Goal: Transaction & Acquisition: Purchase product/service

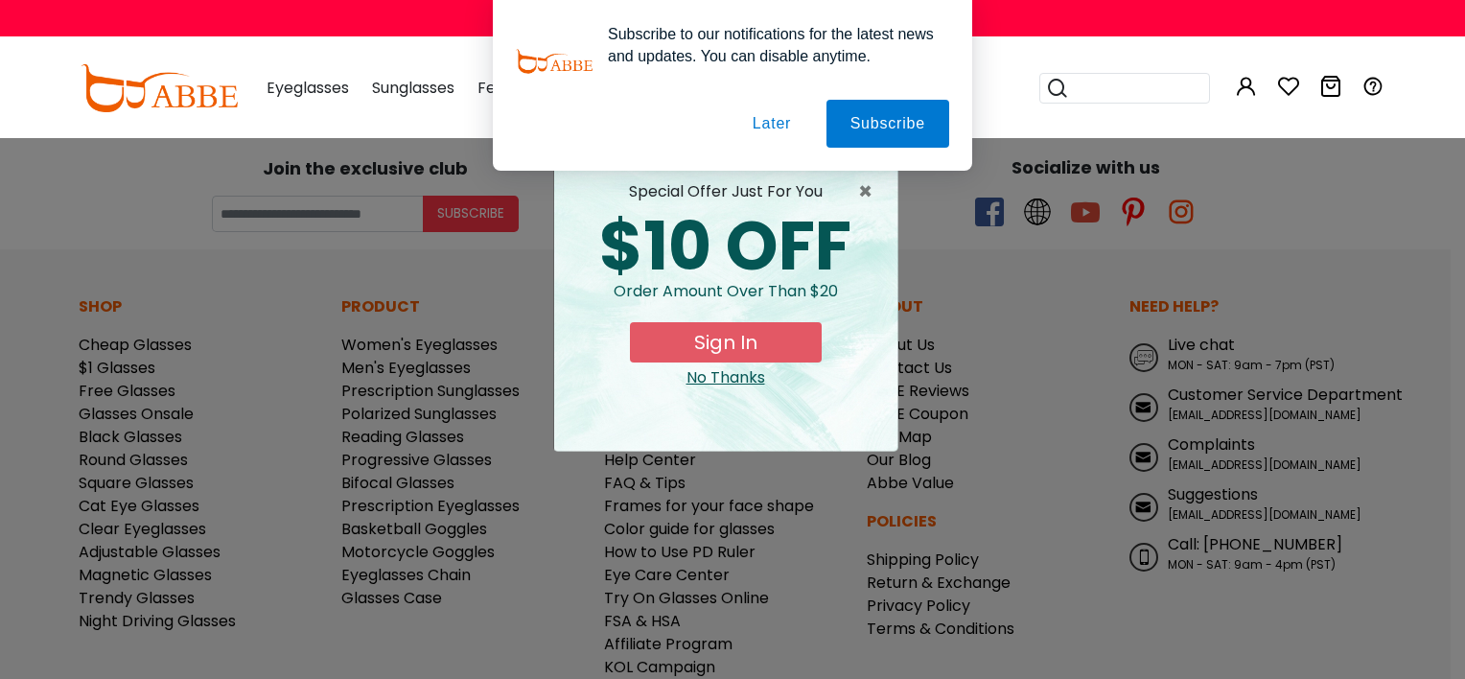
type input "**********"
click at [787, 123] on button "Later" at bounding box center [772, 124] width 86 height 48
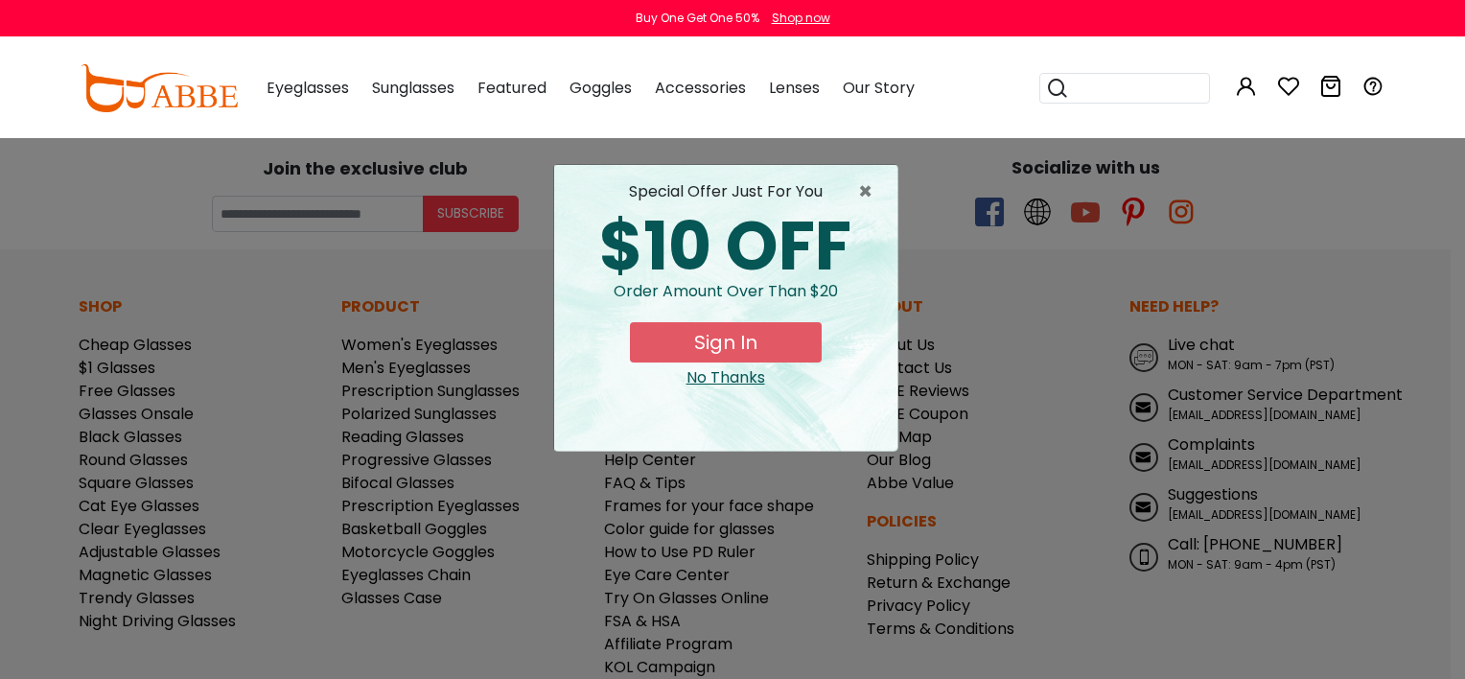
click at [736, 339] on button "Sign In" at bounding box center [726, 342] width 192 height 40
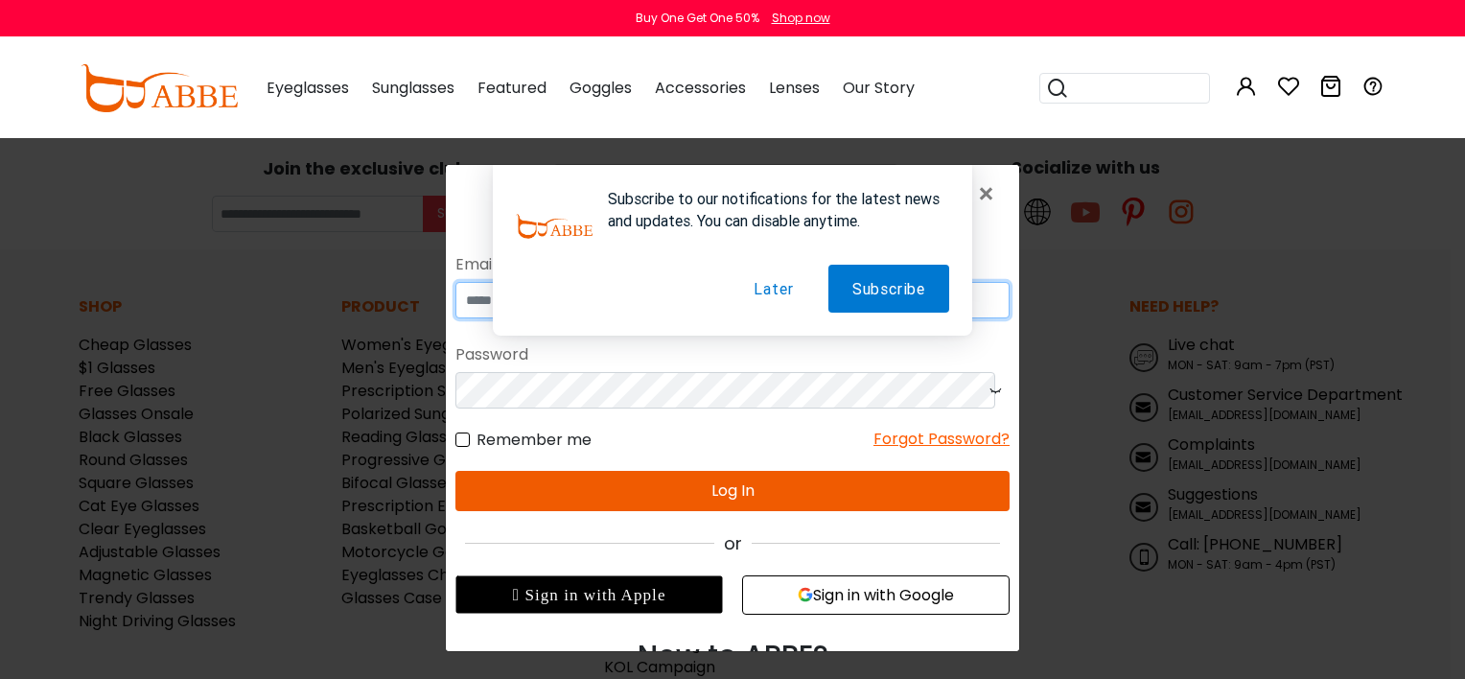
type input "**********"
click at [767, 283] on button "Later" at bounding box center [773, 289] width 87 height 48
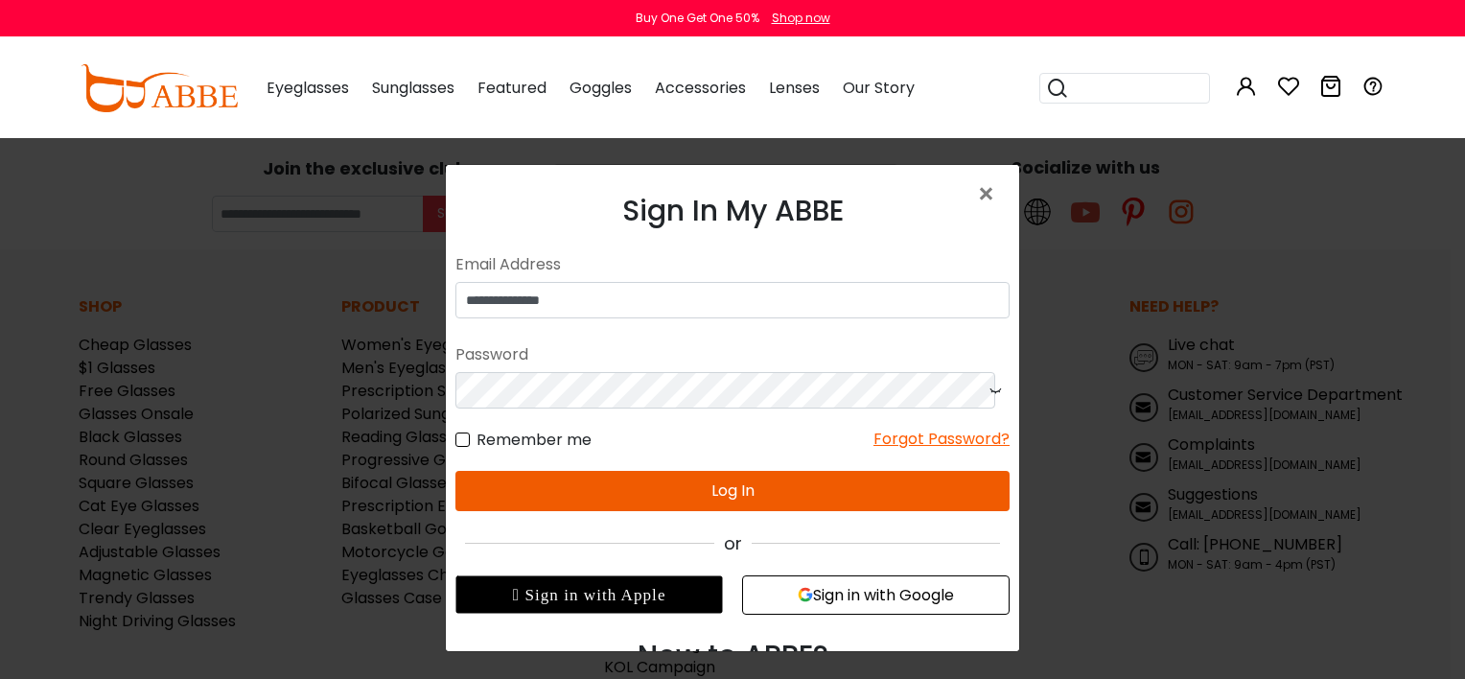
click at [655, 495] on button "Log In" at bounding box center [733, 491] width 554 height 40
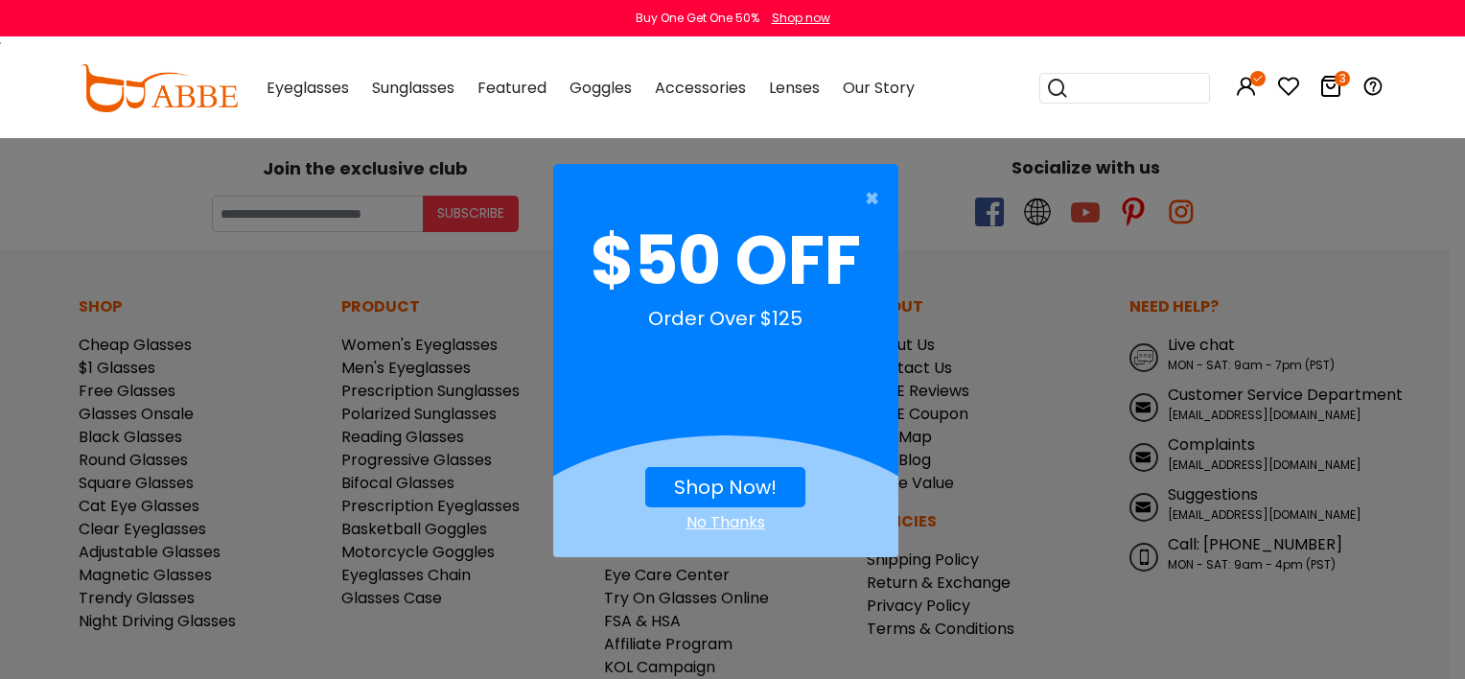
click at [736, 482] on link "Shop Now!" at bounding box center [725, 487] width 103 height 27
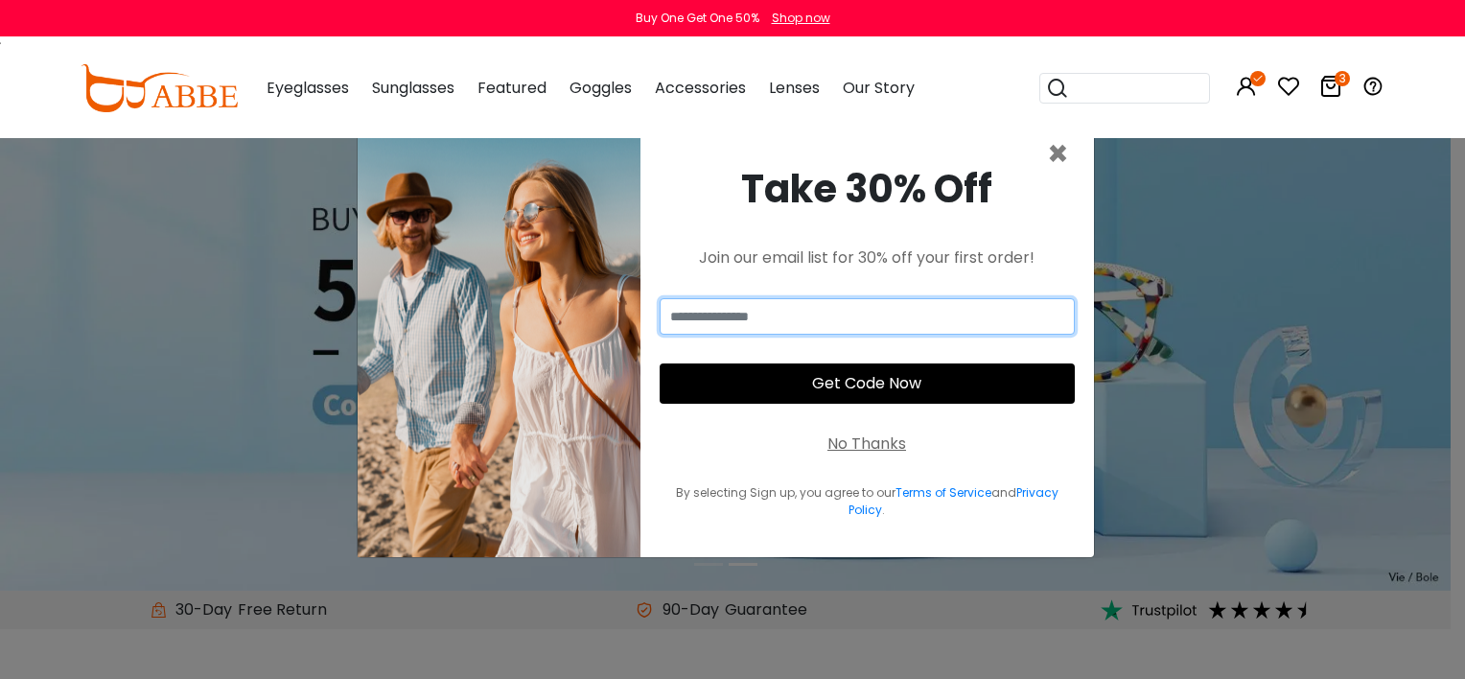
click at [908, 313] on input "email" at bounding box center [867, 316] width 415 height 36
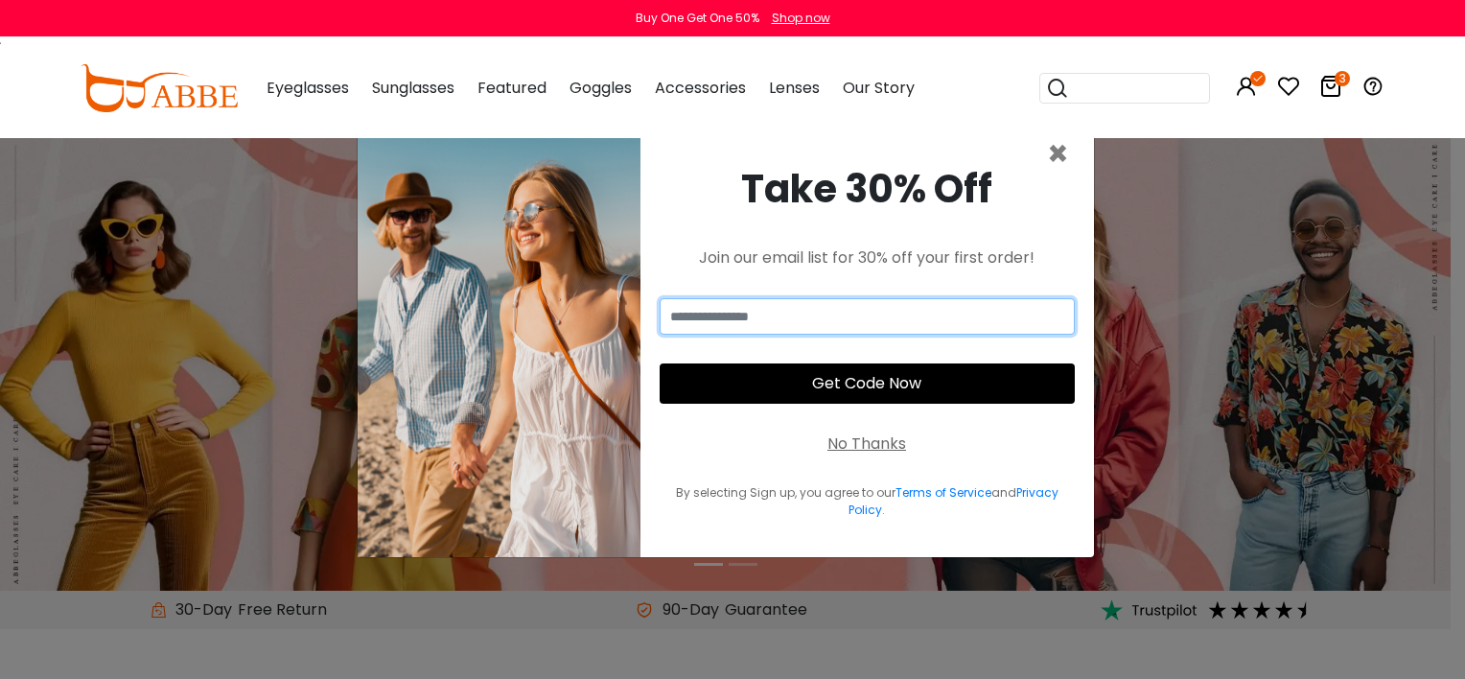
type input "**********"
click at [884, 383] on button "Get Code Now" at bounding box center [867, 383] width 415 height 40
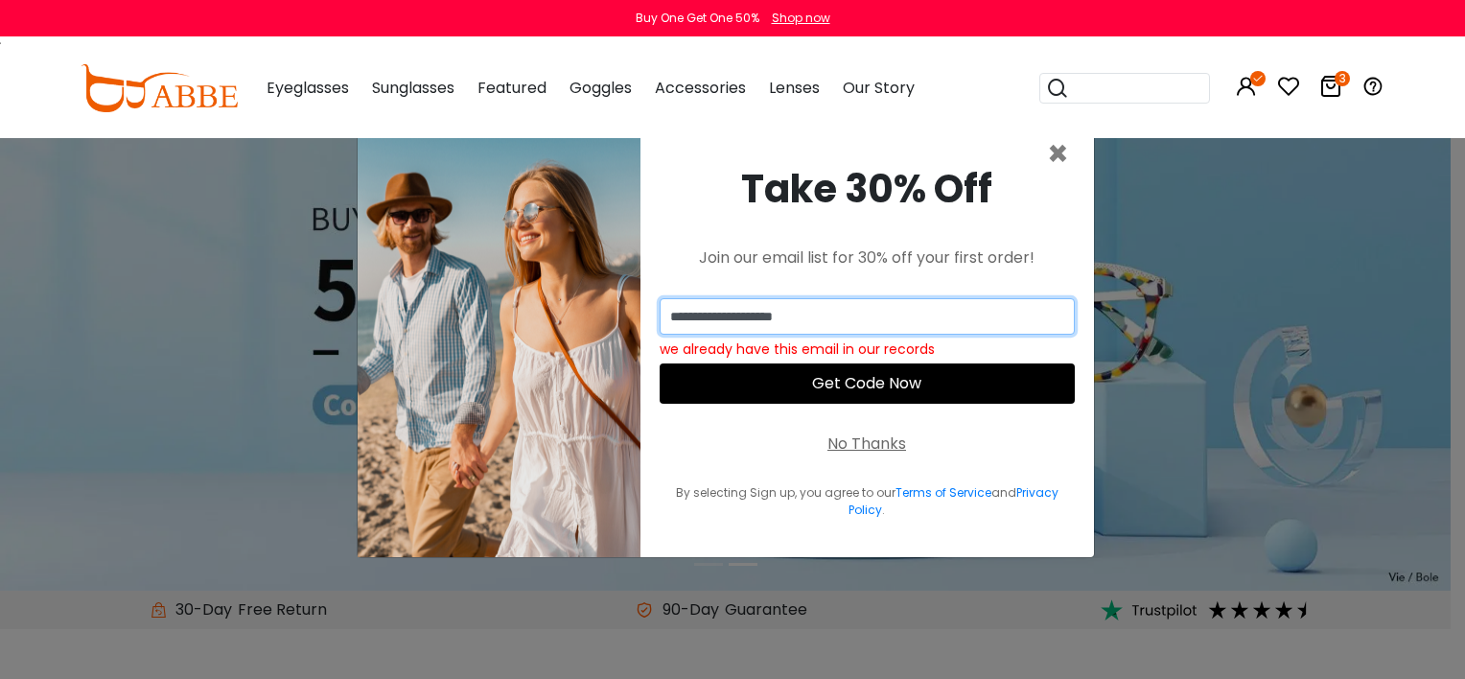
click at [902, 315] on input "**********" at bounding box center [867, 316] width 415 height 36
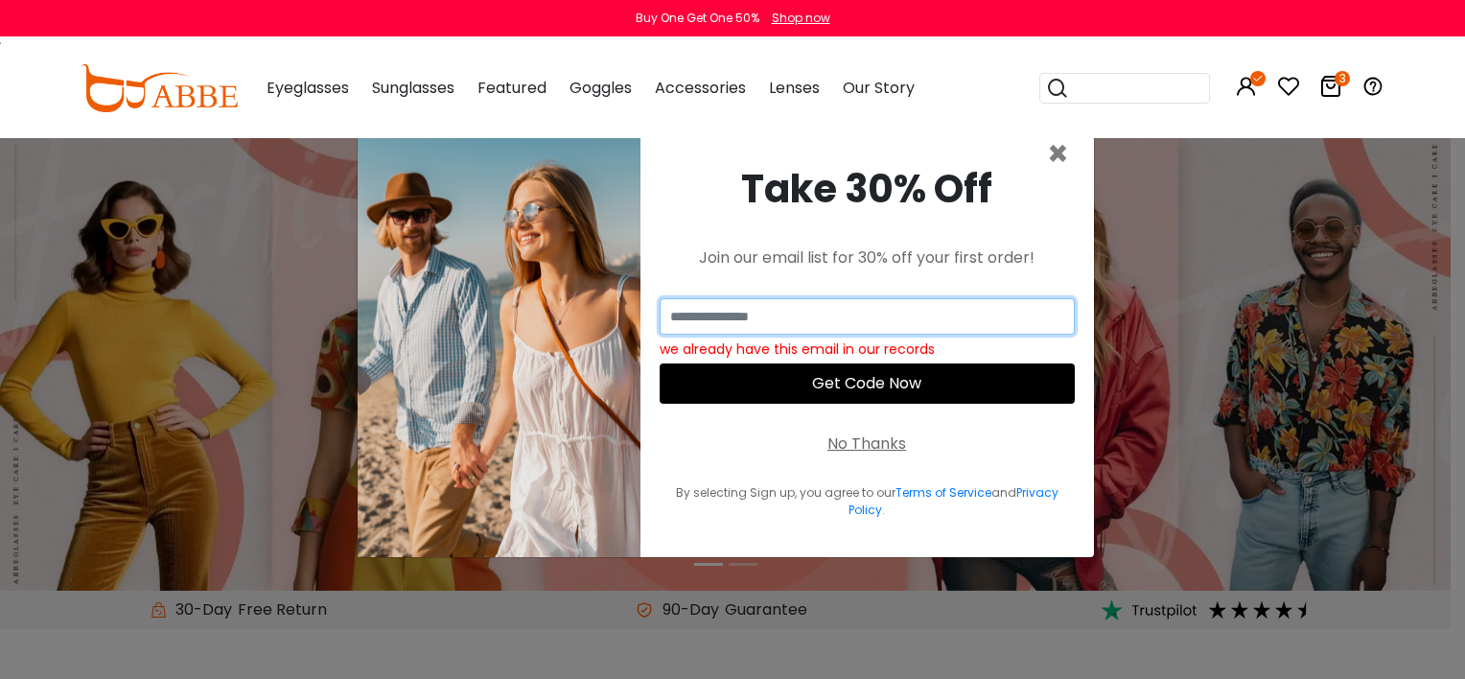
click at [763, 318] on input "email" at bounding box center [867, 316] width 415 height 36
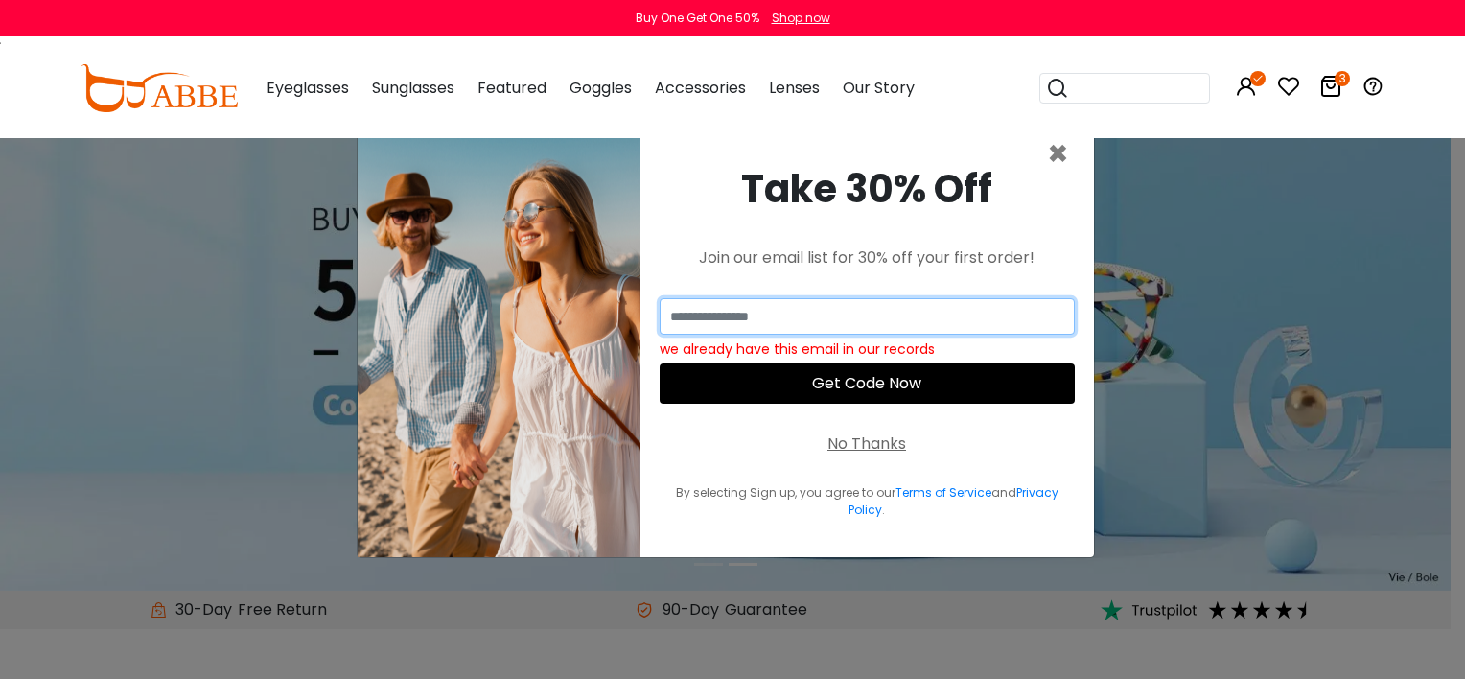
type input "**********"
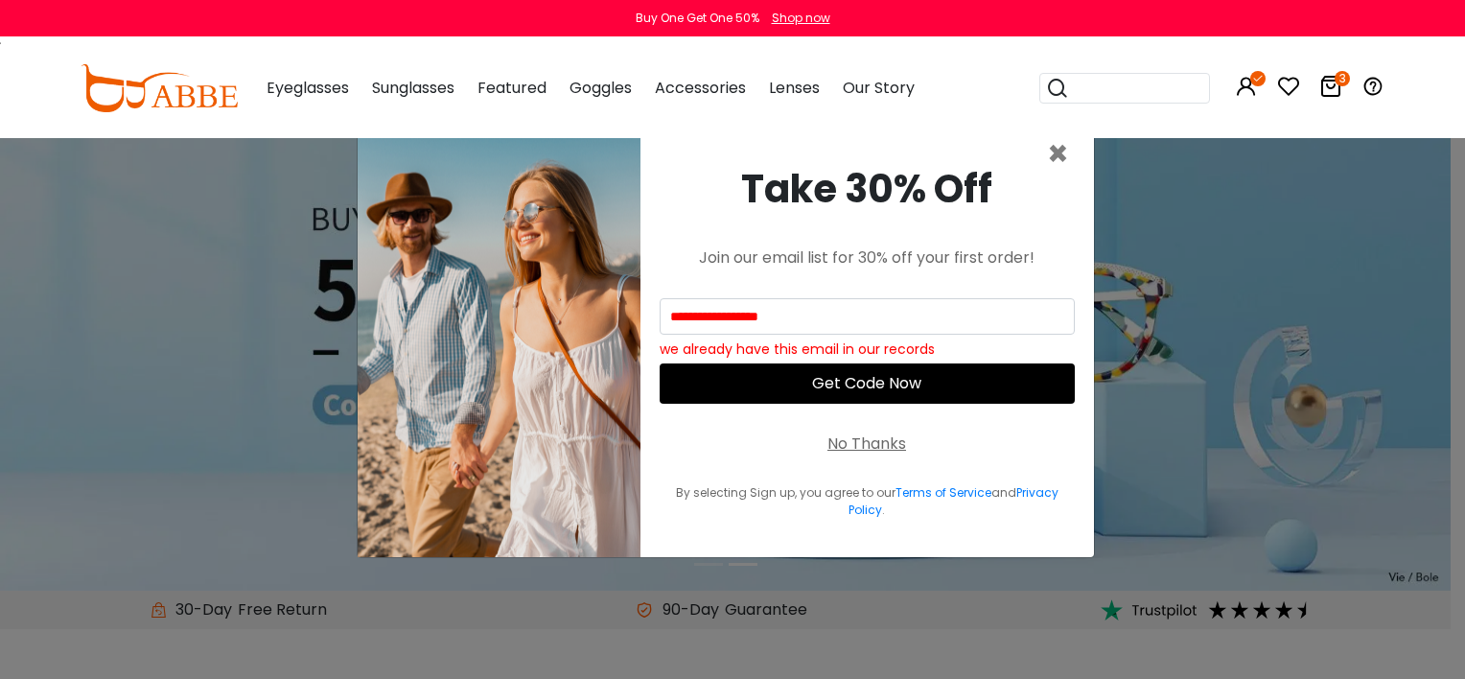
click at [930, 372] on button "Get Code Now" at bounding box center [867, 383] width 415 height 40
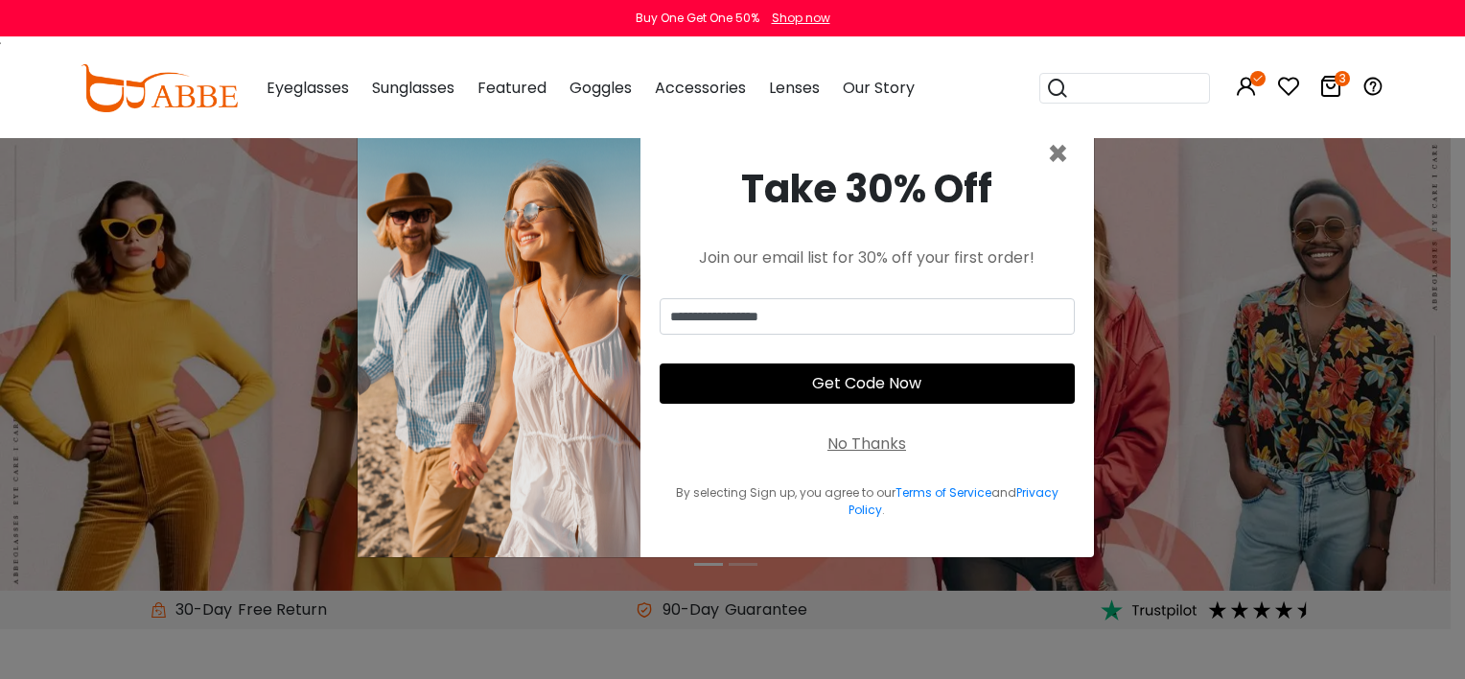
click at [949, 380] on button "Get Code Now" at bounding box center [867, 383] width 415 height 40
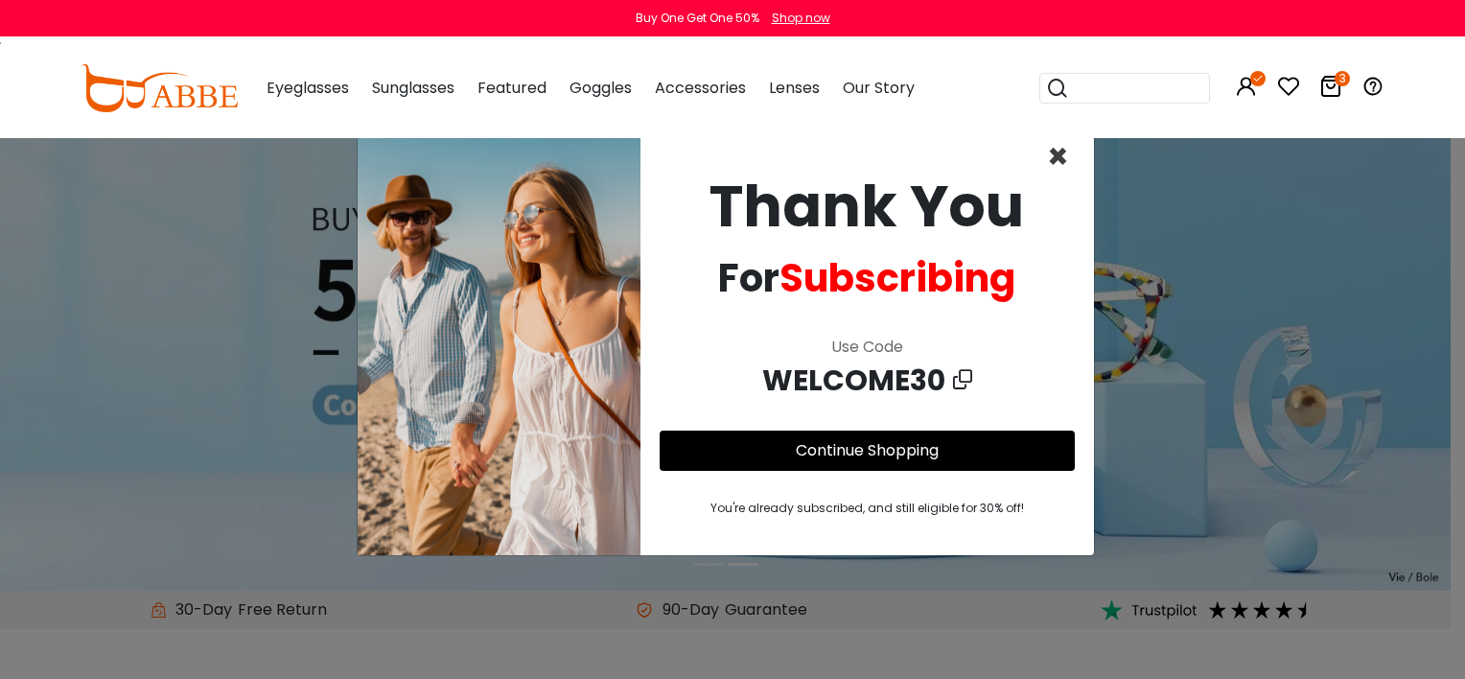
click at [1053, 153] on span "×" at bounding box center [1058, 156] width 22 height 49
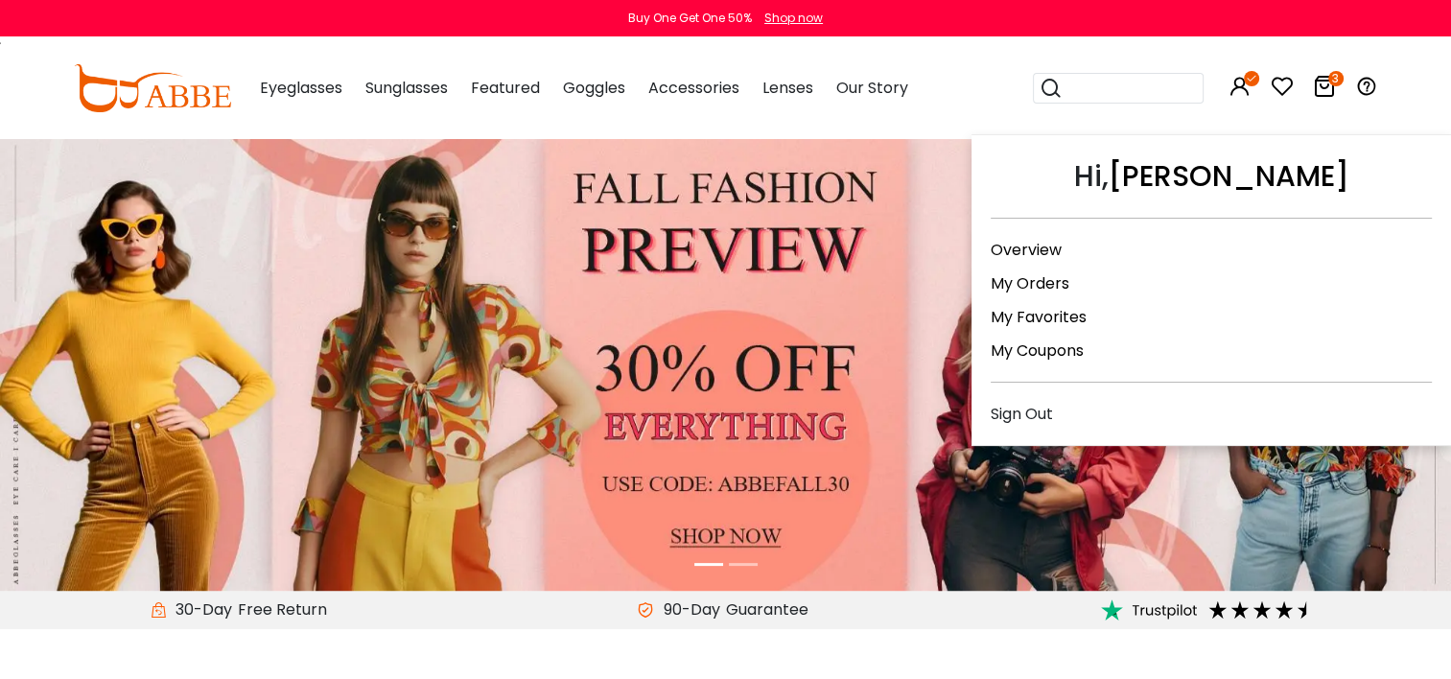
click at [1045, 282] on link "My Orders" at bounding box center [1030, 283] width 79 height 22
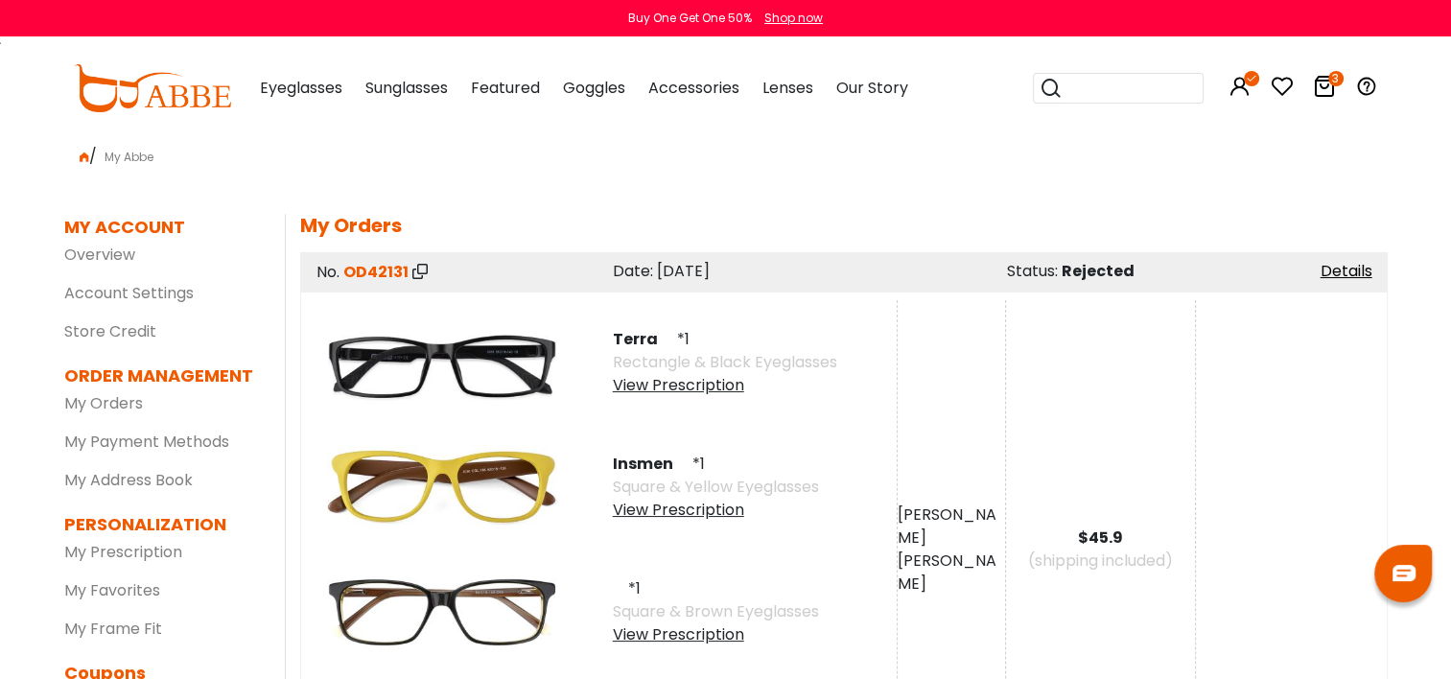
click at [169, 90] on img at bounding box center [152, 88] width 157 height 48
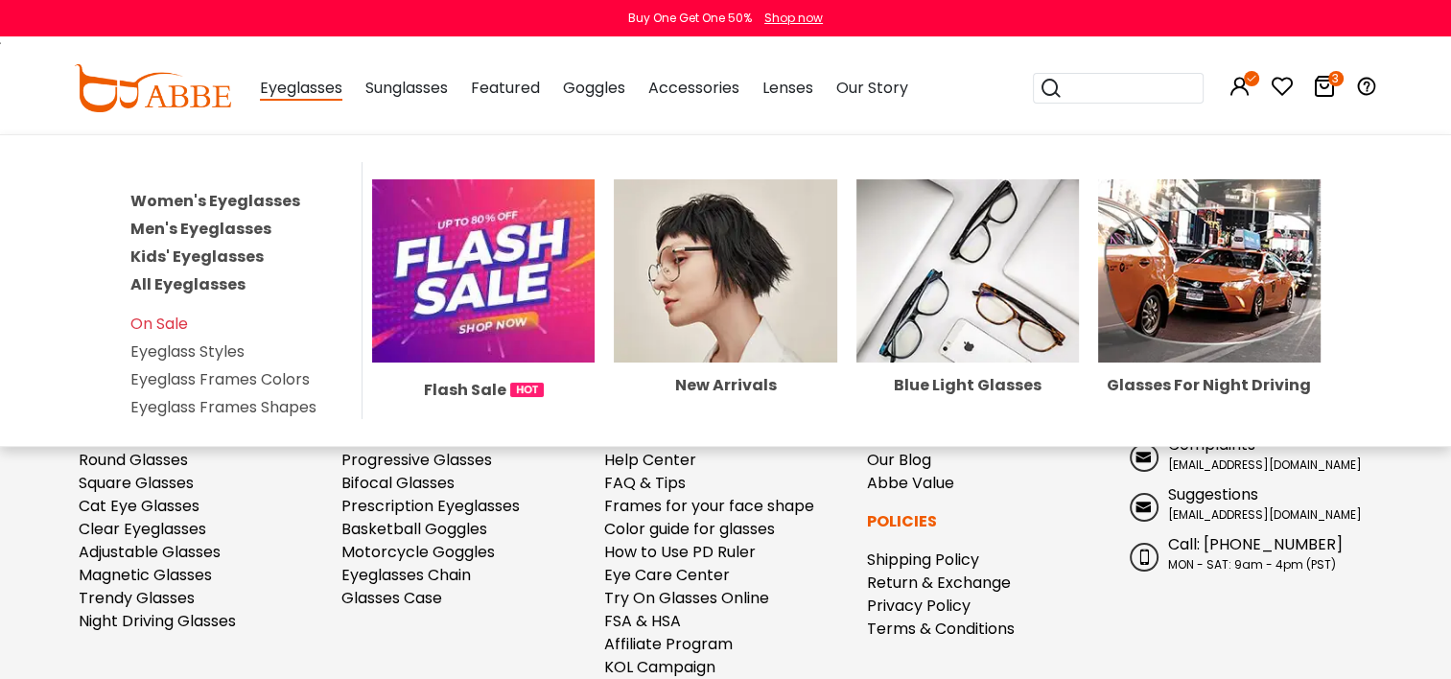
click at [292, 92] on span "Eyeglasses" at bounding box center [301, 89] width 82 height 24
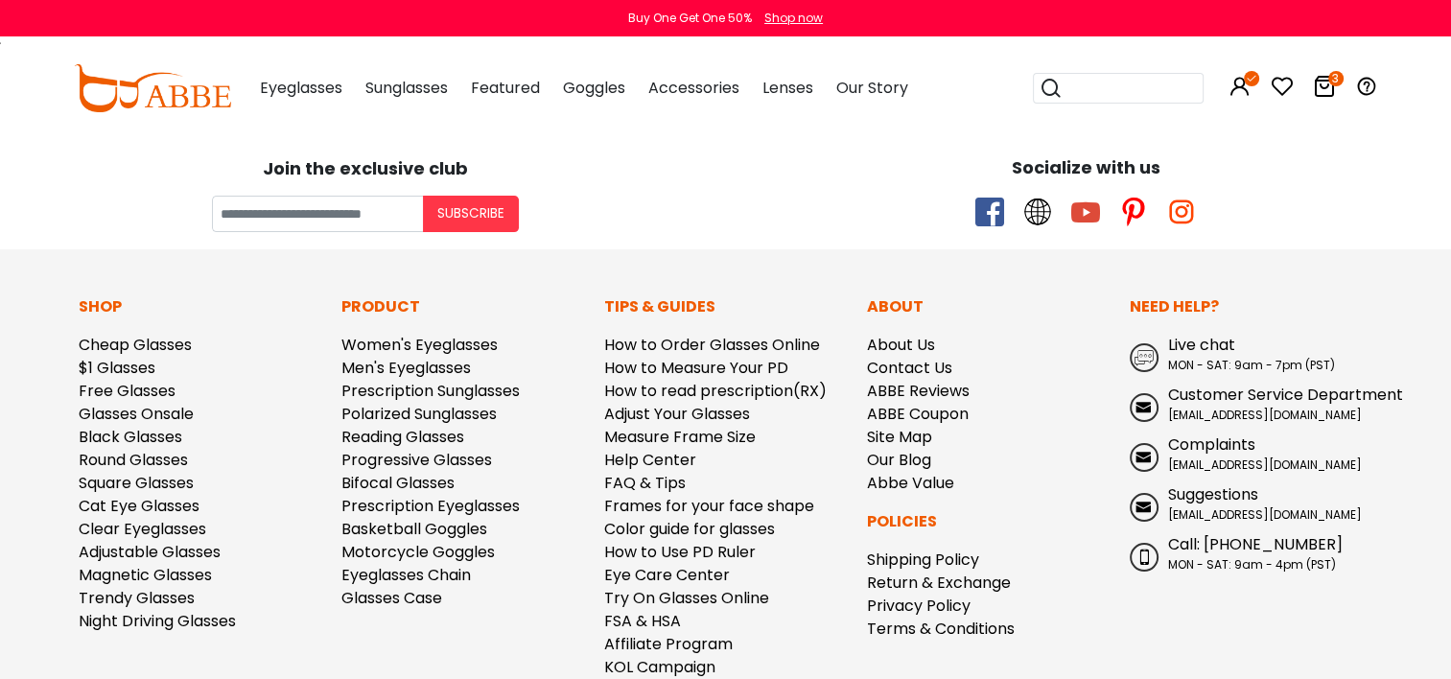
click at [172, 100] on img at bounding box center [152, 88] width 157 height 48
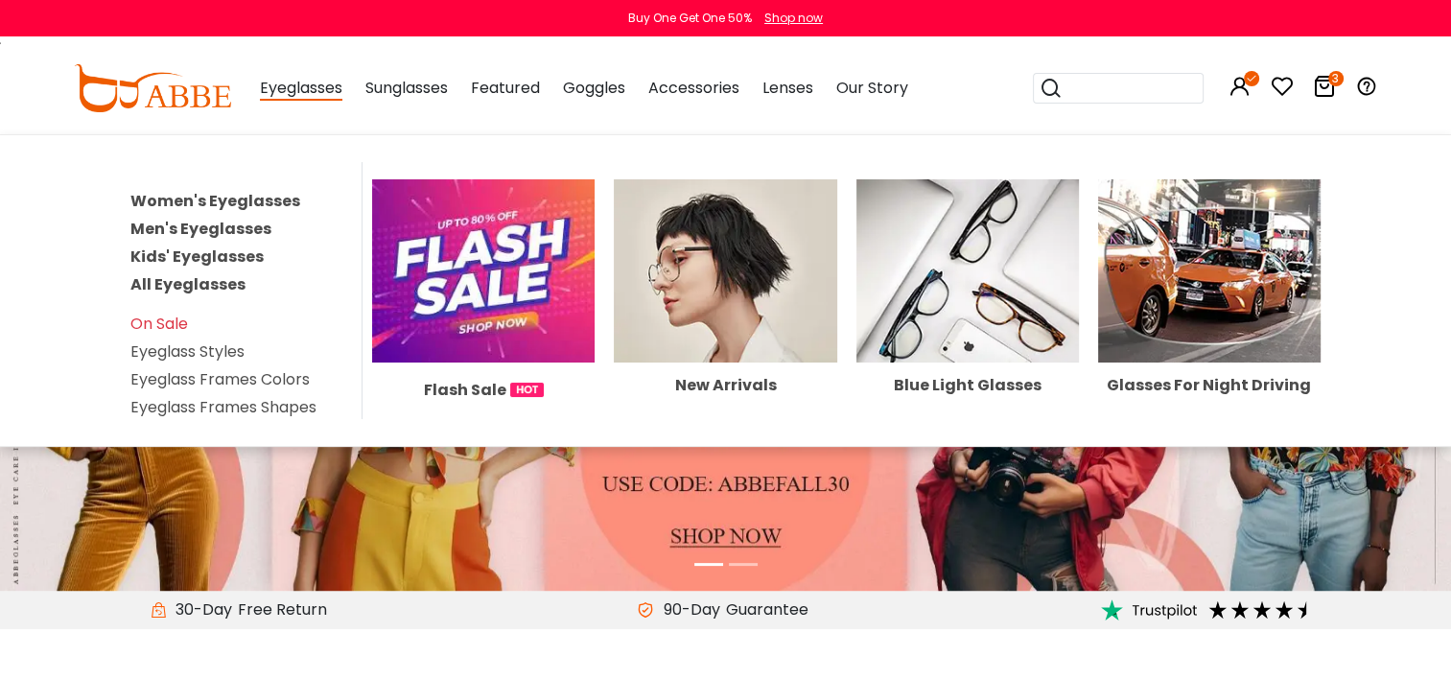
click at [217, 219] on link "Men's Eyeglasses" at bounding box center [200, 229] width 141 height 22
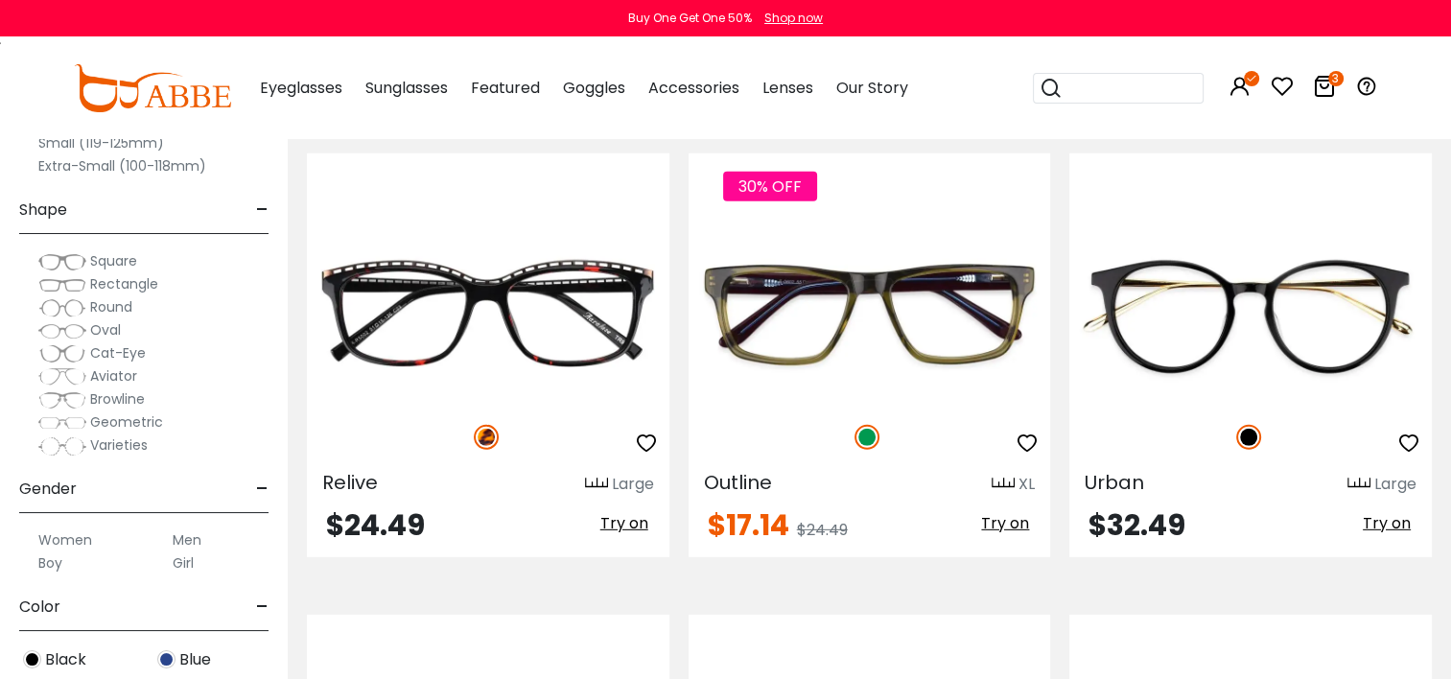
scroll to position [5508, 0]
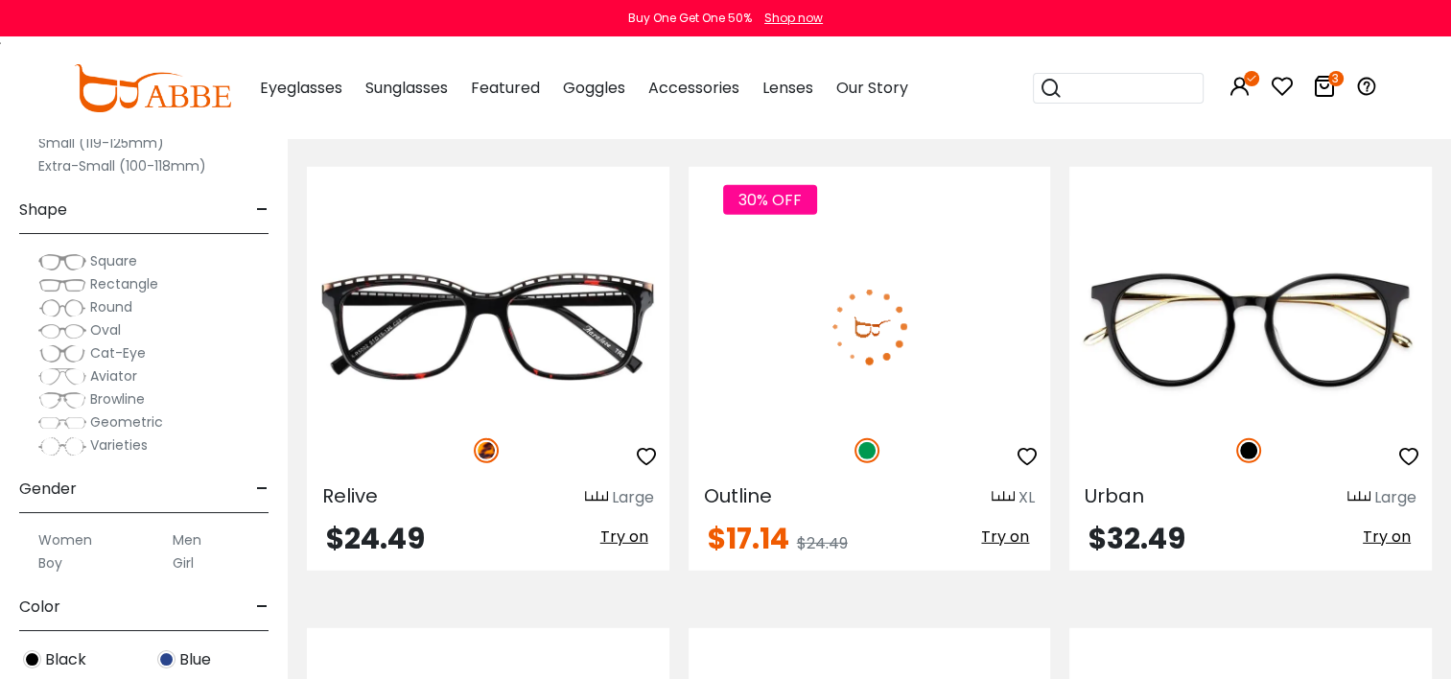
click at [947, 282] on img at bounding box center [870, 326] width 362 height 181
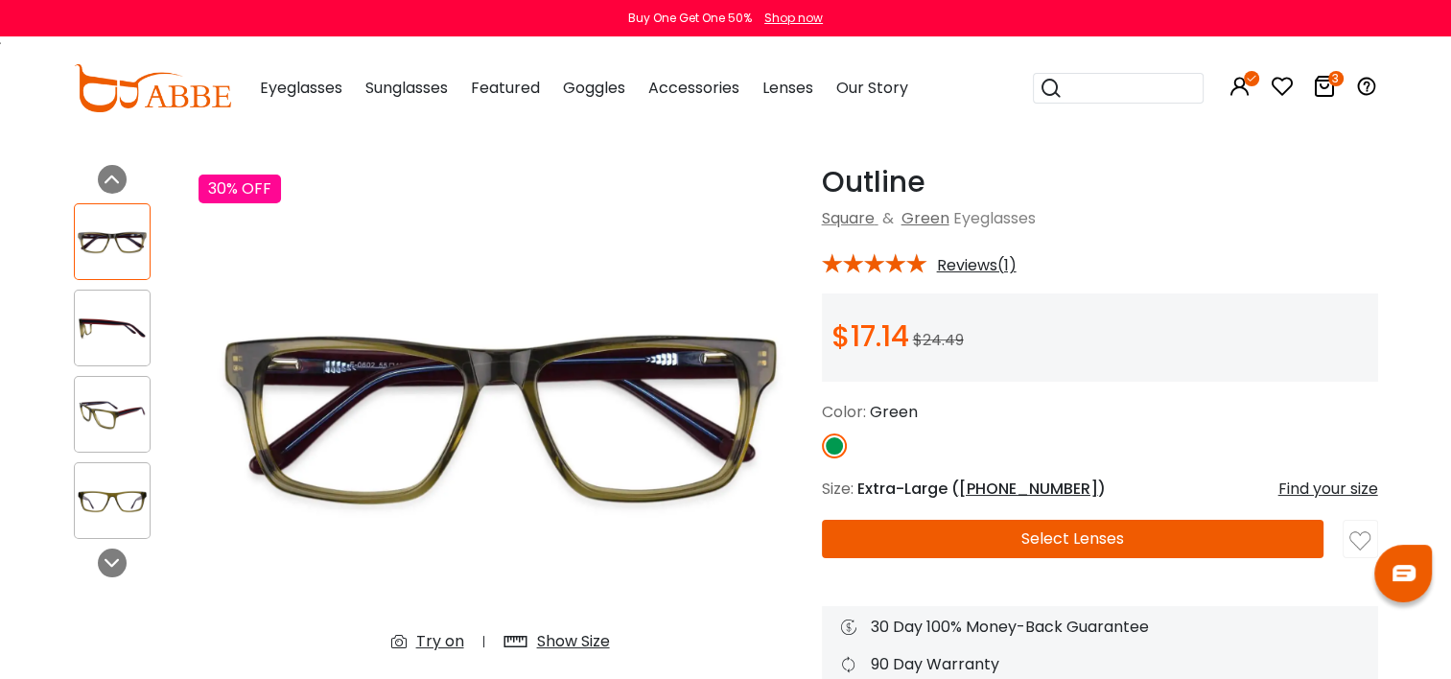
scroll to position [67, 0]
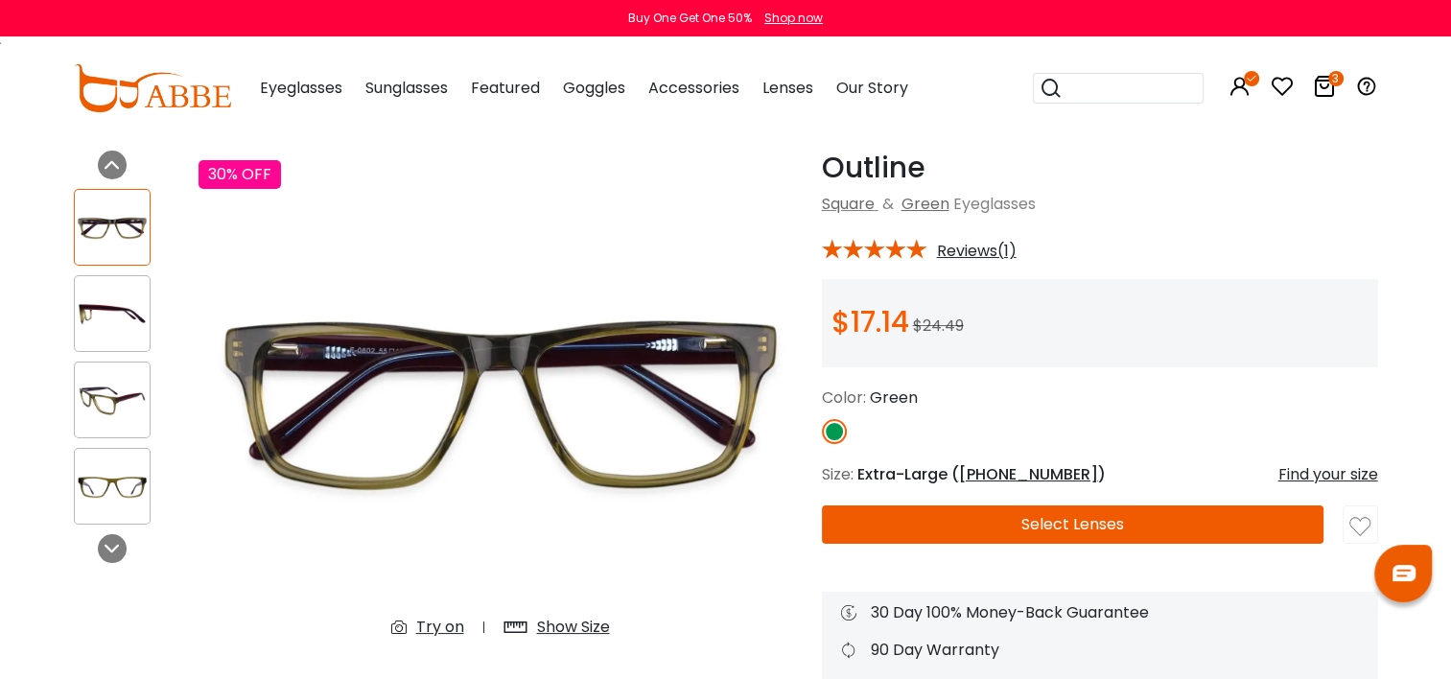
click at [90, 304] on img at bounding box center [112, 313] width 75 height 37
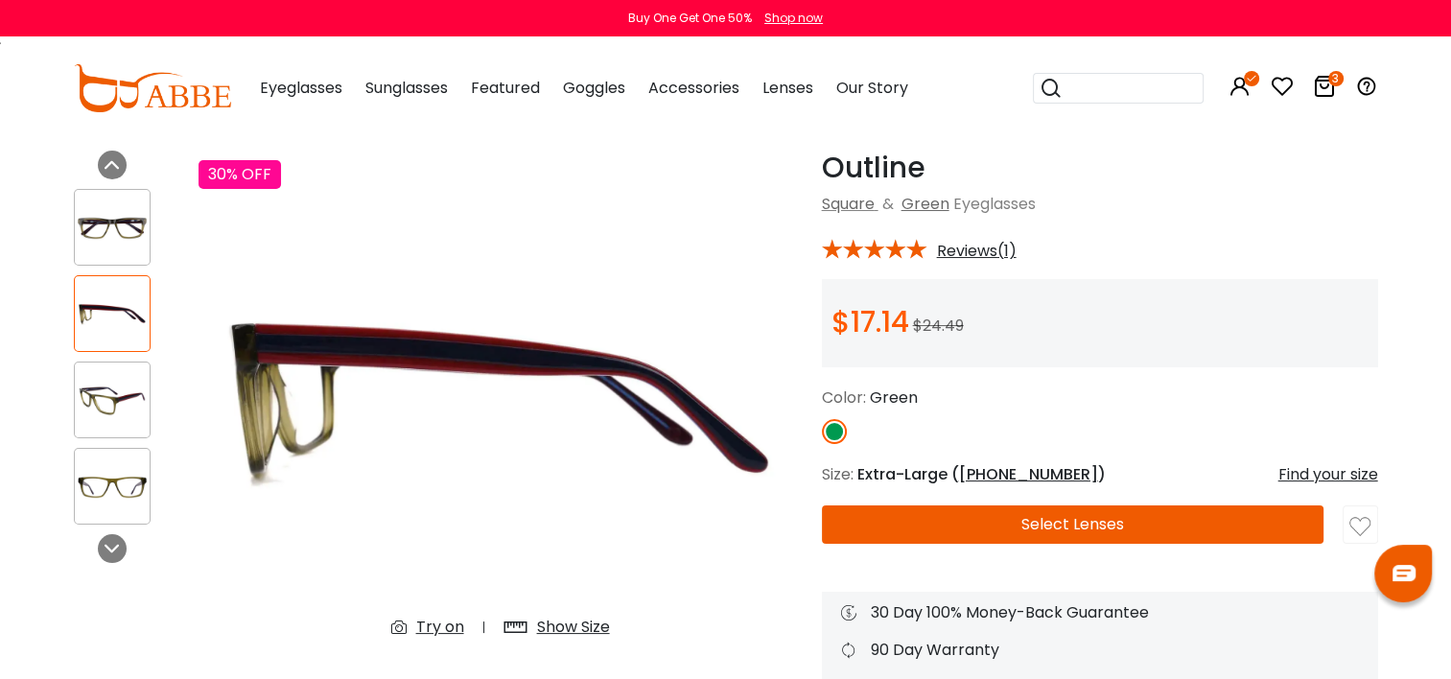
click at [93, 382] on img at bounding box center [112, 400] width 75 height 37
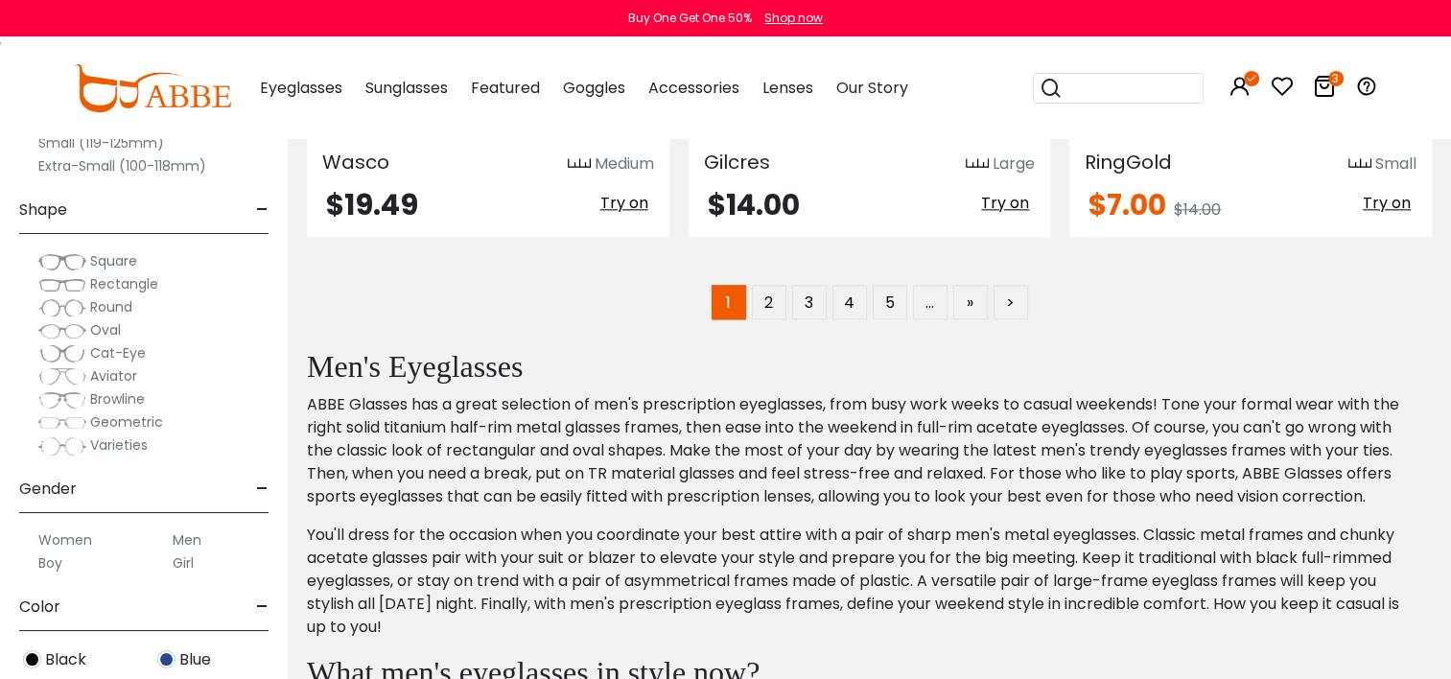
scroll to position [9517, 0]
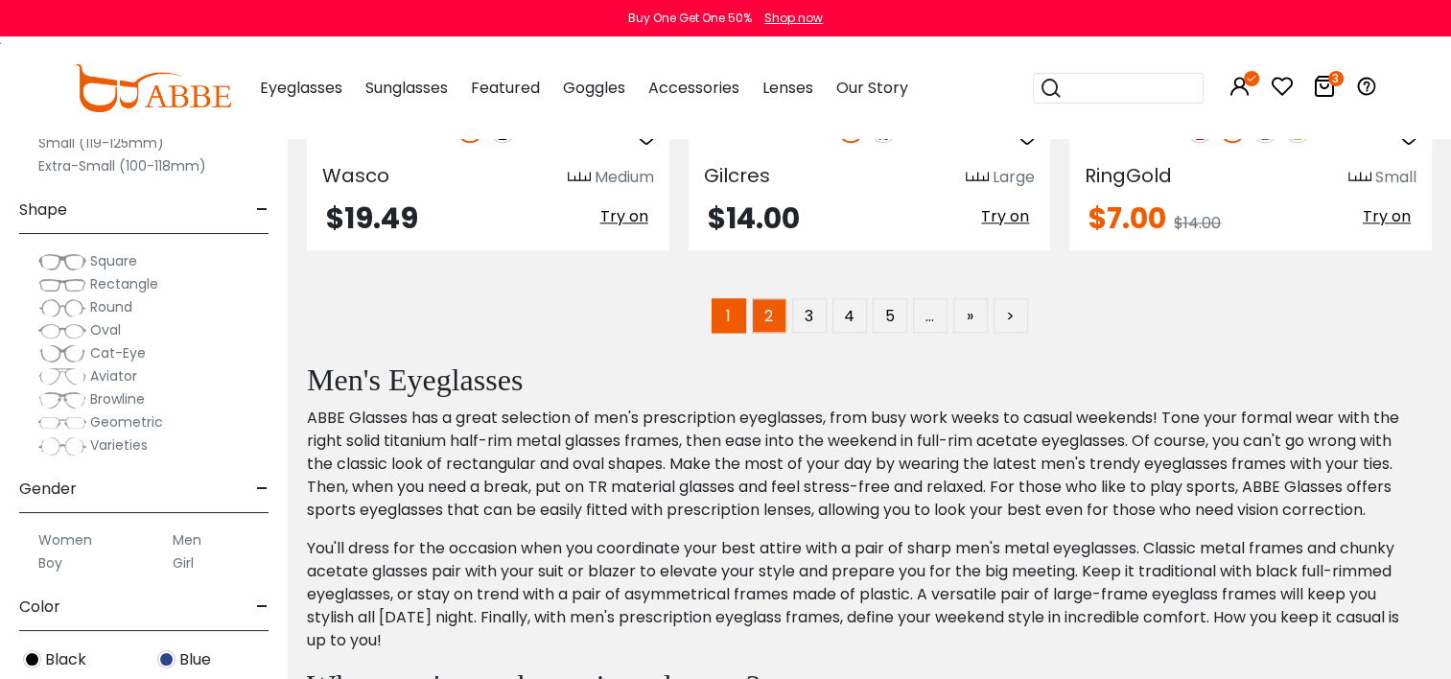
click at [766, 315] on link "2" at bounding box center [769, 315] width 35 height 35
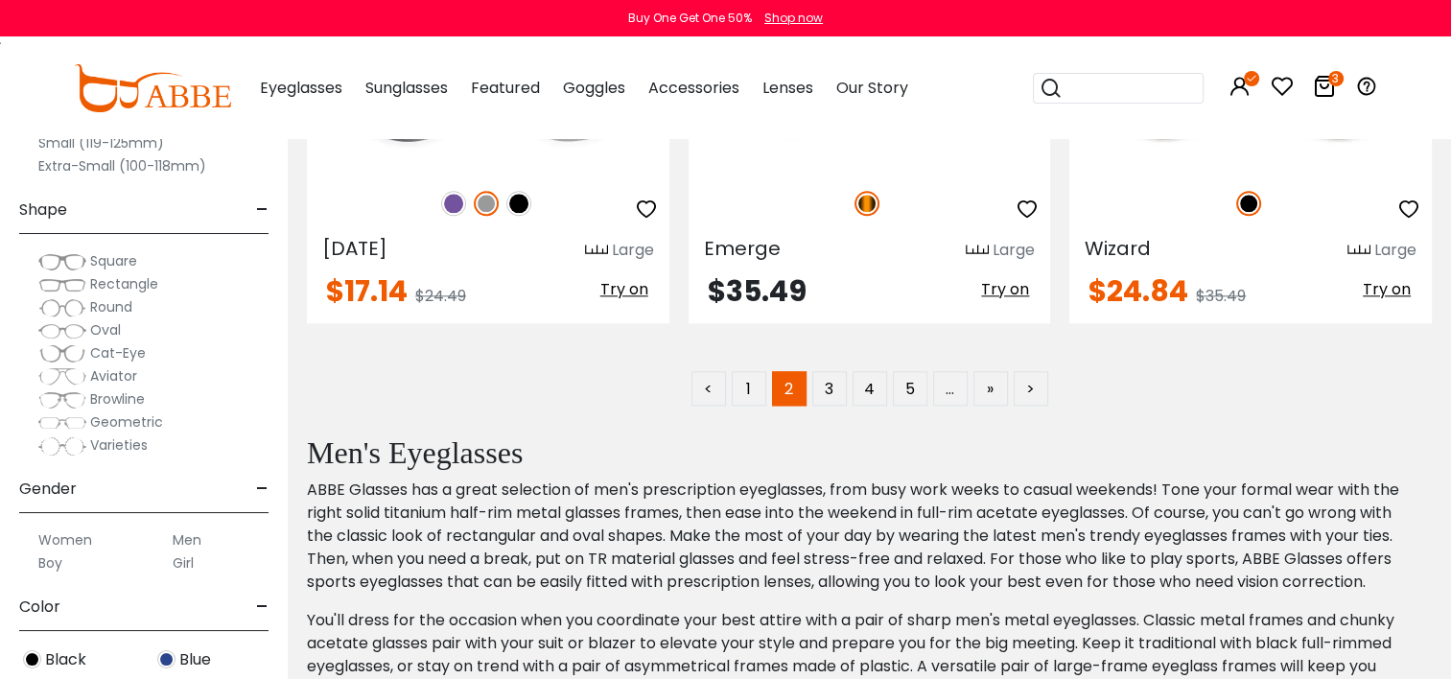
scroll to position [9421, 0]
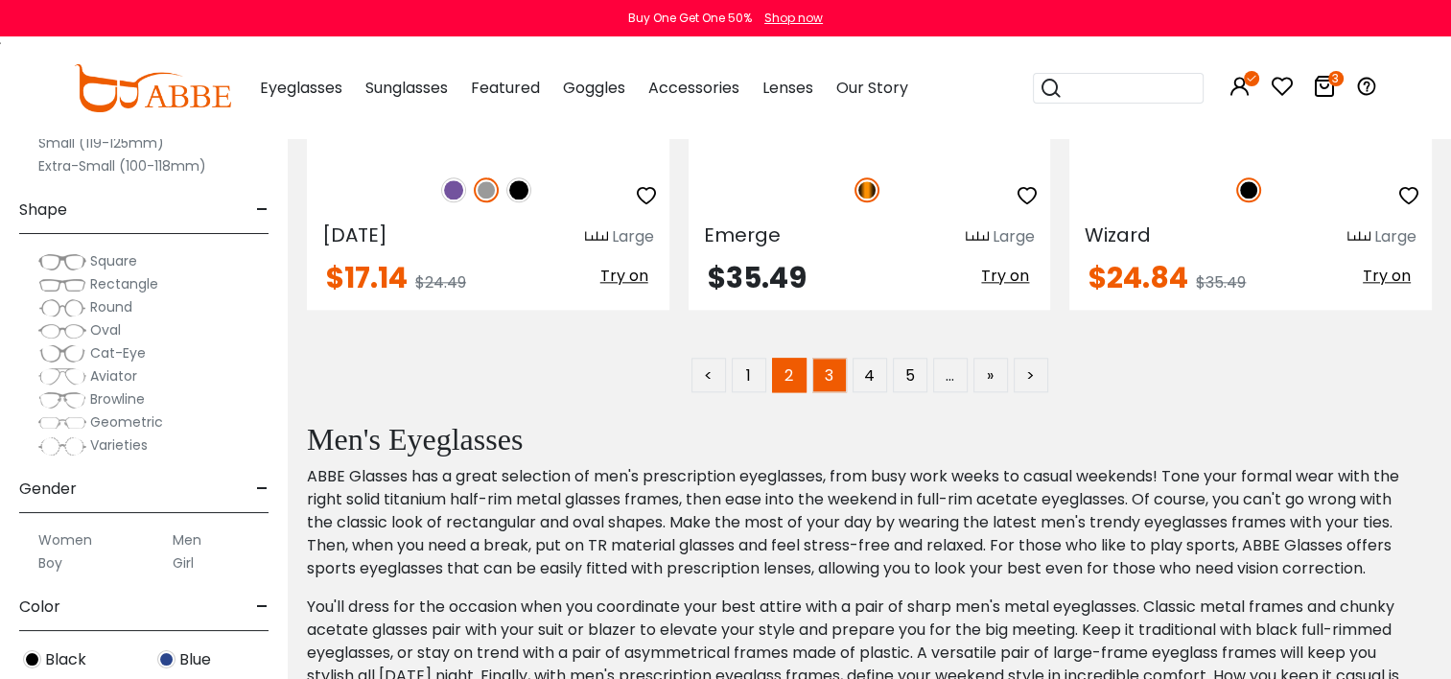
click at [836, 371] on link "3" at bounding box center [829, 375] width 35 height 35
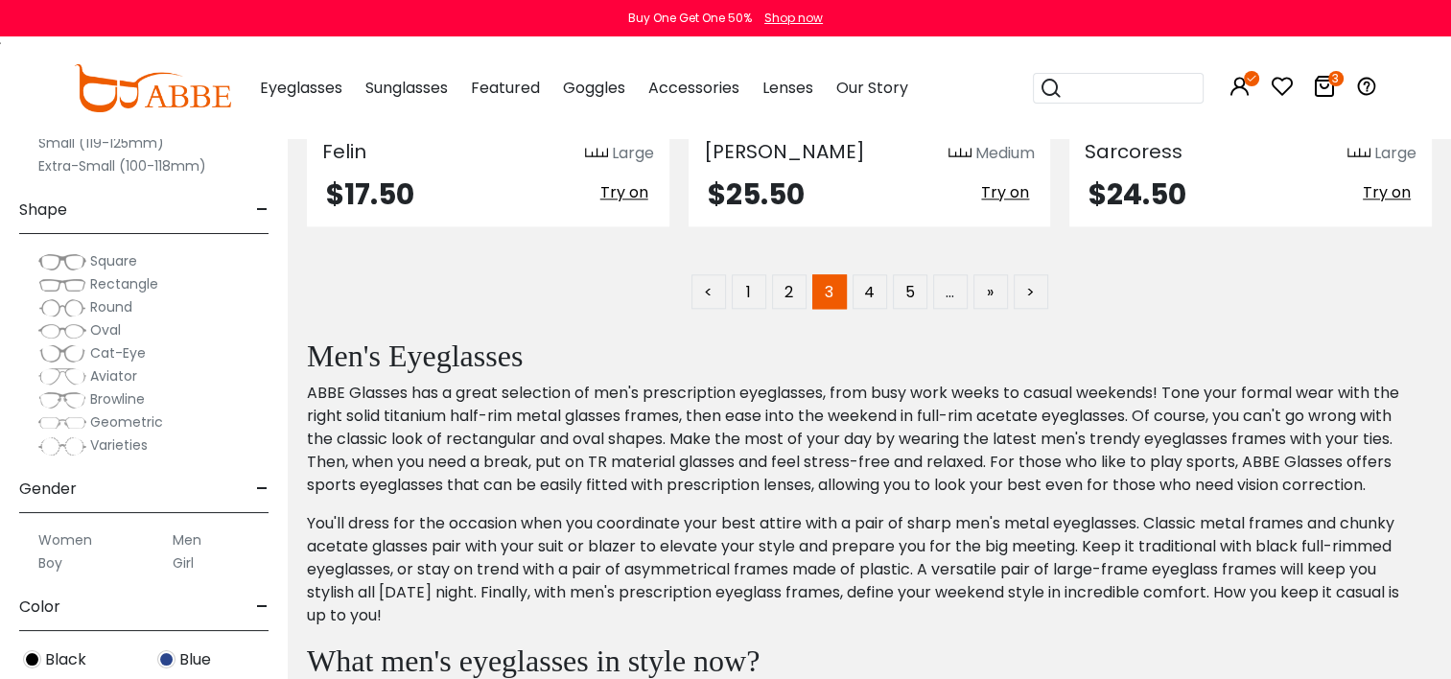
scroll to position [9477, 0]
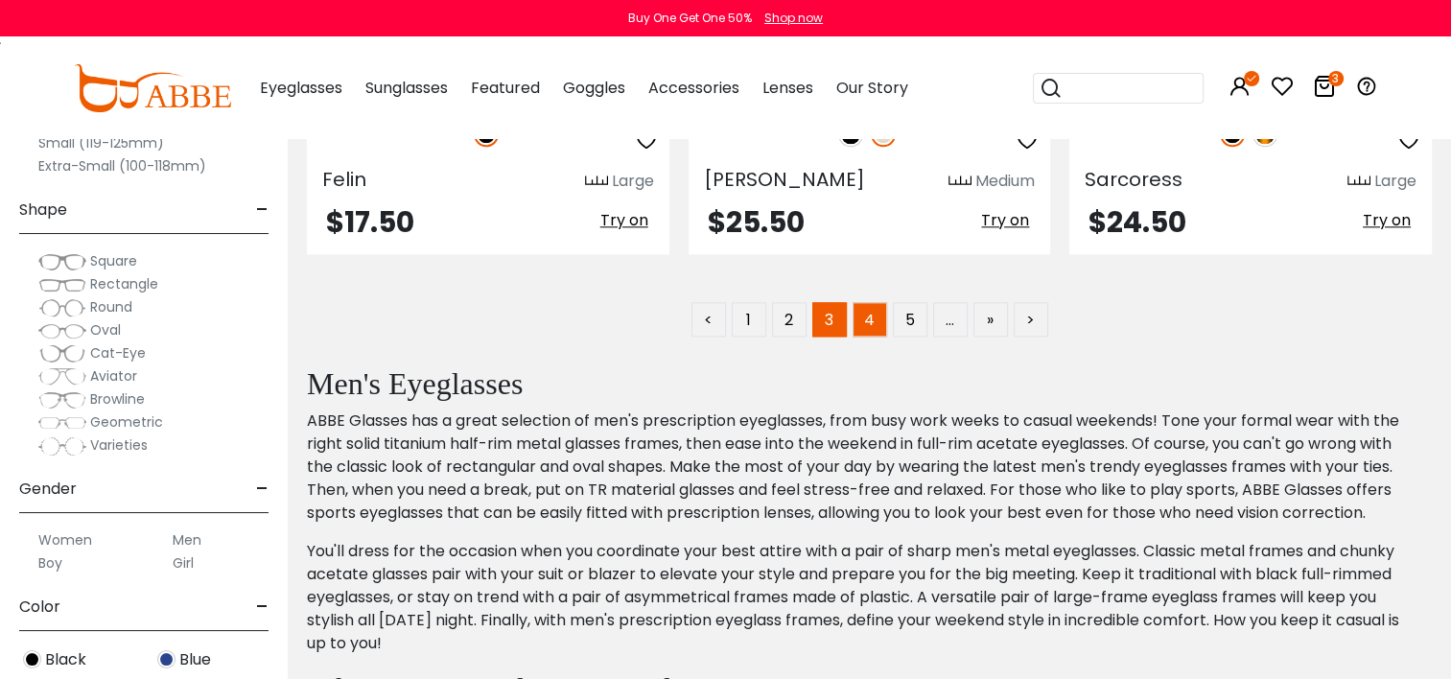
click at [871, 302] on link "4" at bounding box center [870, 319] width 35 height 35
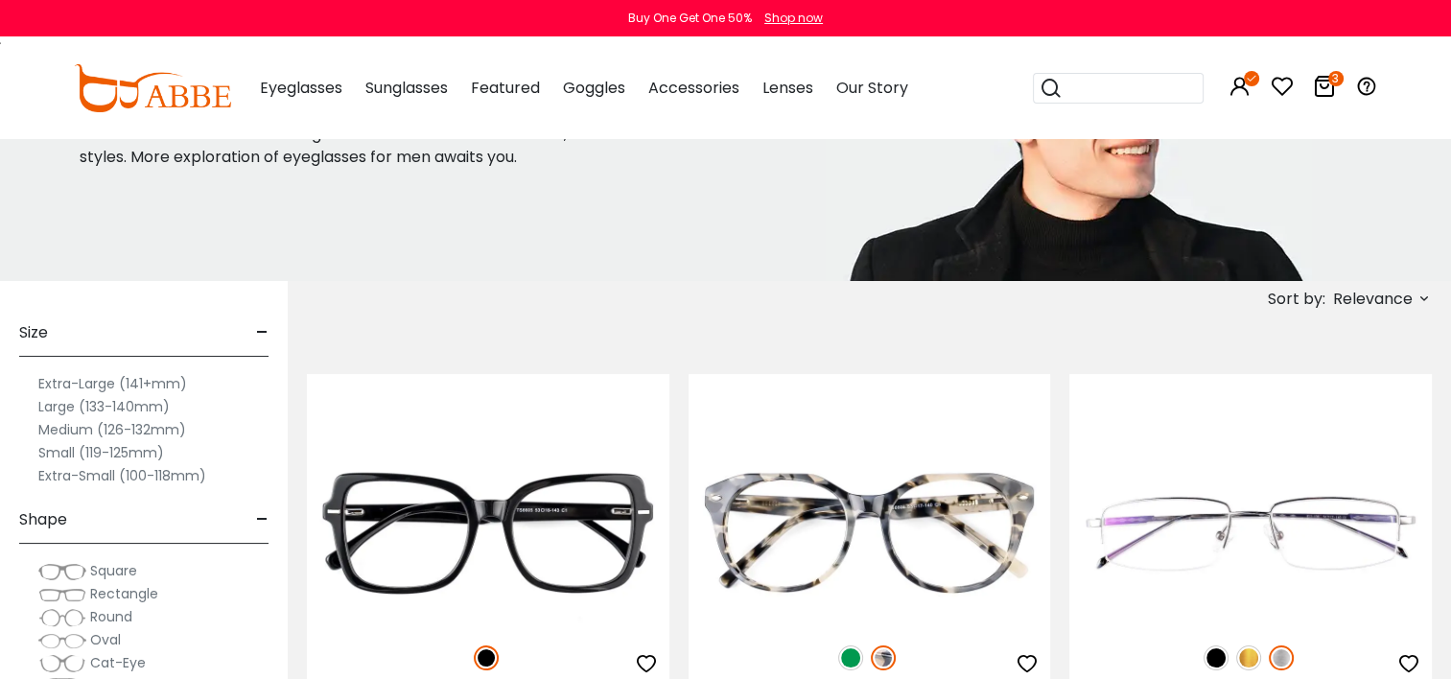
scroll to position [206, 0]
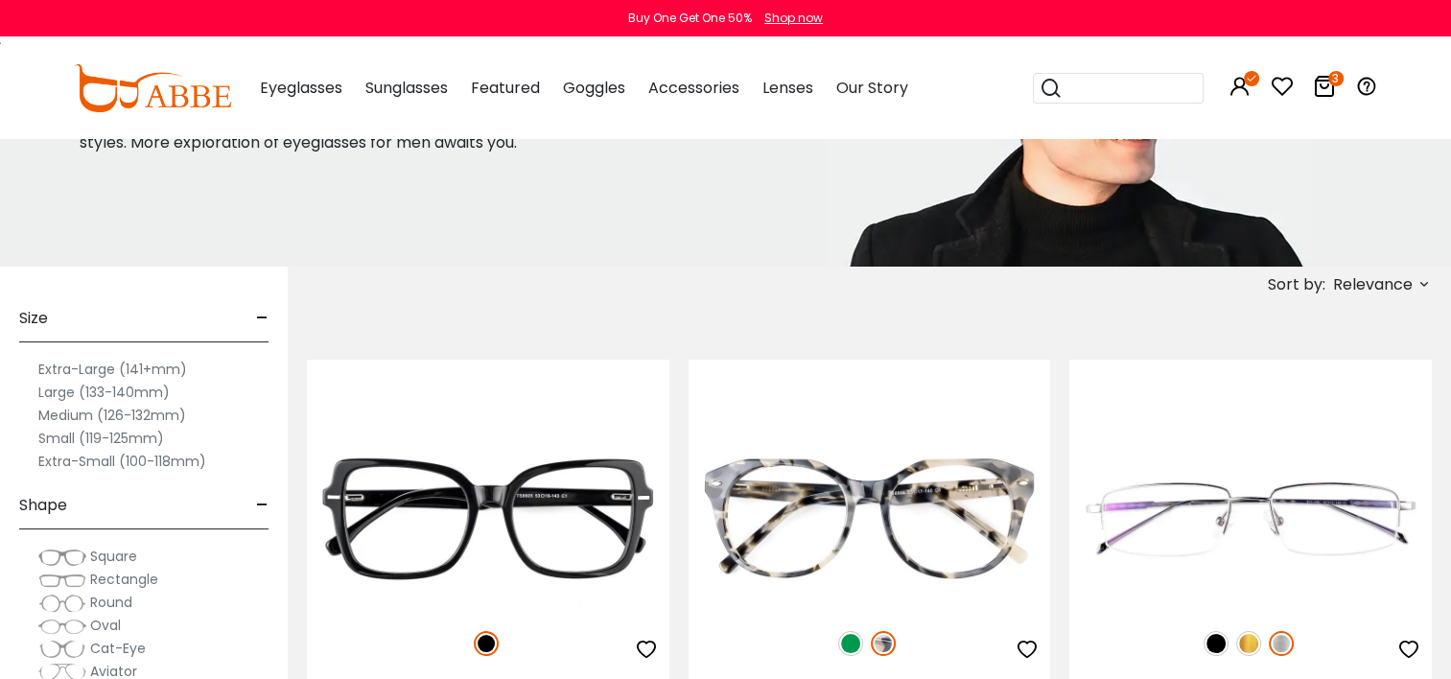
click at [1369, 282] on span "Relevance" at bounding box center [1373, 285] width 80 height 35
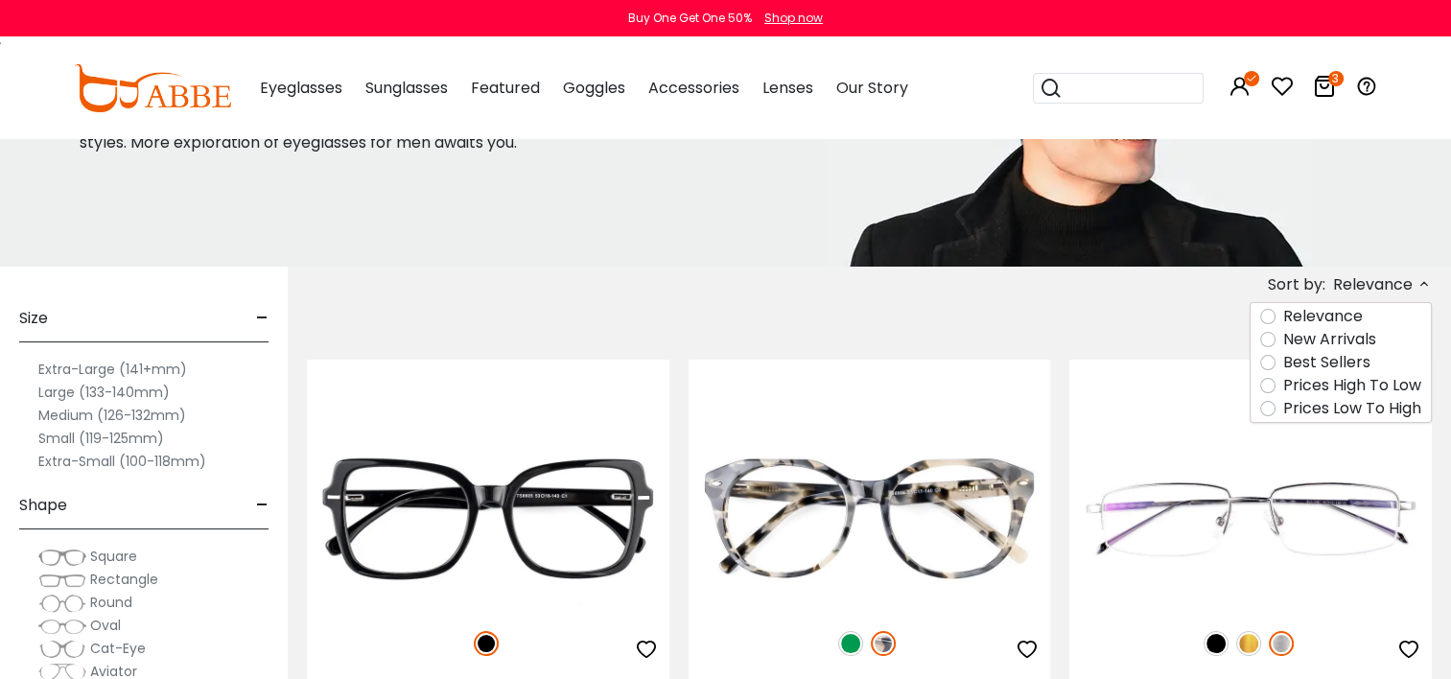
click at [1312, 407] on label "Prices Low To High" at bounding box center [1352, 408] width 138 height 23
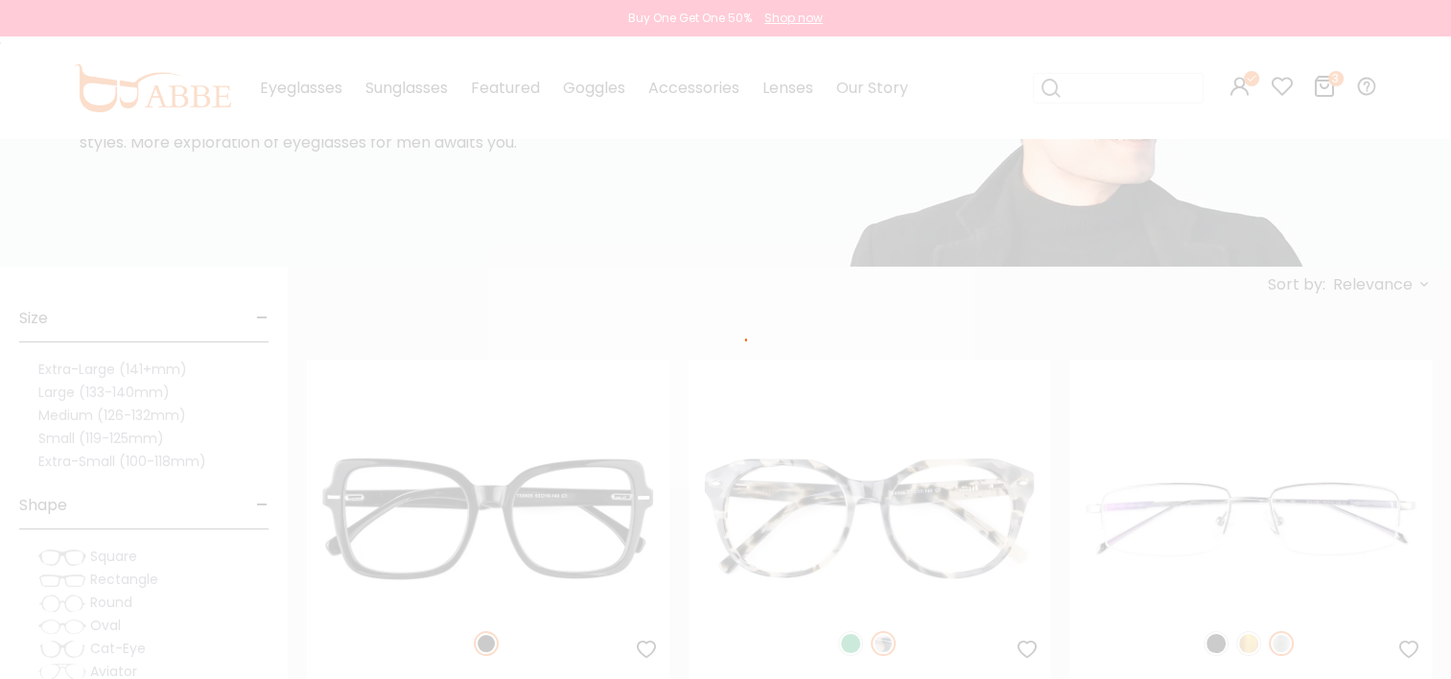
scroll to position [142, 0]
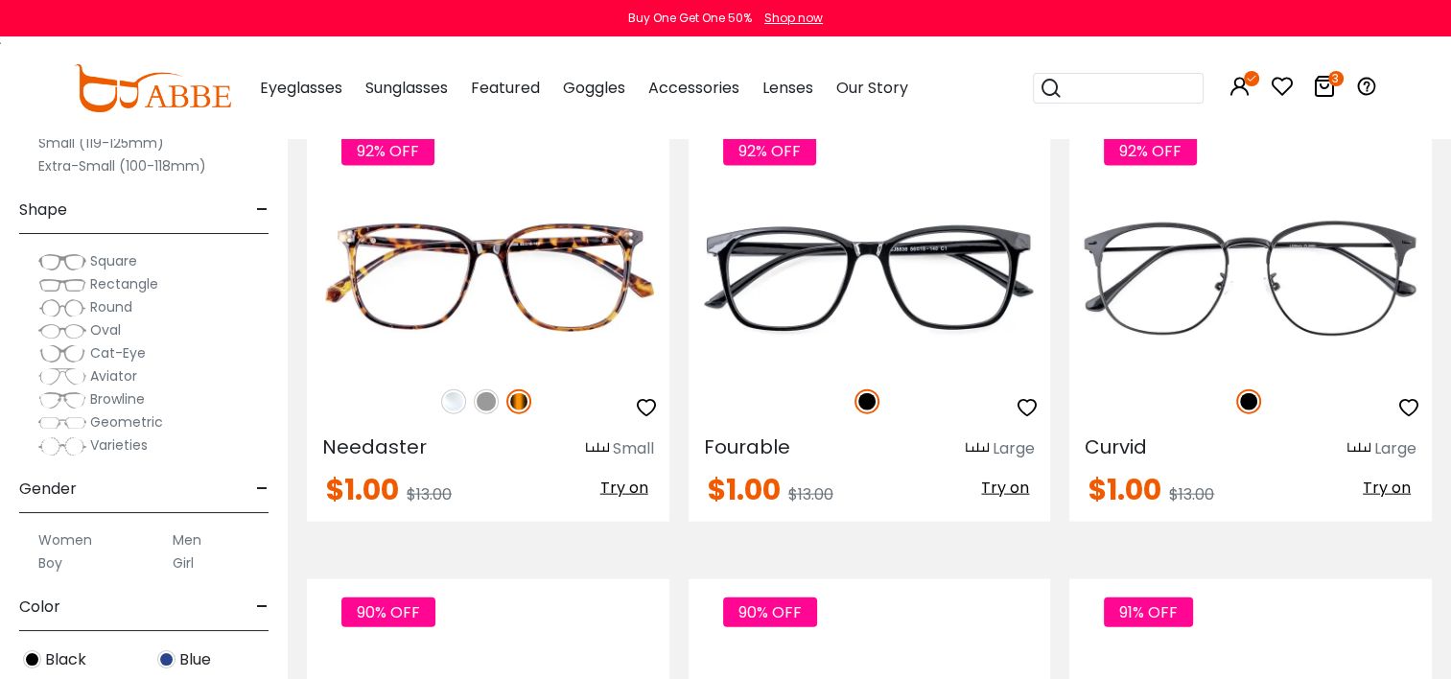
scroll to position [4188, 0]
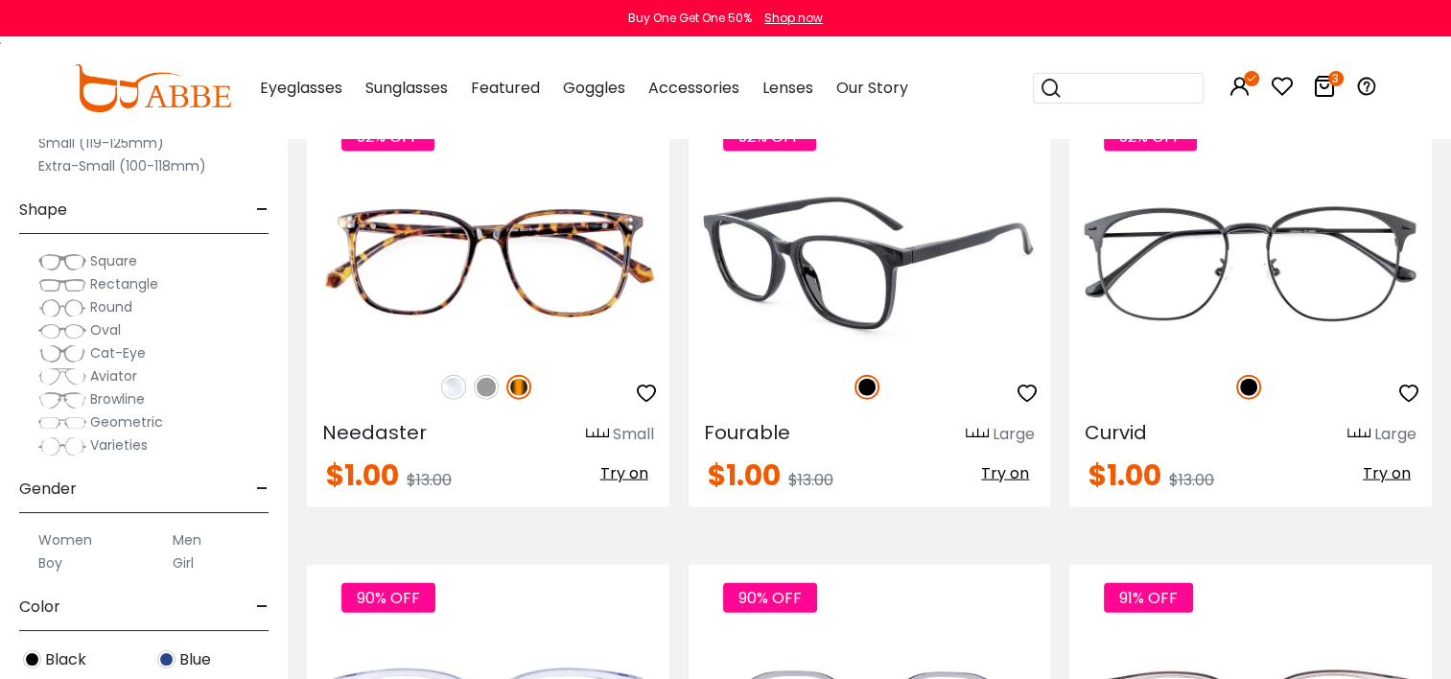
click at [928, 249] on img at bounding box center [870, 263] width 362 height 181
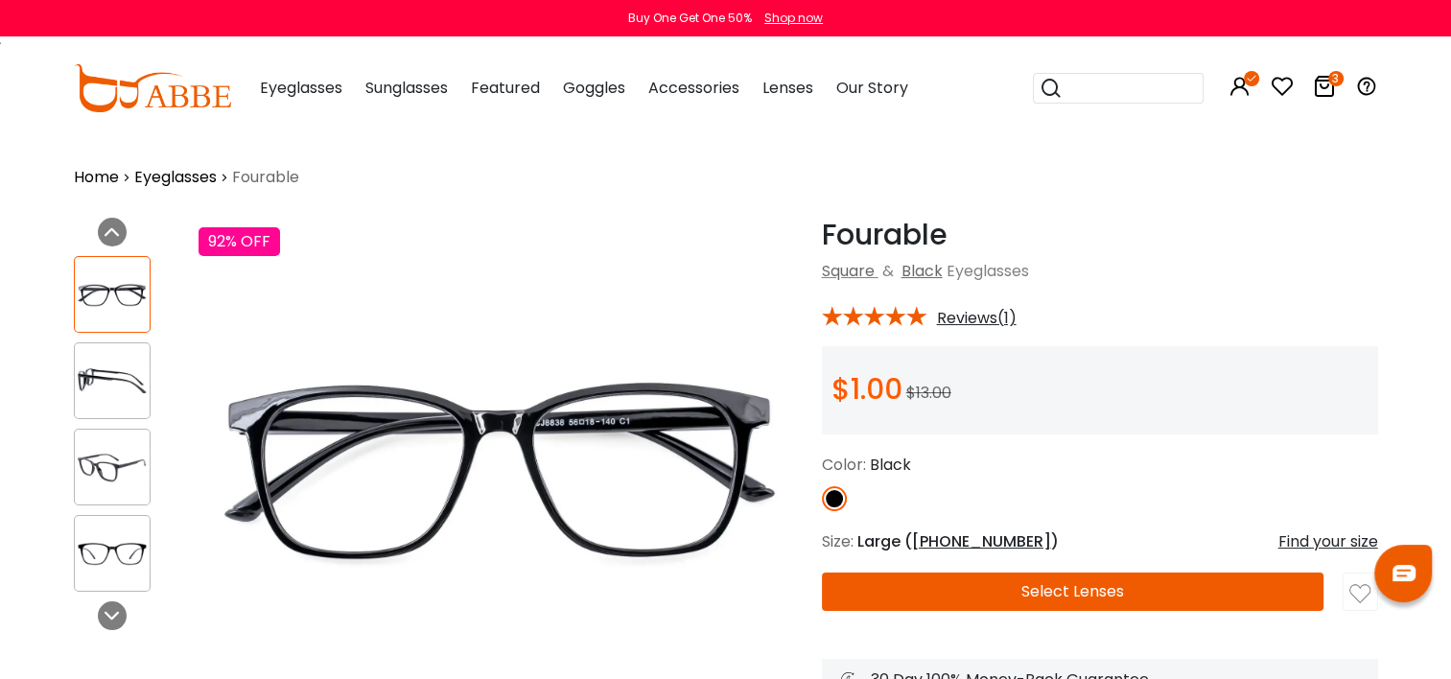
click at [997, 593] on button "Select Lenses" at bounding box center [1073, 592] width 503 height 38
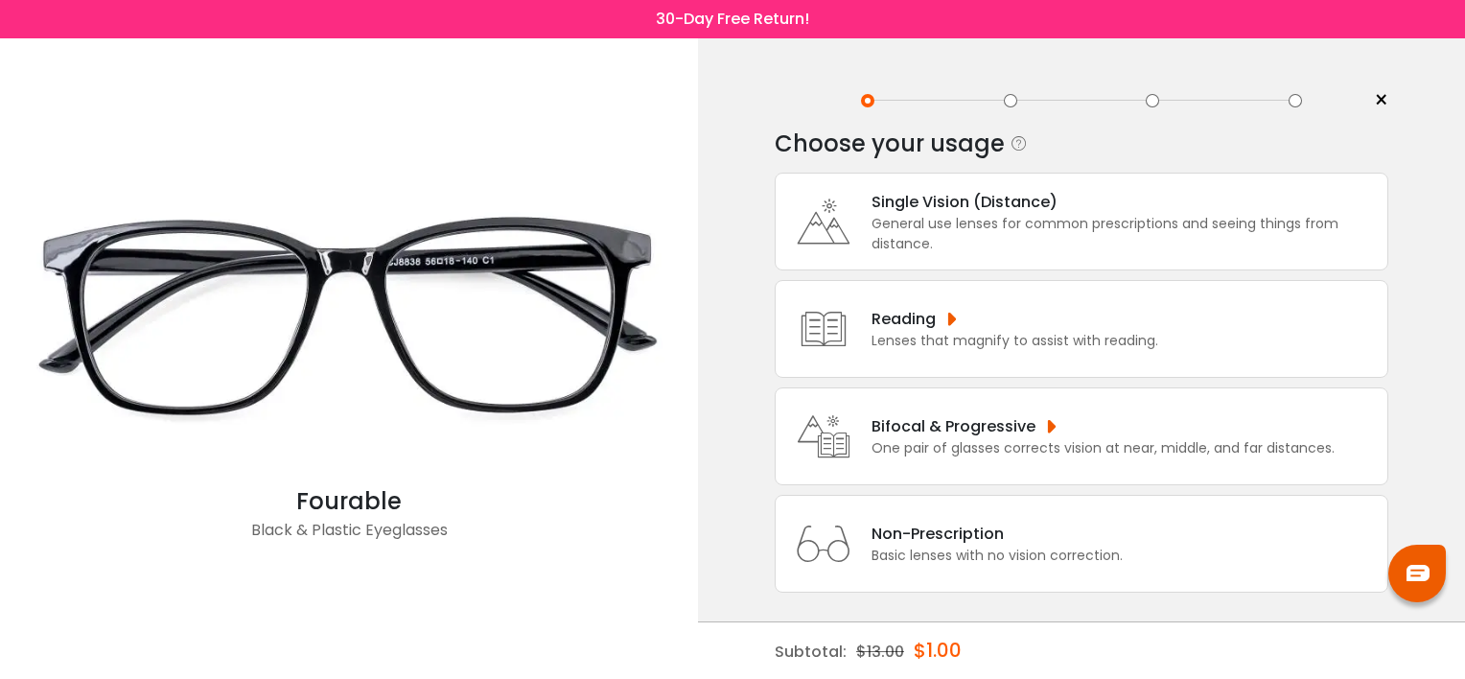
click at [1000, 238] on div "General use lenses for common prescriptions and seeing things from distance." at bounding box center [1125, 234] width 506 height 40
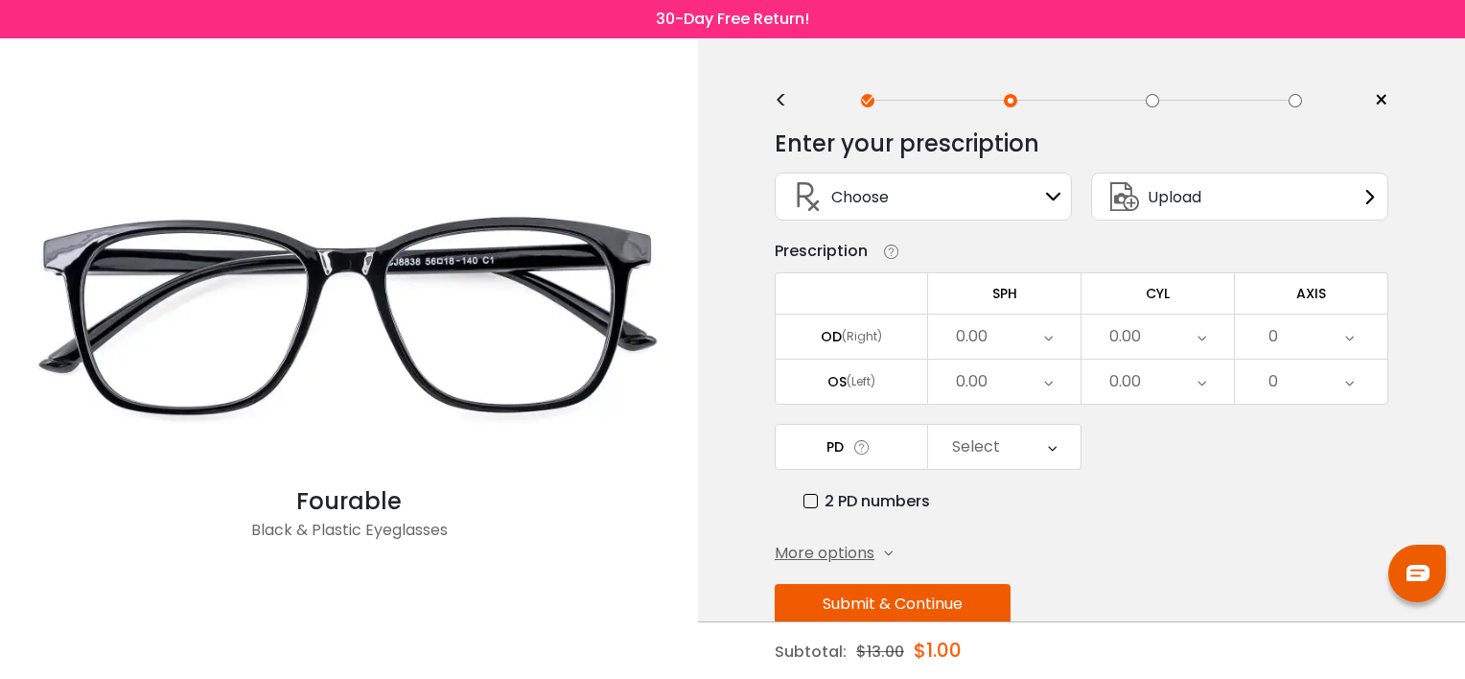
click at [999, 206] on div "Choose Sign In" at bounding box center [923, 197] width 276 height 46
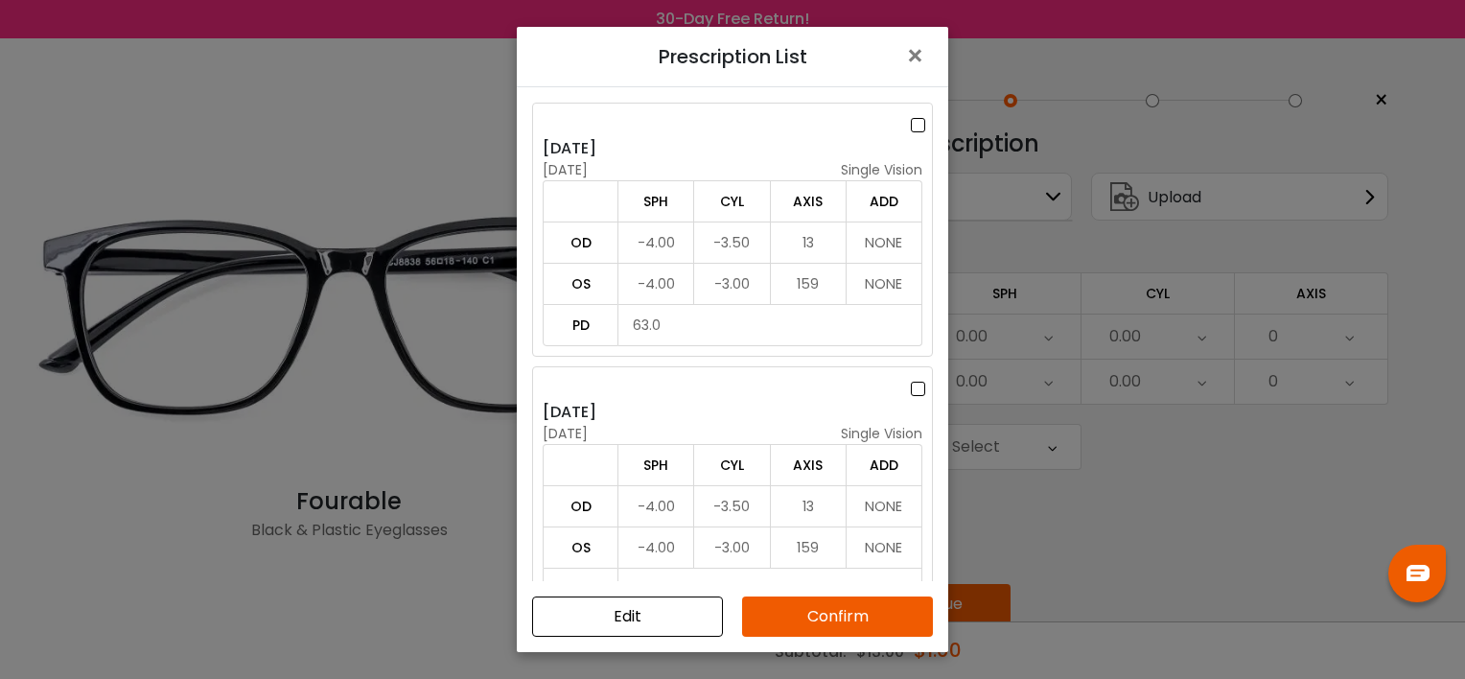
click at [919, 121] on label at bounding box center [921, 125] width 21 height 24
click at [829, 614] on button "Confirm" at bounding box center [837, 616] width 191 height 40
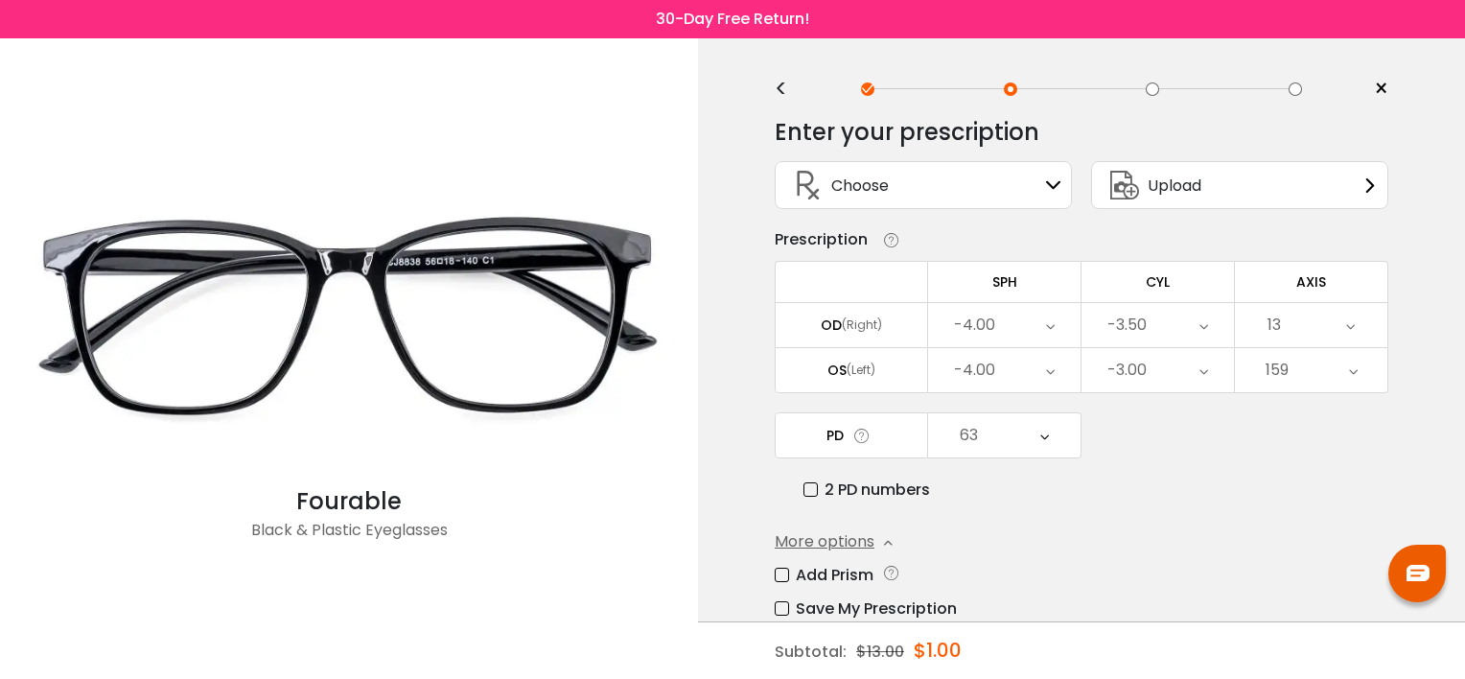
scroll to position [16, 0]
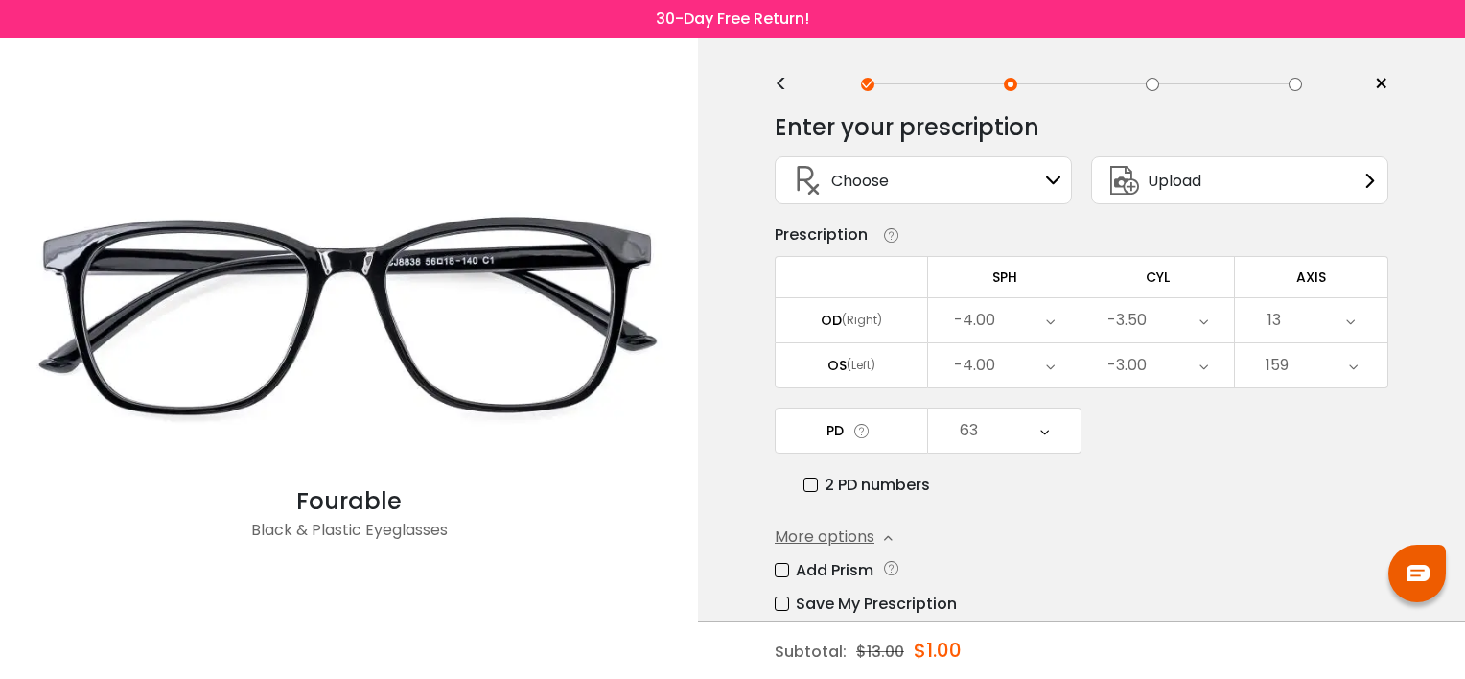
click at [1141, 511] on div "Enter your prescription SPH (Sphere) Lens strength needed to correct your visio…" at bounding box center [1082, 435] width 614 height 672
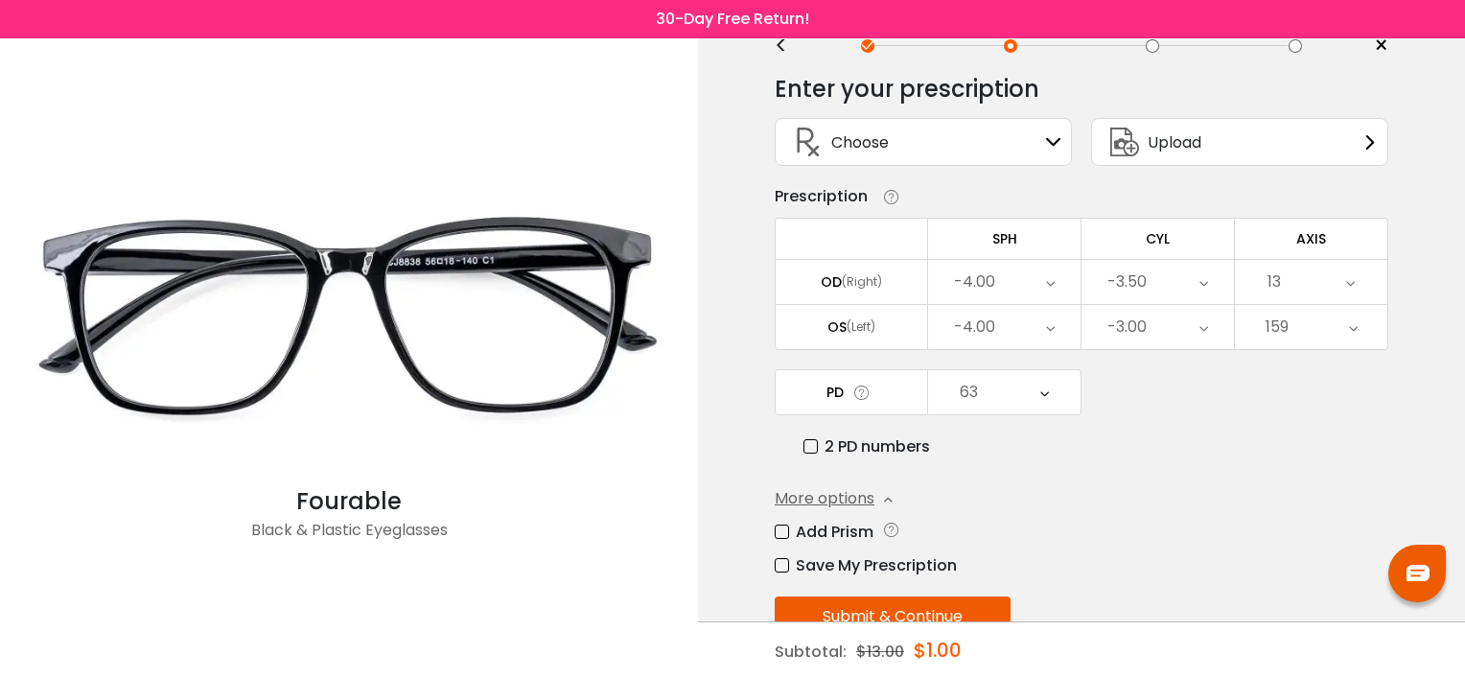
scroll to position [93, 0]
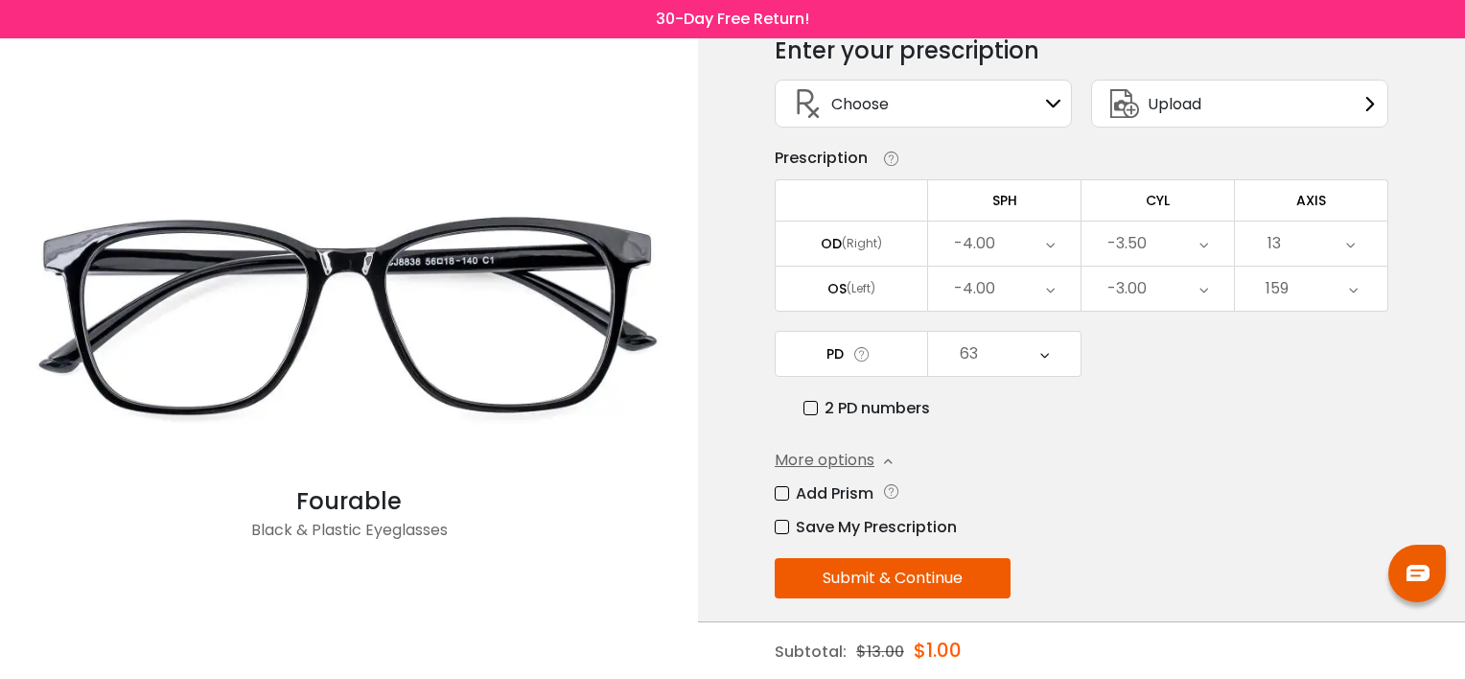
click at [959, 572] on button "Submit & Continue" at bounding box center [893, 578] width 236 height 40
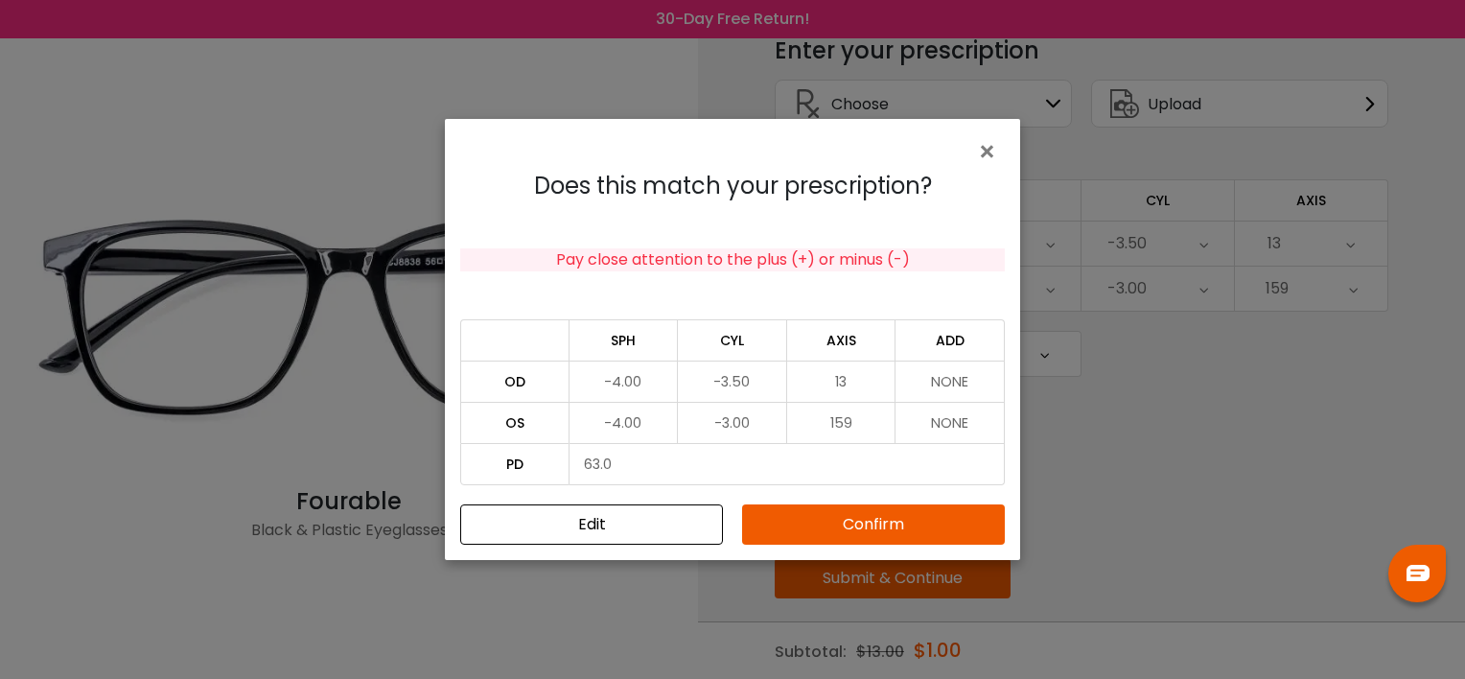
click at [839, 525] on button "Confirm" at bounding box center [873, 524] width 263 height 40
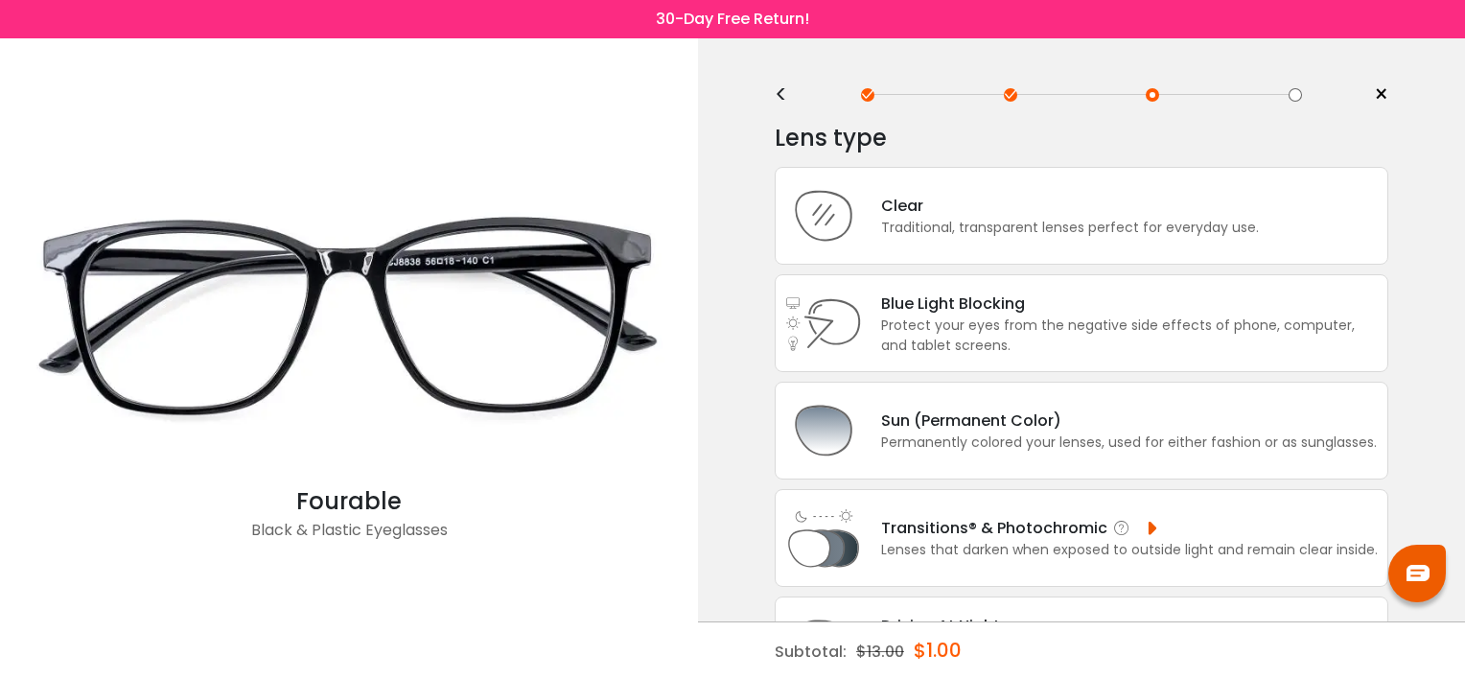
scroll to position [0, 0]
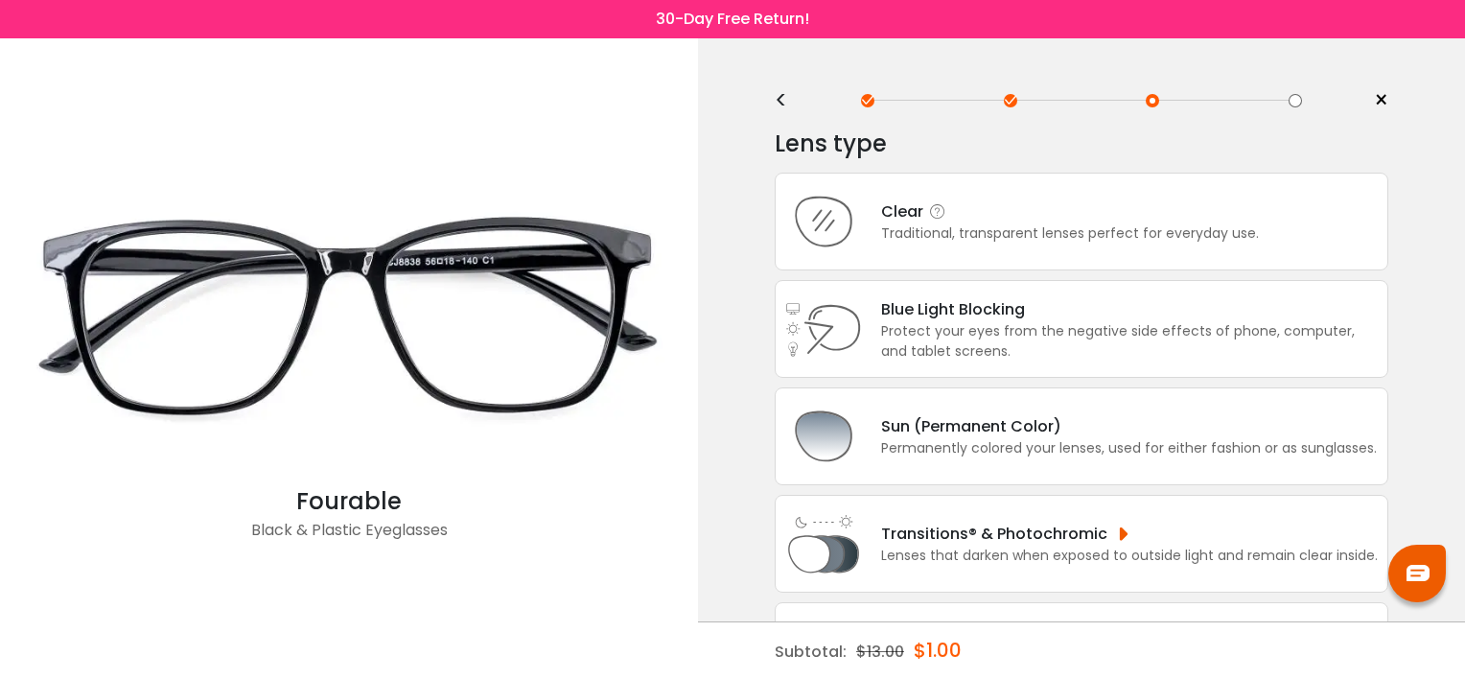
click at [951, 231] on div "Traditional, transparent lenses perfect for everyday use." at bounding box center [1070, 233] width 378 height 20
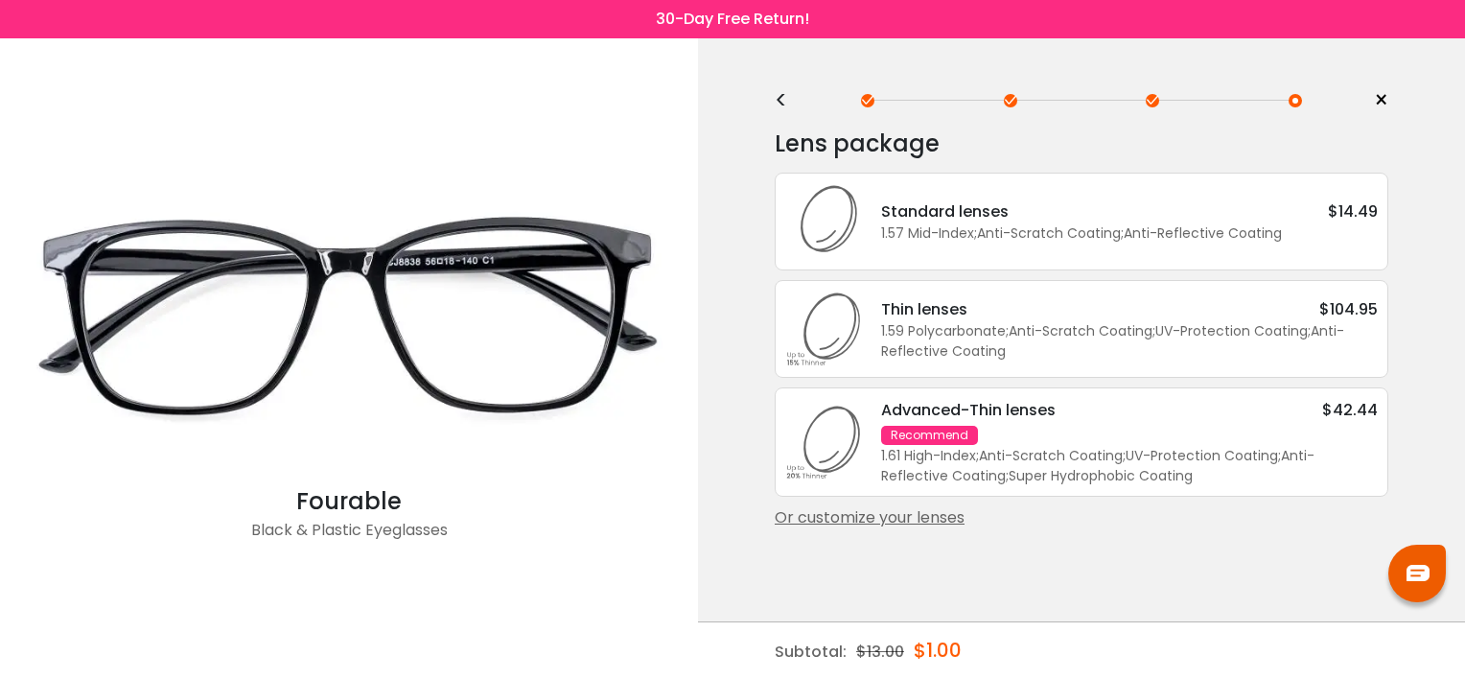
click at [918, 230] on div "1.57 Mid-Index ; Anti-Scratch Coating ; Anti-Reflective Coating ;" at bounding box center [1129, 233] width 497 height 20
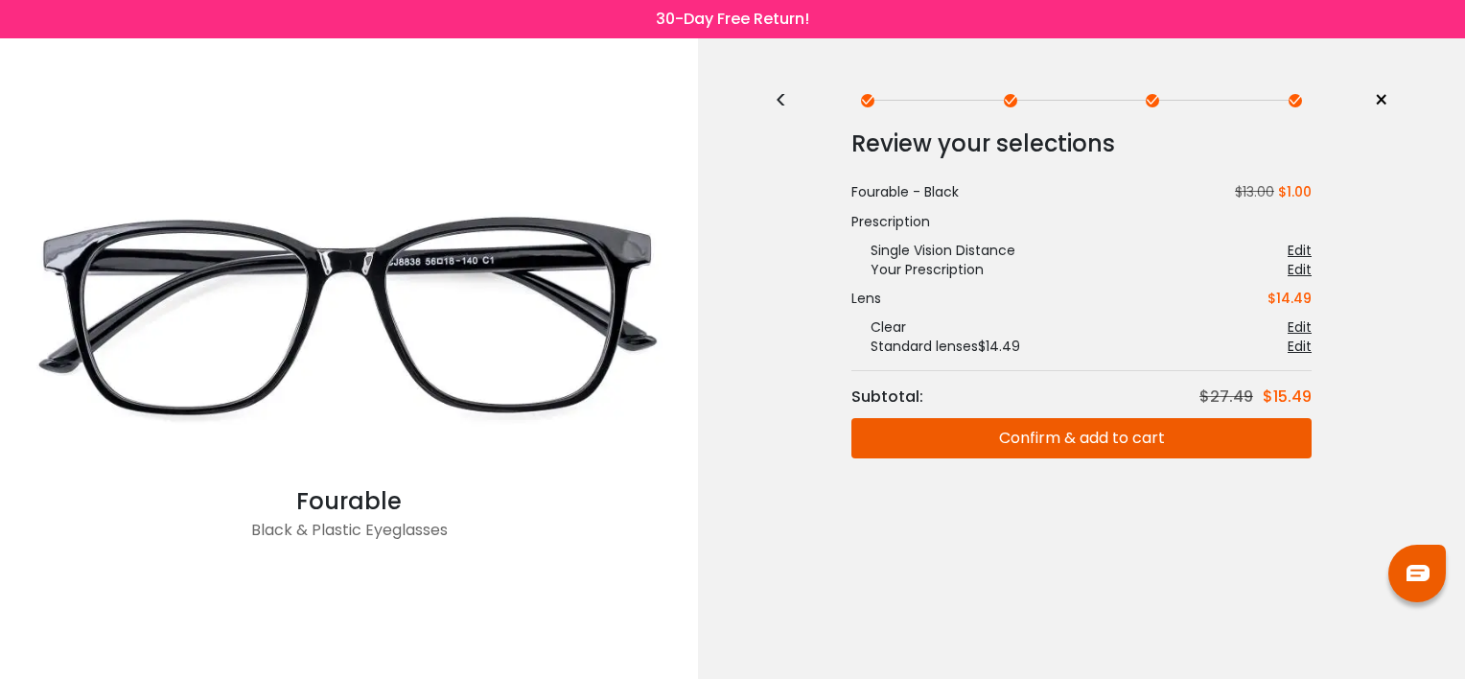
click at [1001, 435] on button "Confirm & add to cart" at bounding box center [1082, 438] width 460 height 40
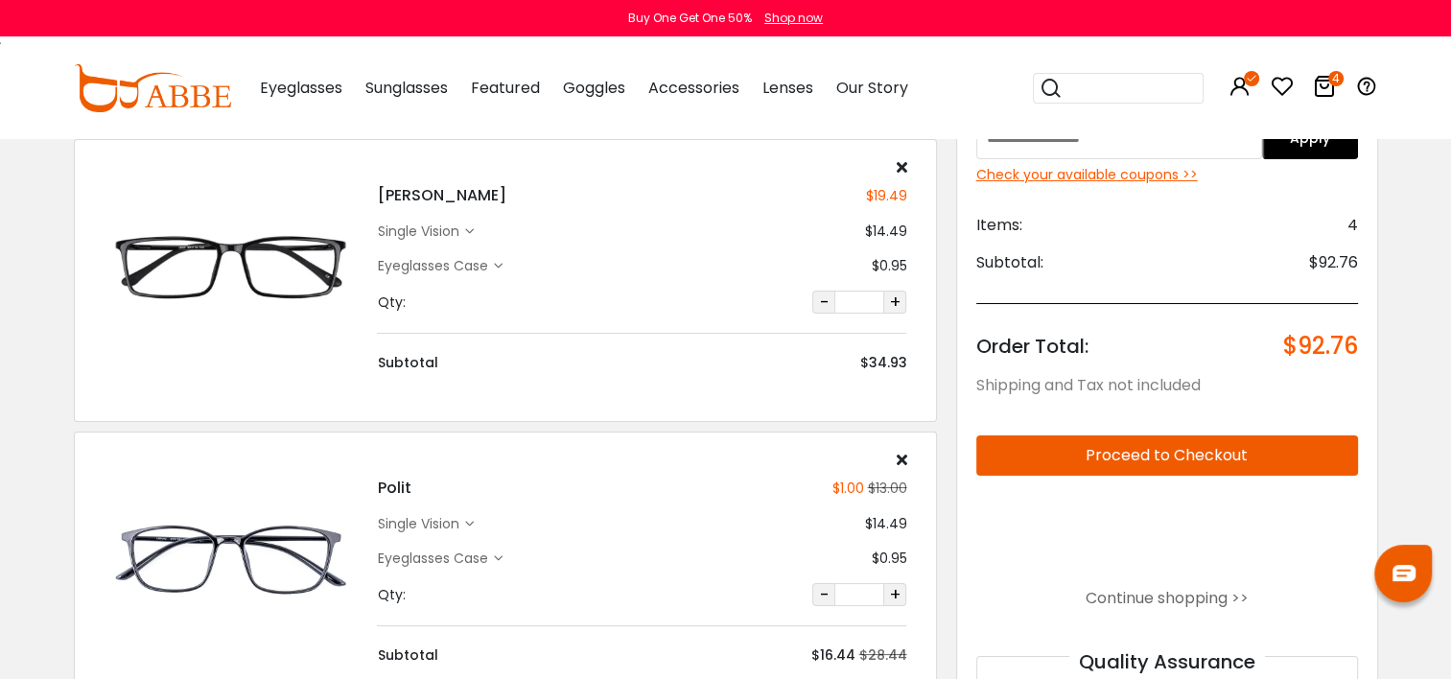
scroll to position [82, 0]
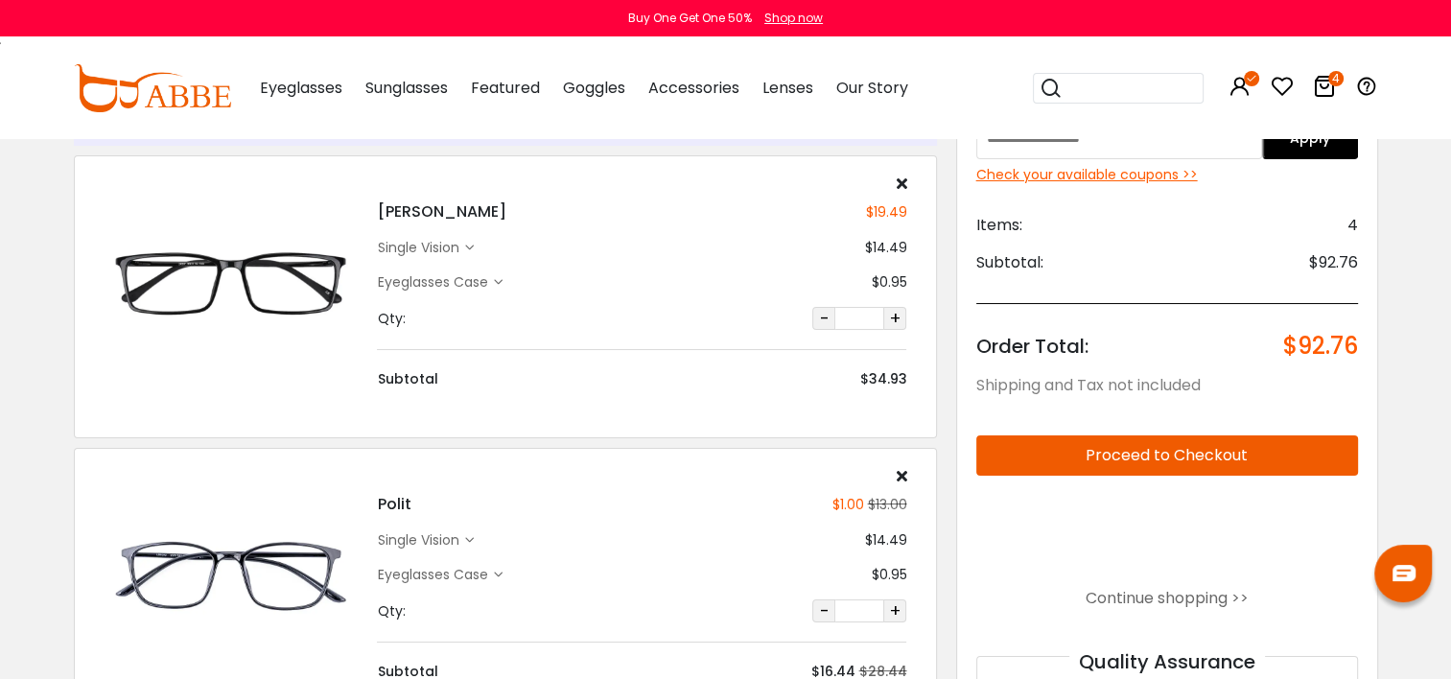
click at [901, 179] on icon at bounding box center [901, 182] width 11 height 15
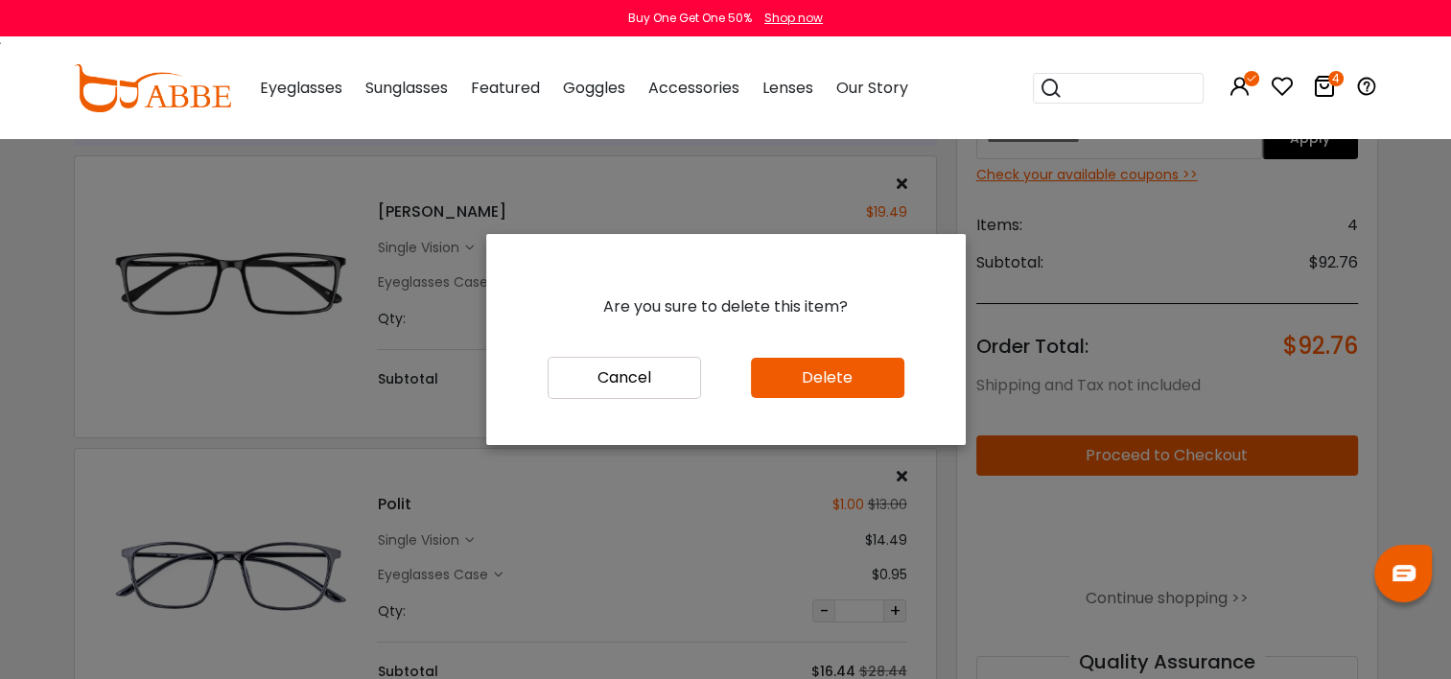
click at [848, 386] on button "Delete" at bounding box center [827, 378] width 153 height 40
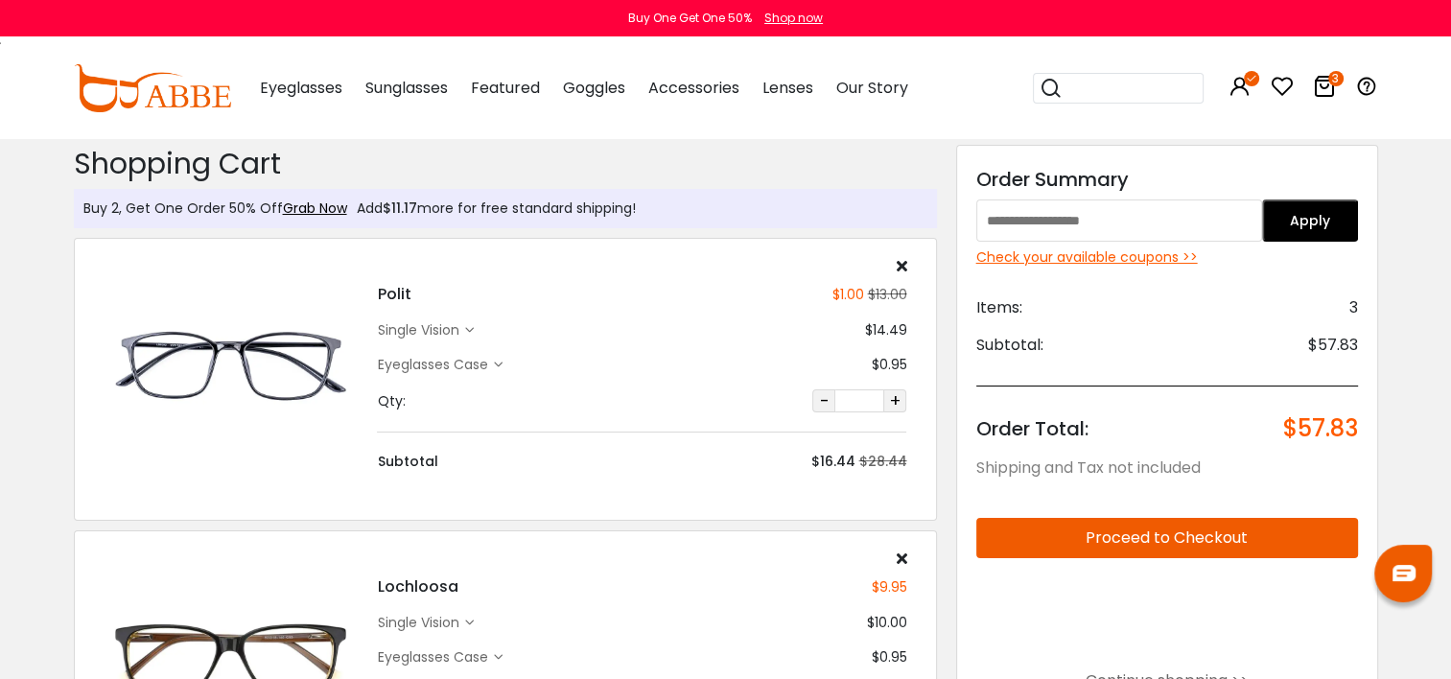
drag, startPoint x: 1450, startPoint y: 58, endPoint x: 1458, endPoint y: 153, distance: 95.2
drag, startPoint x: 1458, startPoint y: 153, endPoint x: 1405, endPoint y: 177, distance: 57.9
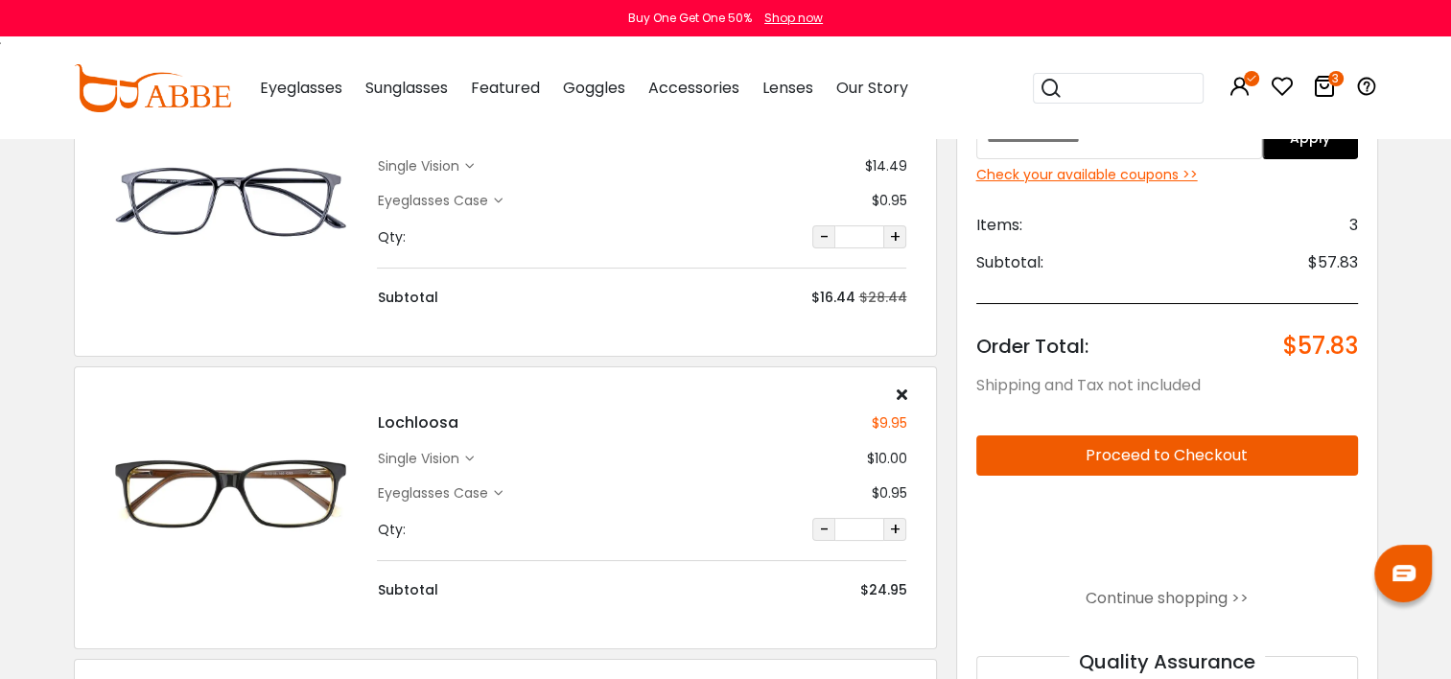
scroll to position [184, 0]
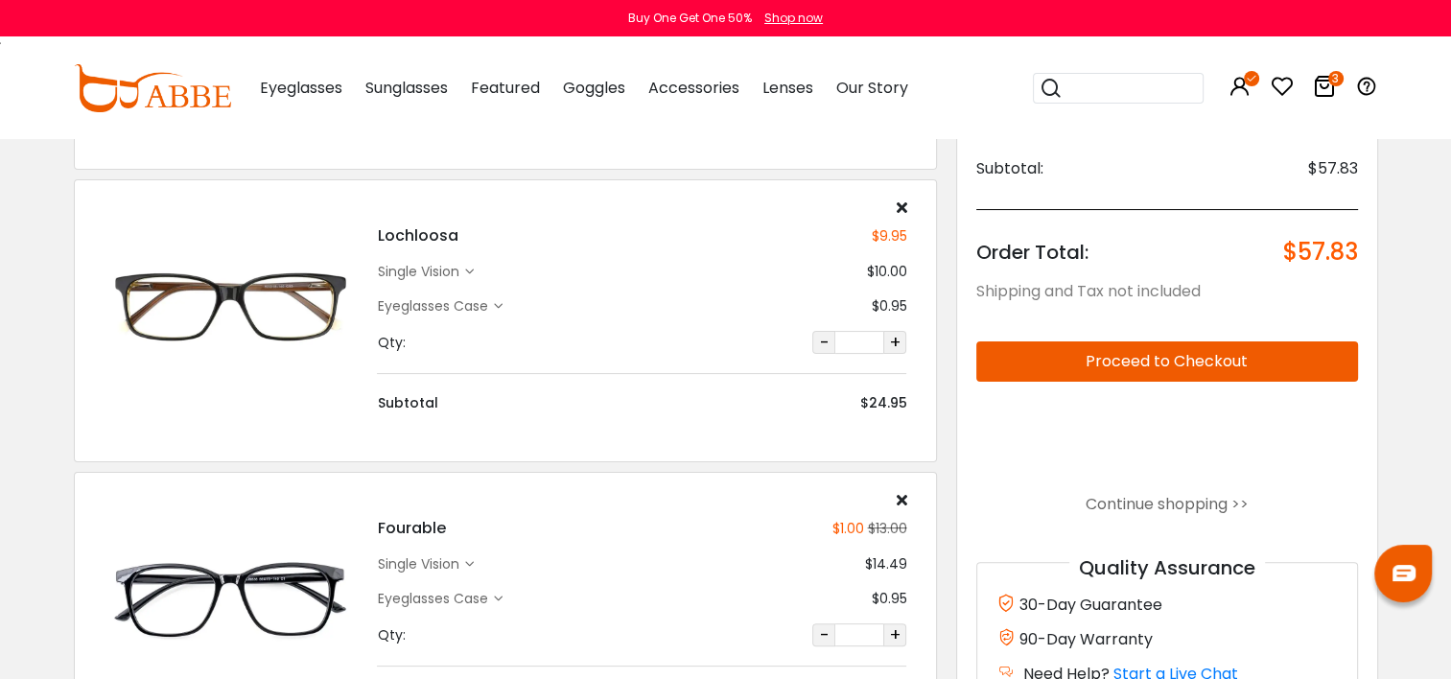
scroll to position [342, 0]
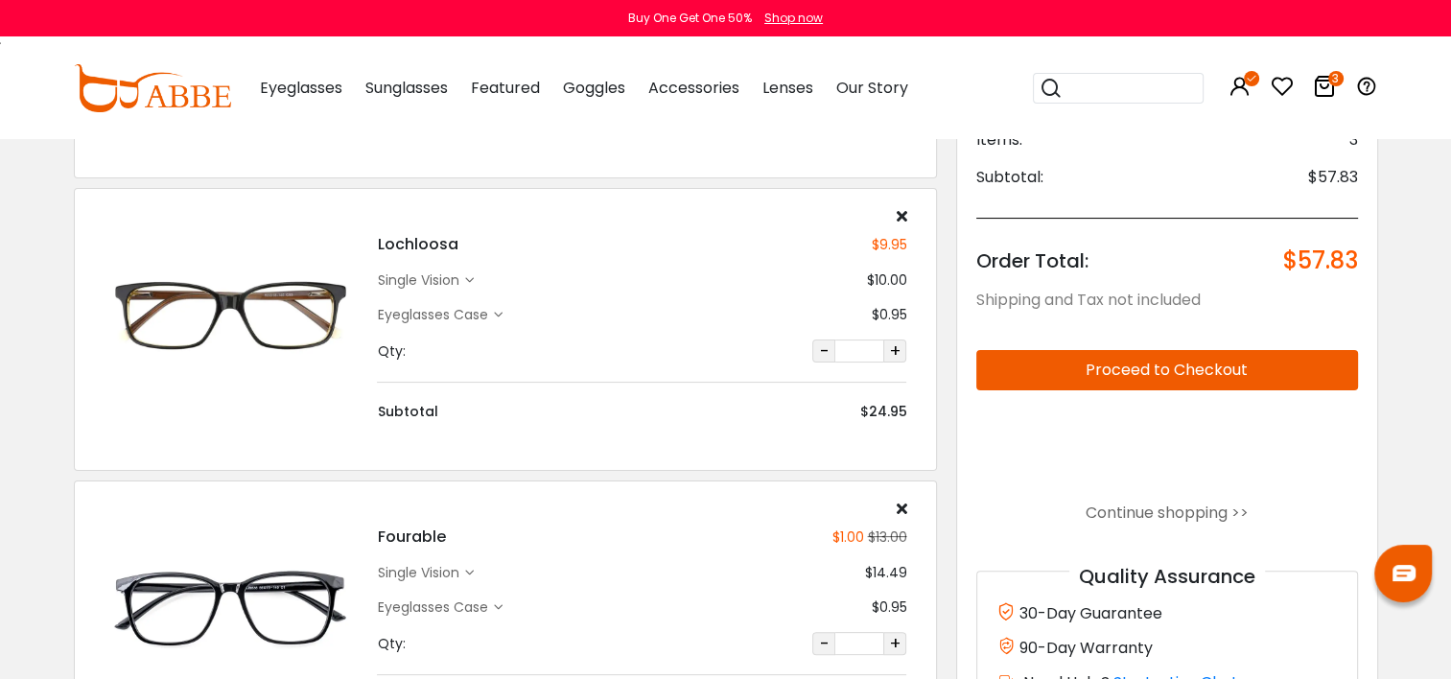
click at [899, 208] on icon at bounding box center [901, 215] width 11 height 15
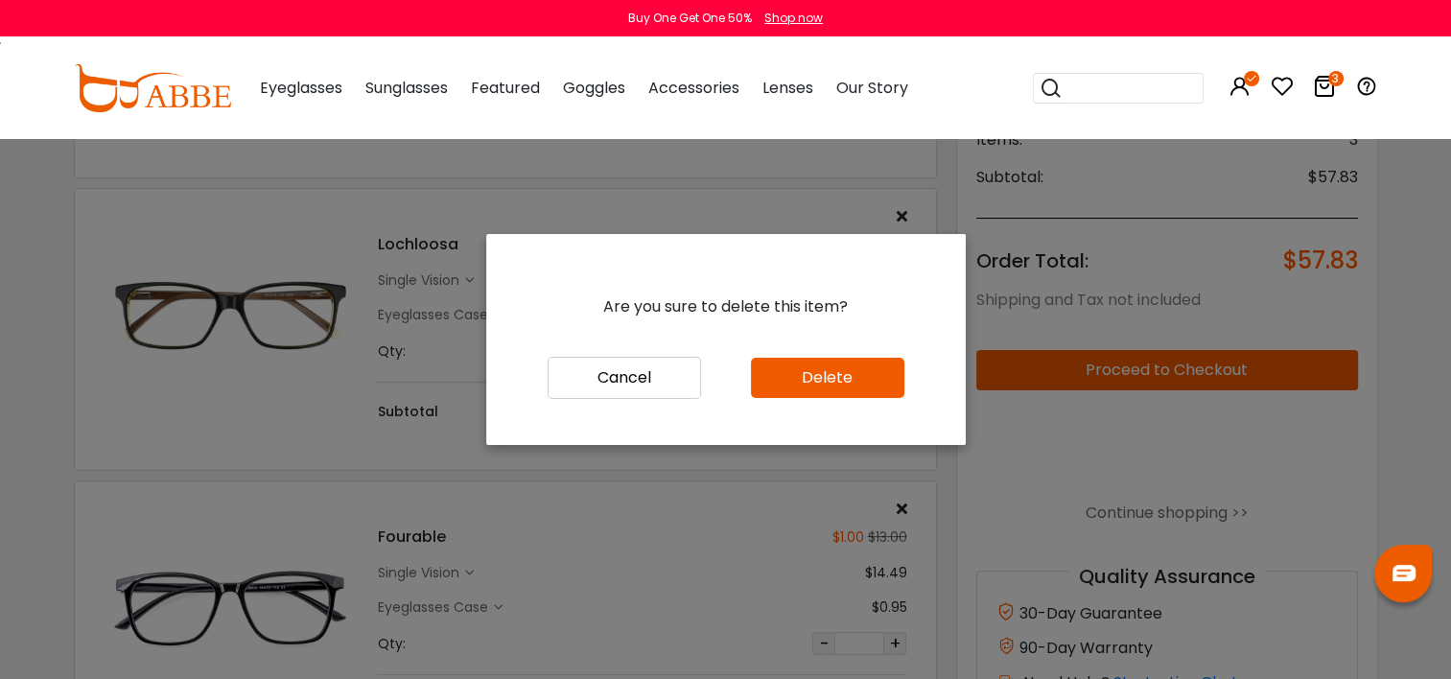
click at [823, 386] on button "Delete" at bounding box center [827, 378] width 153 height 40
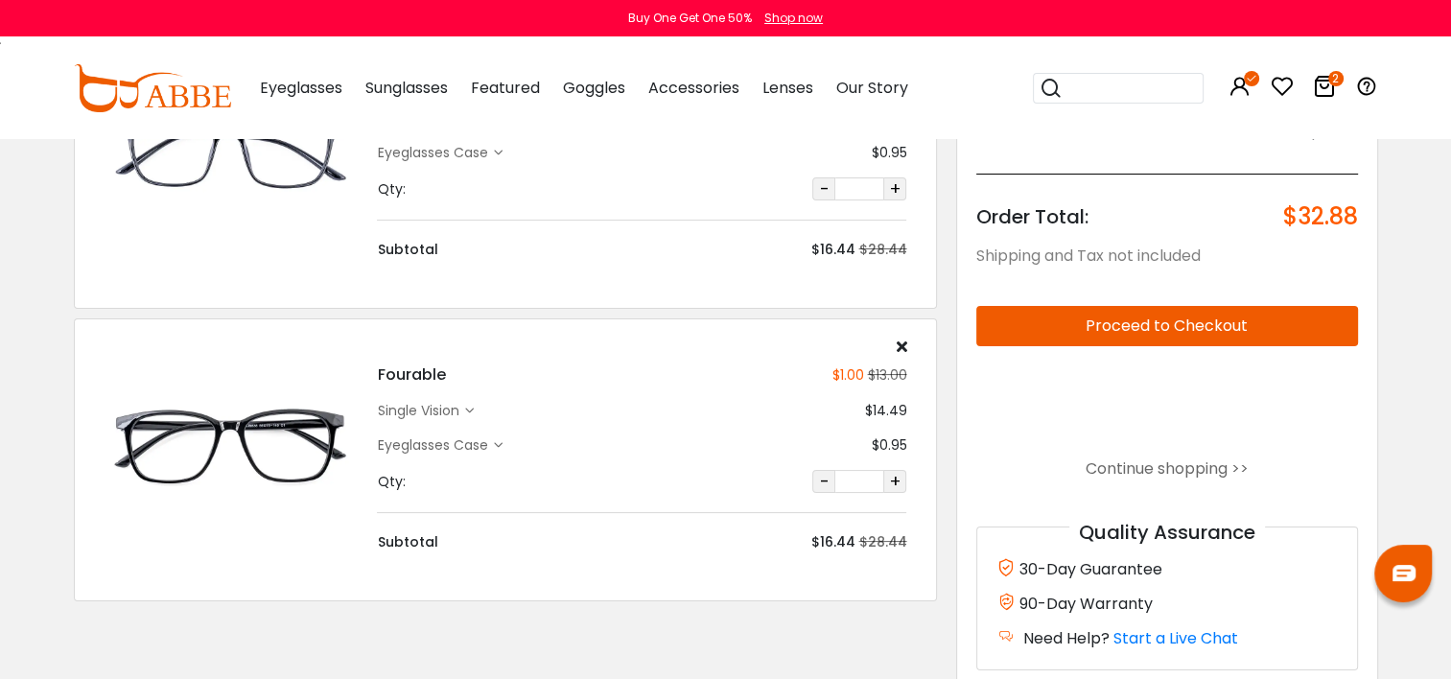
scroll to position [220, 0]
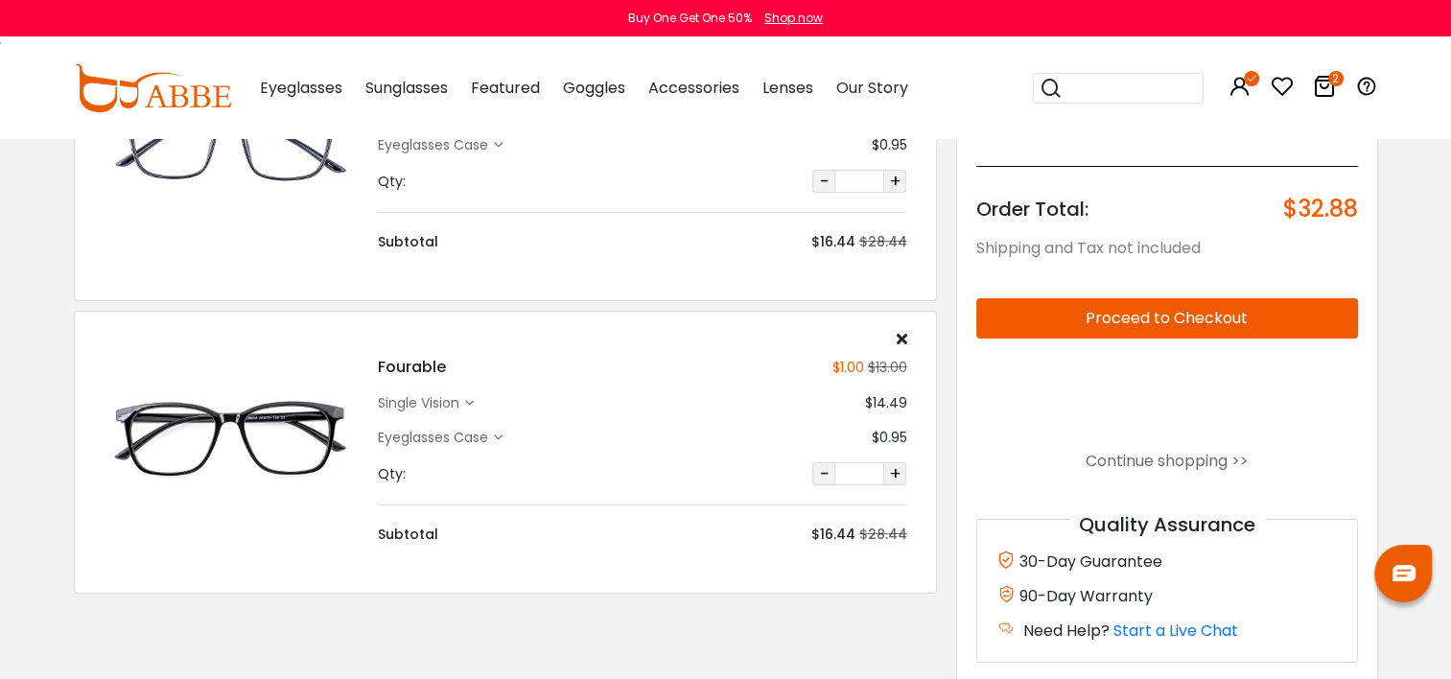
click at [492, 435] on div "Eyeglasses Case" at bounding box center [435, 438] width 116 height 20
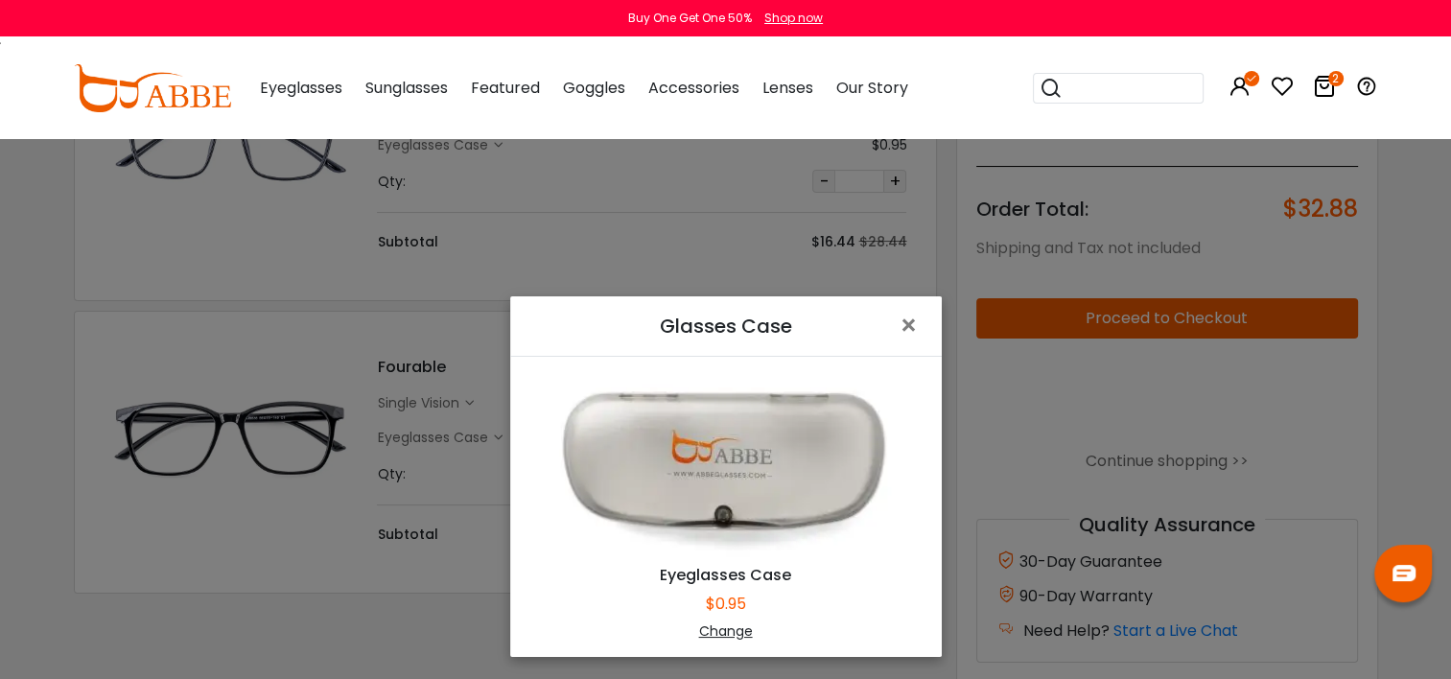
click at [725, 631] on div "Change" at bounding box center [726, 631] width 384 height 20
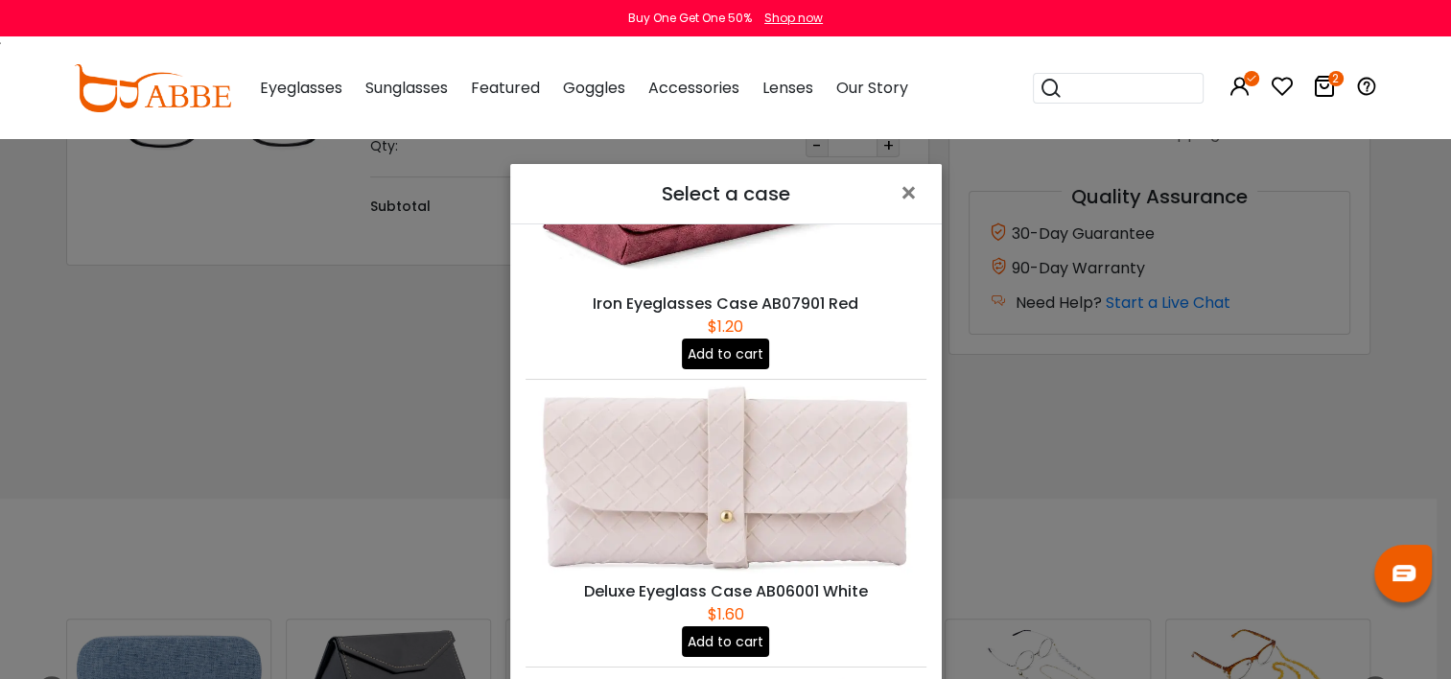
scroll to position [1706, 0]
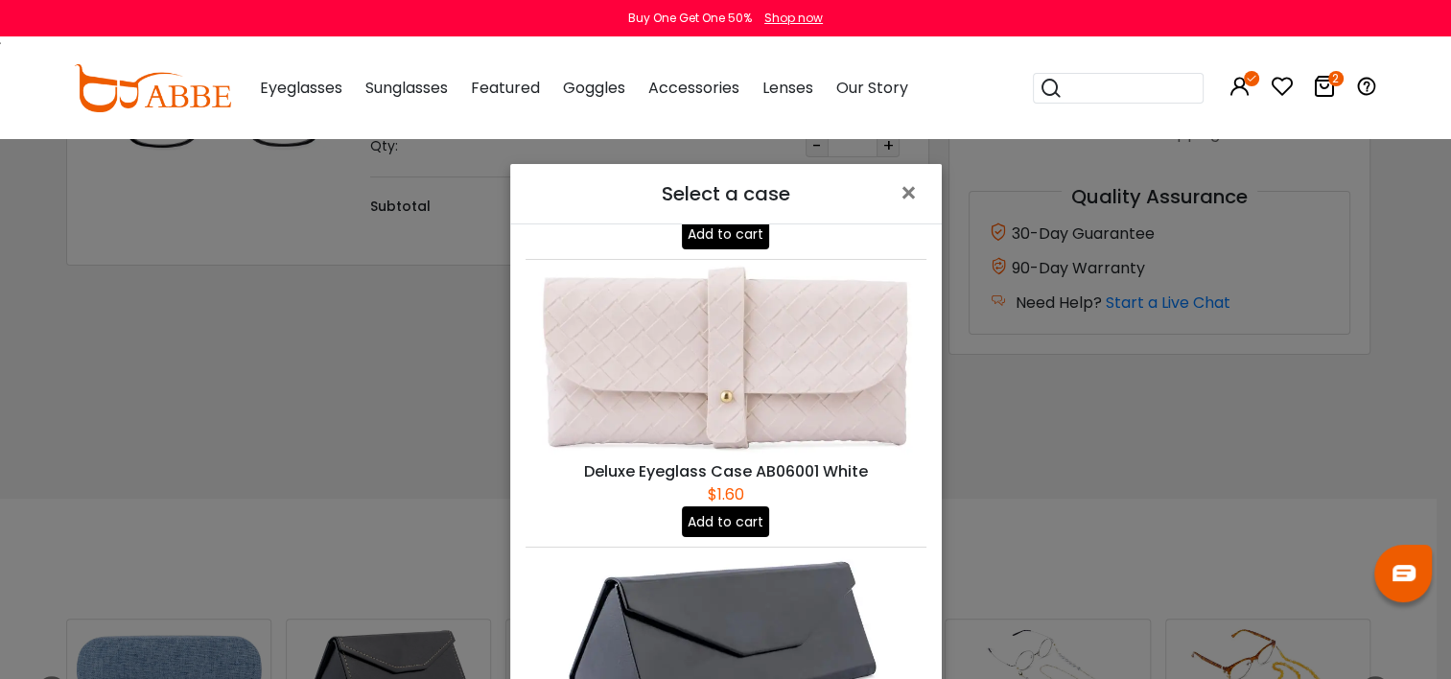
click at [920, 483] on div "Iron Eyeglasses Case AB18601 Orange $1.20 Add to cart Eyeglasses Case Gray $0.9…" at bounding box center [726, 506] width 432 height 565
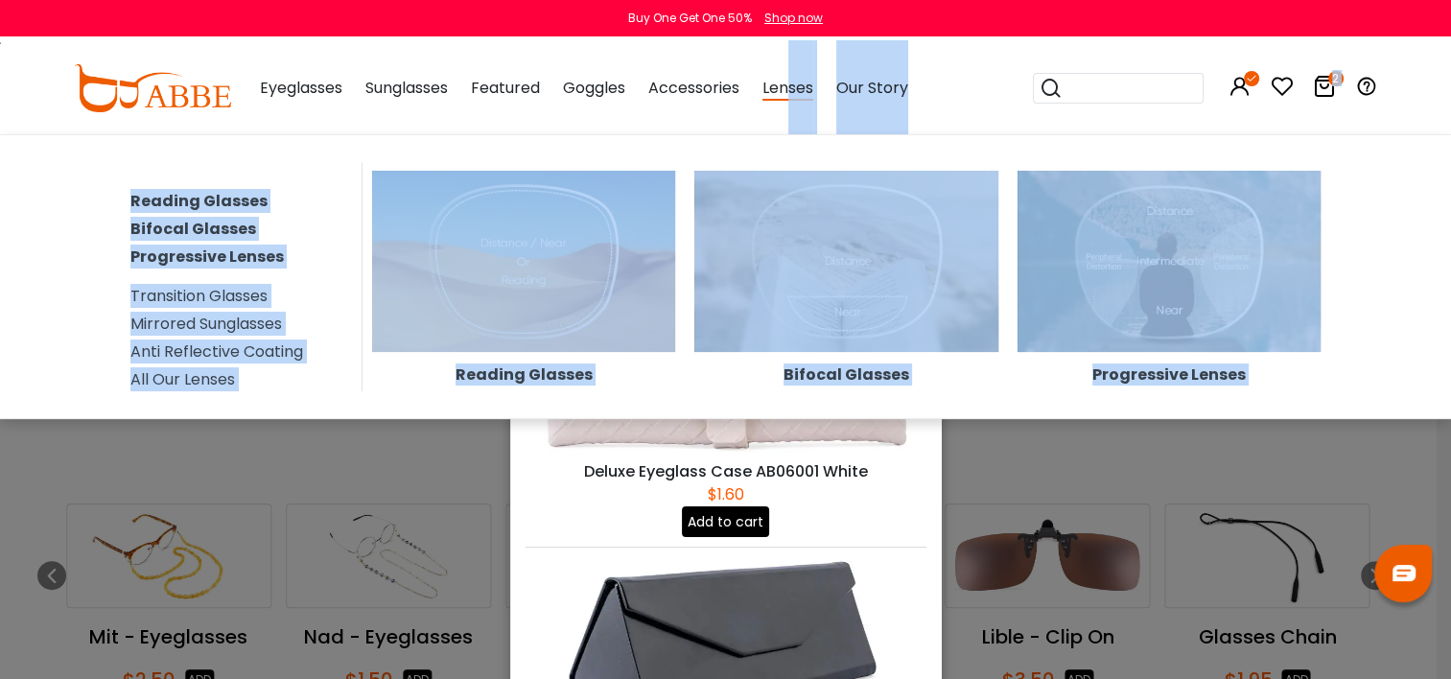
drag, startPoint x: 796, startPoint y: 166, endPoint x: 794, endPoint y: 98, distance: 68.1
click at [794, 98] on body "Eyeglasses Thanks for your subscription Please use coupon code " NEWCOMER " to …" at bounding box center [725, 491] width 1451 height 2034
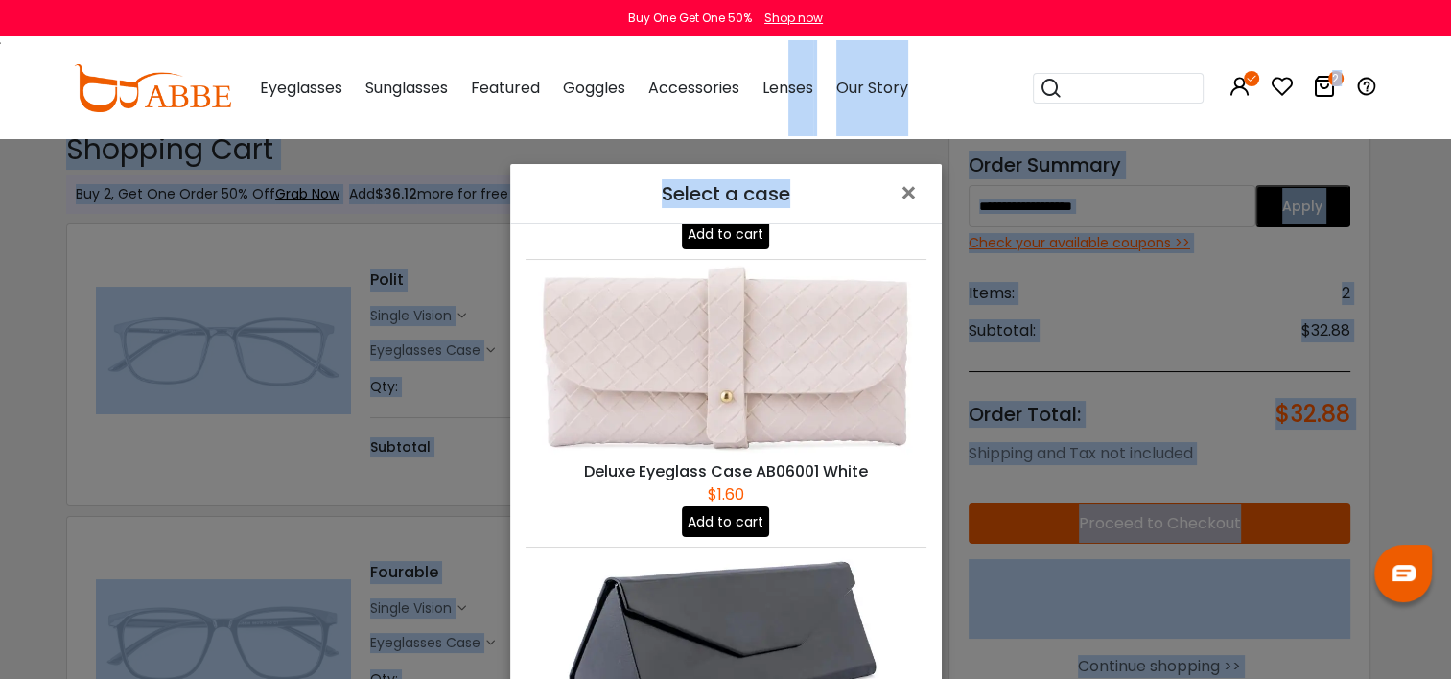
scroll to position [476, 0]
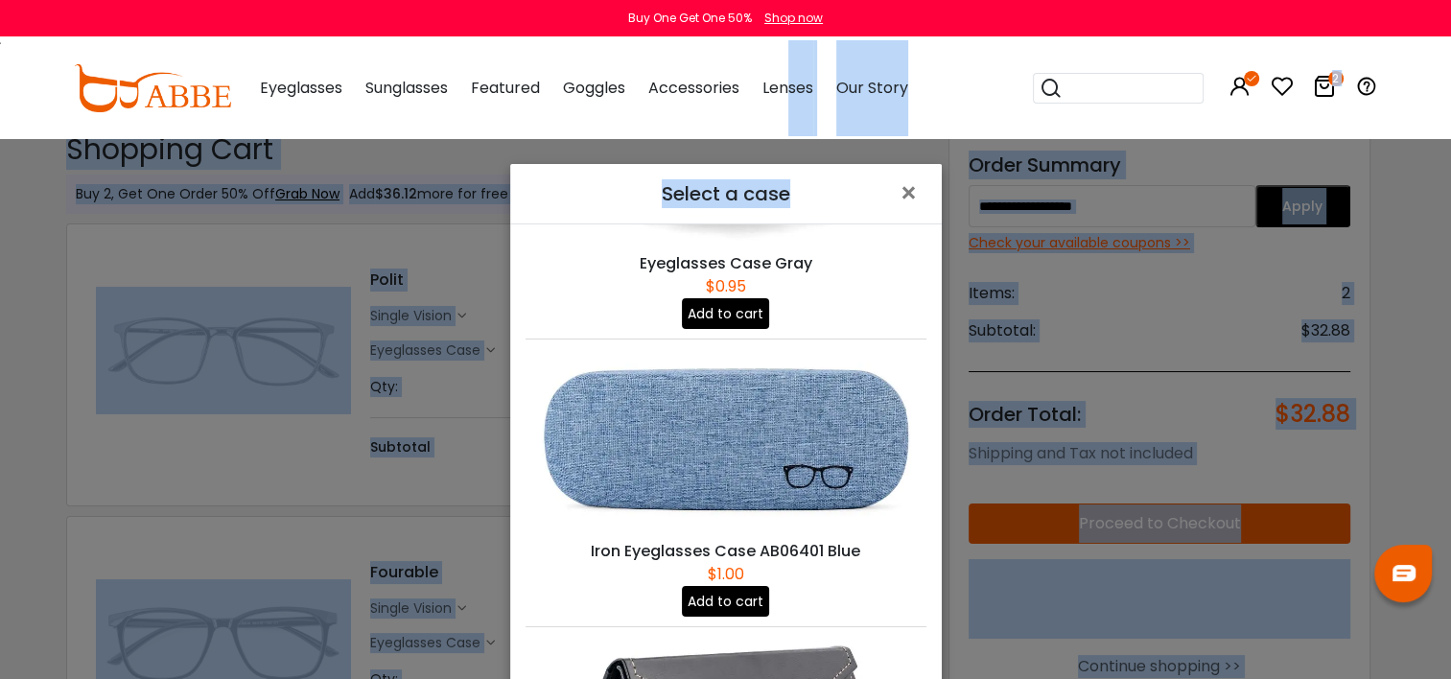
drag, startPoint x: 916, startPoint y: 377, endPoint x: 915, endPoint y: 266, distance: 111.2
click at [915, 266] on div "Iron Eyeglasses Case AB18601 Orange $1.20 Add to cart Eyeglasses Case Gray $0.9…" at bounding box center [726, 506] width 432 height 565
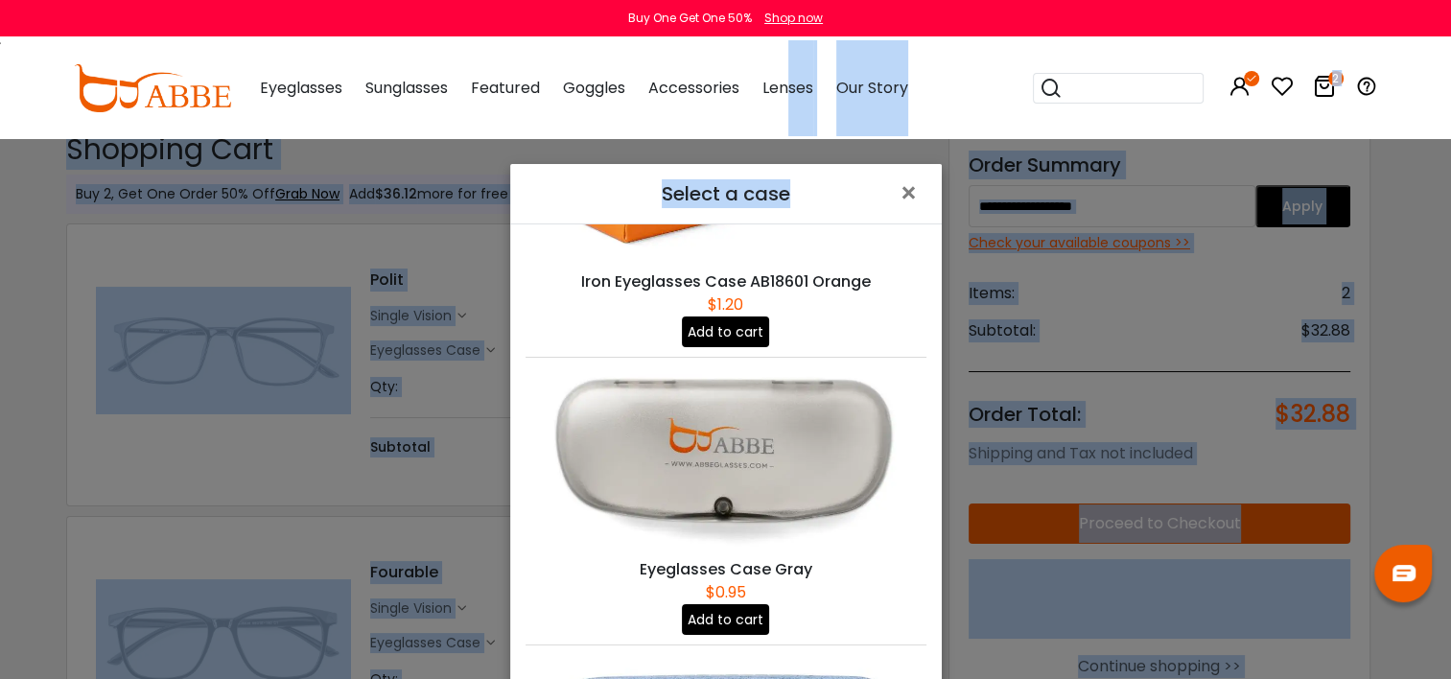
scroll to position [0, 0]
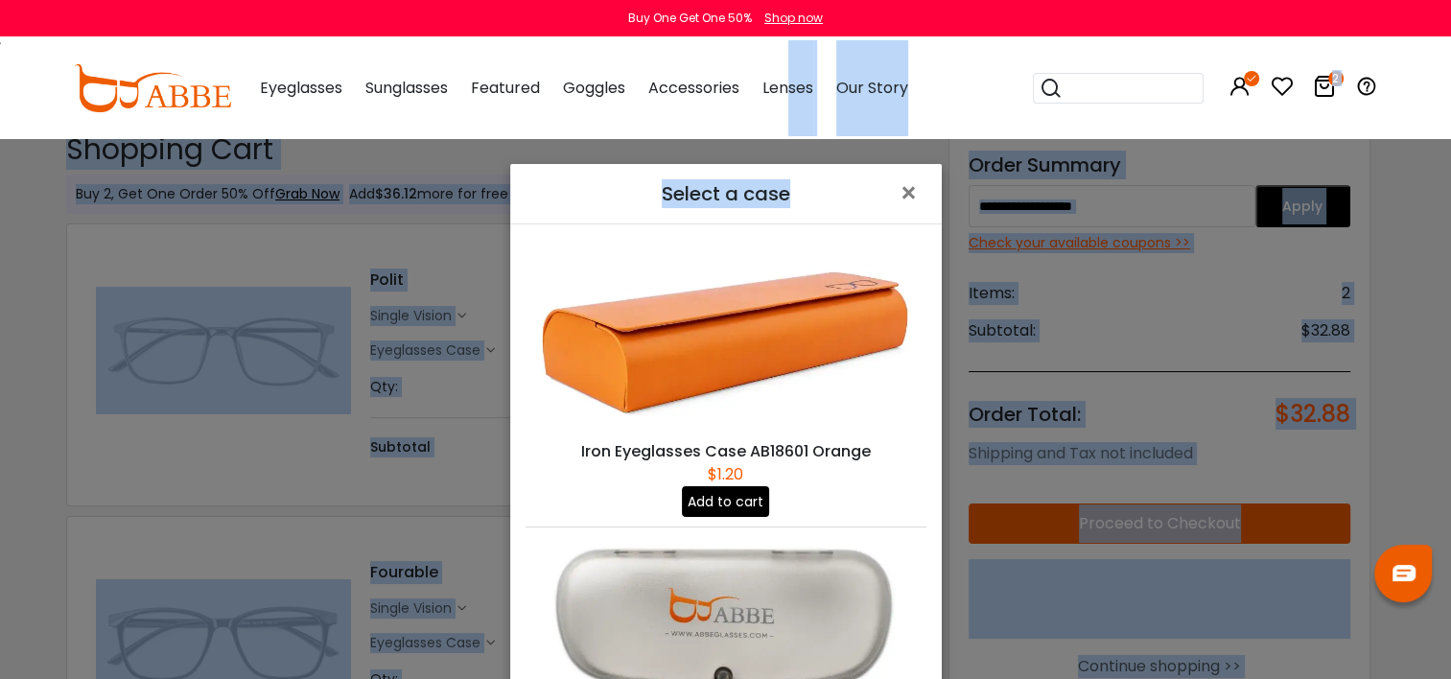
click at [714, 486] on button "Add to cart" at bounding box center [725, 501] width 87 height 31
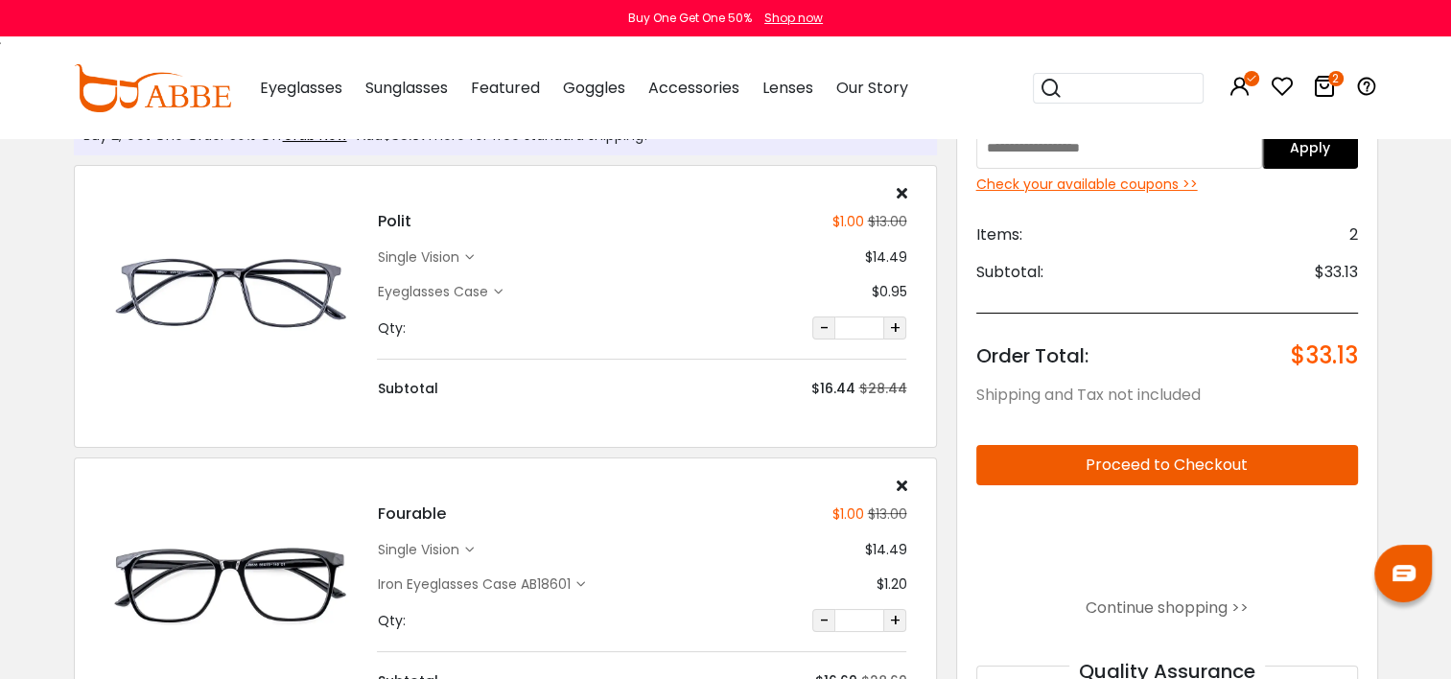
scroll to position [76, 0]
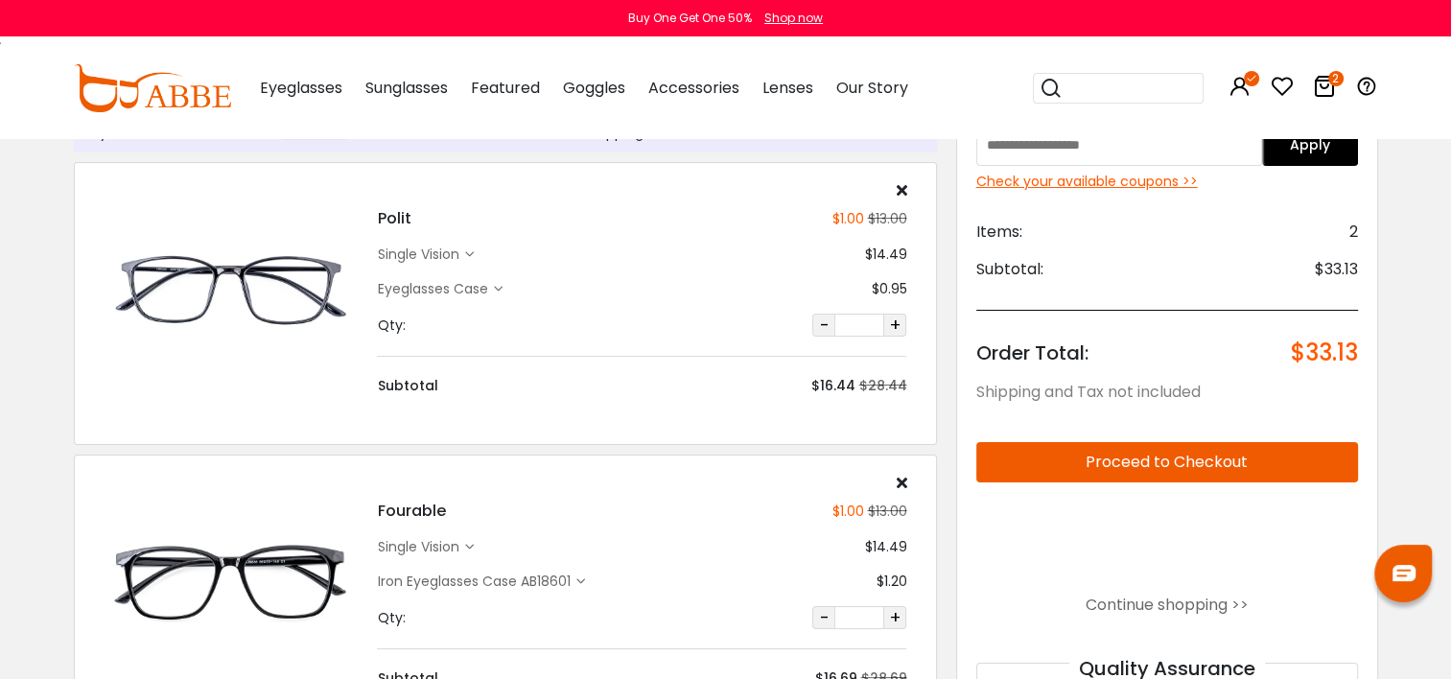
click at [488, 291] on div "Eyeglasses Case" at bounding box center [435, 289] width 116 height 20
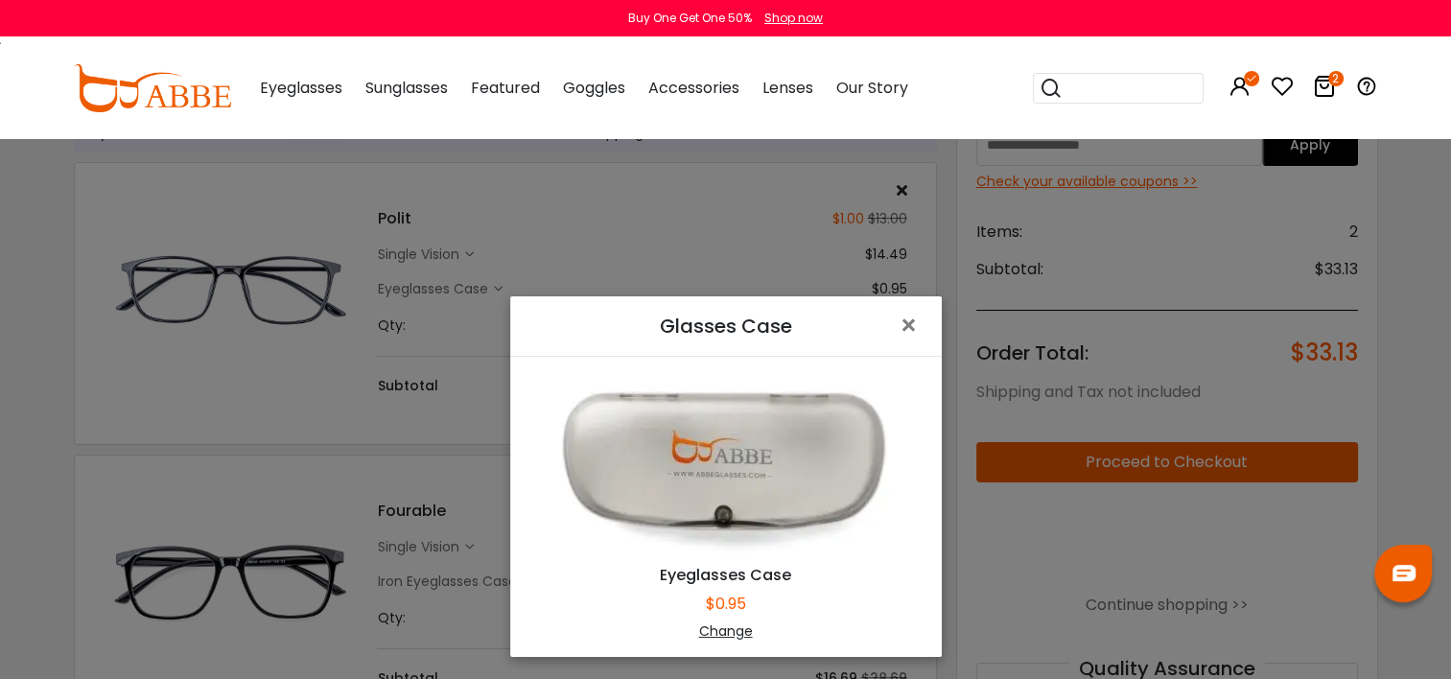
click at [917, 401] on div "Eyeglasses Case $0.95 Change" at bounding box center [726, 506] width 401 height 269
click at [718, 633] on div "Change" at bounding box center [726, 631] width 384 height 20
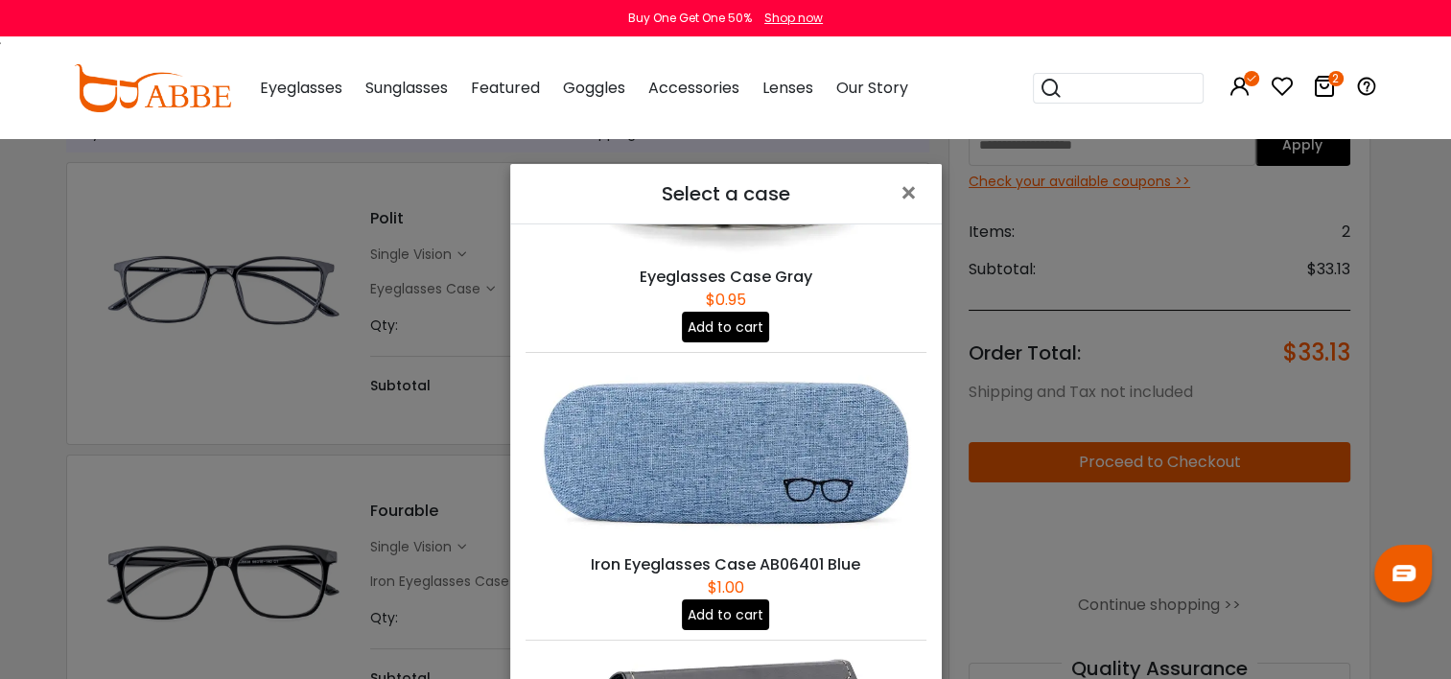
scroll to position [472, 0]
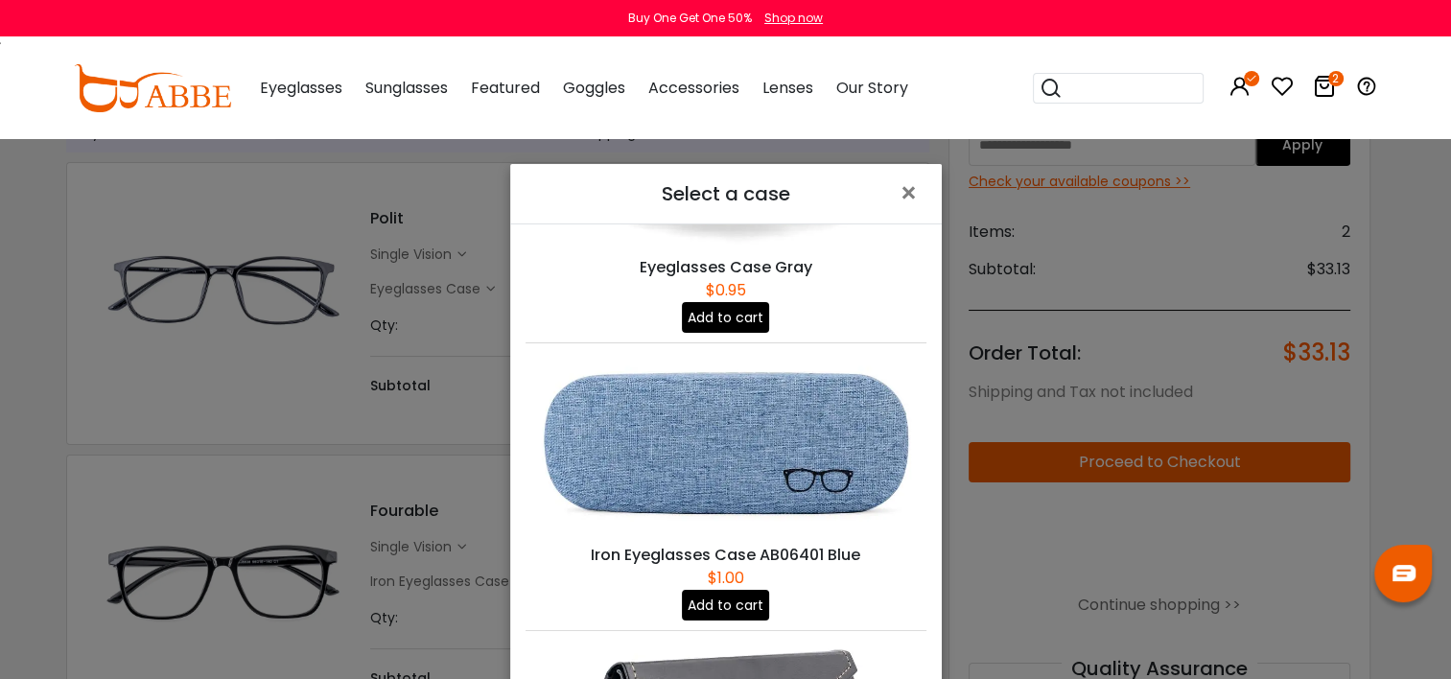
click at [731, 590] on button "Add to cart" at bounding box center [725, 605] width 87 height 31
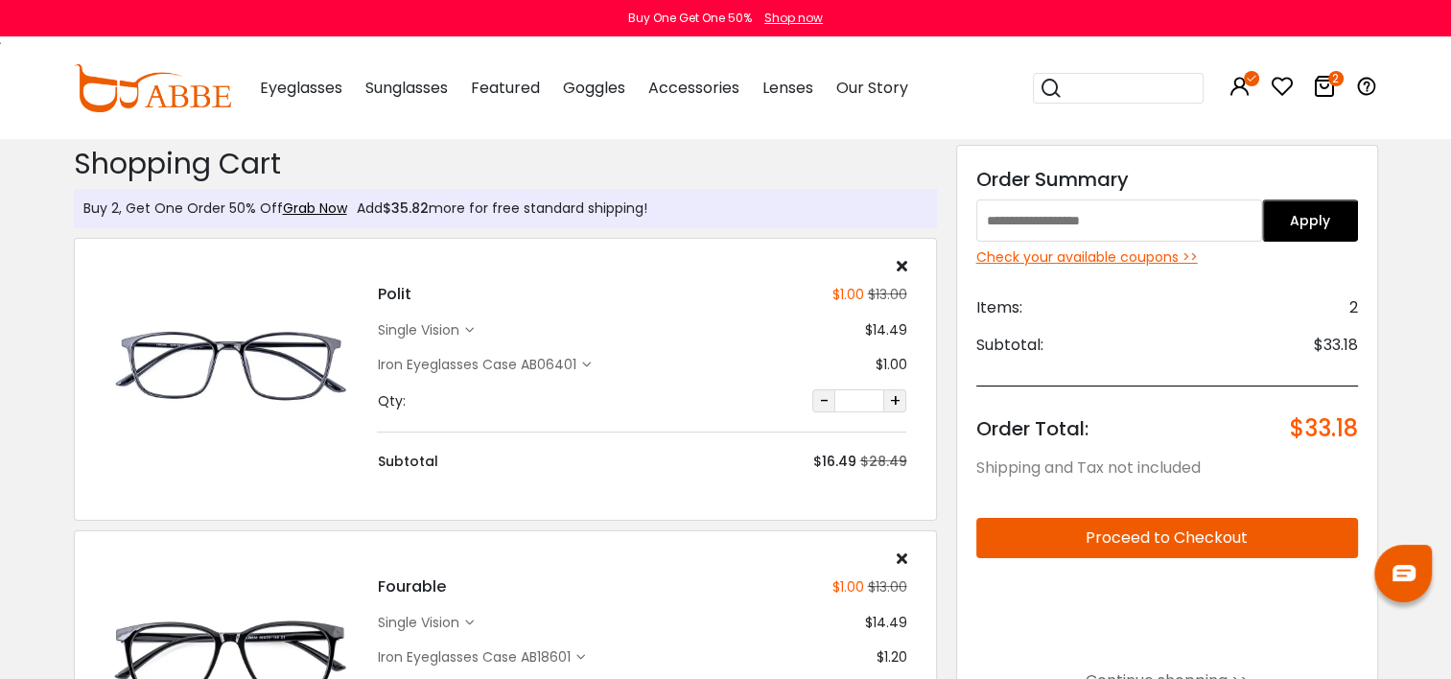
click at [1140, 223] on input "text" at bounding box center [1119, 220] width 287 height 42
paste input "********"
type input "********"
click at [1317, 213] on button "Apply" at bounding box center [1310, 220] width 96 height 42
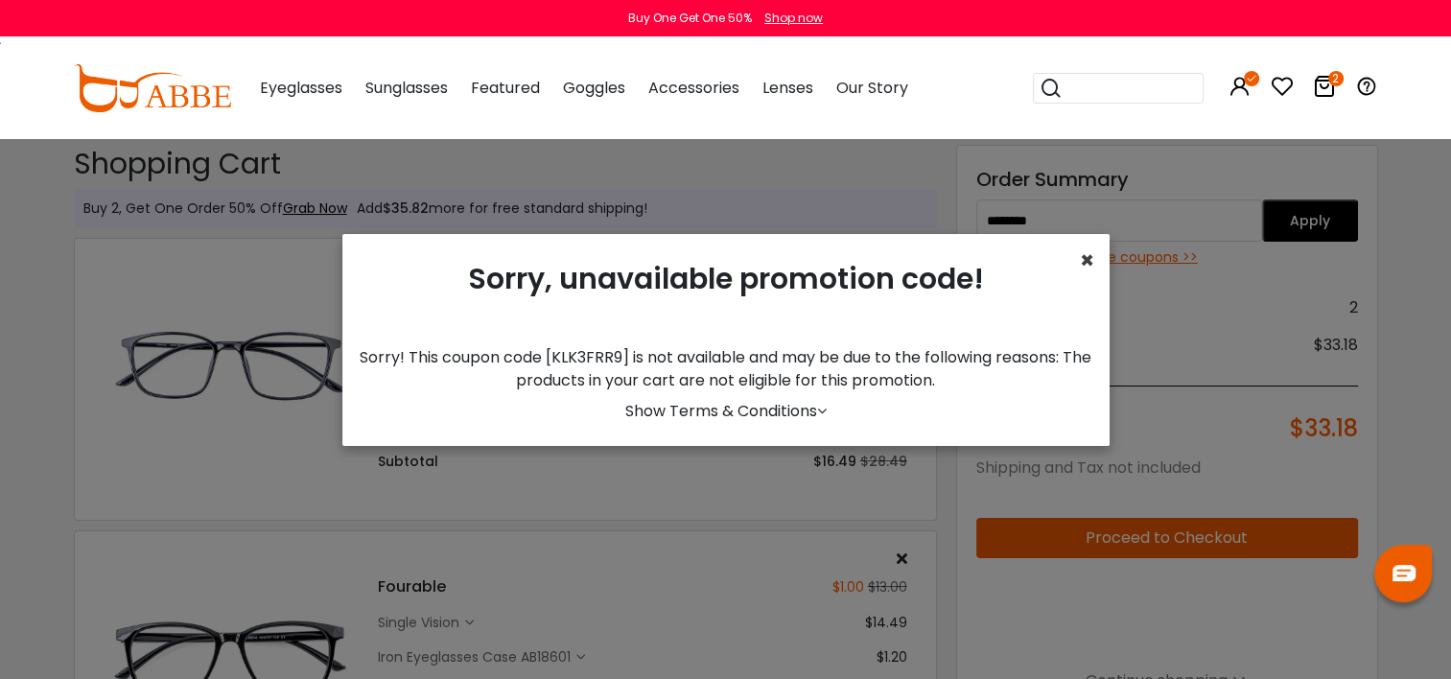
click at [1086, 260] on span "×" at bounding box center [1087, 261] width 14 height 32
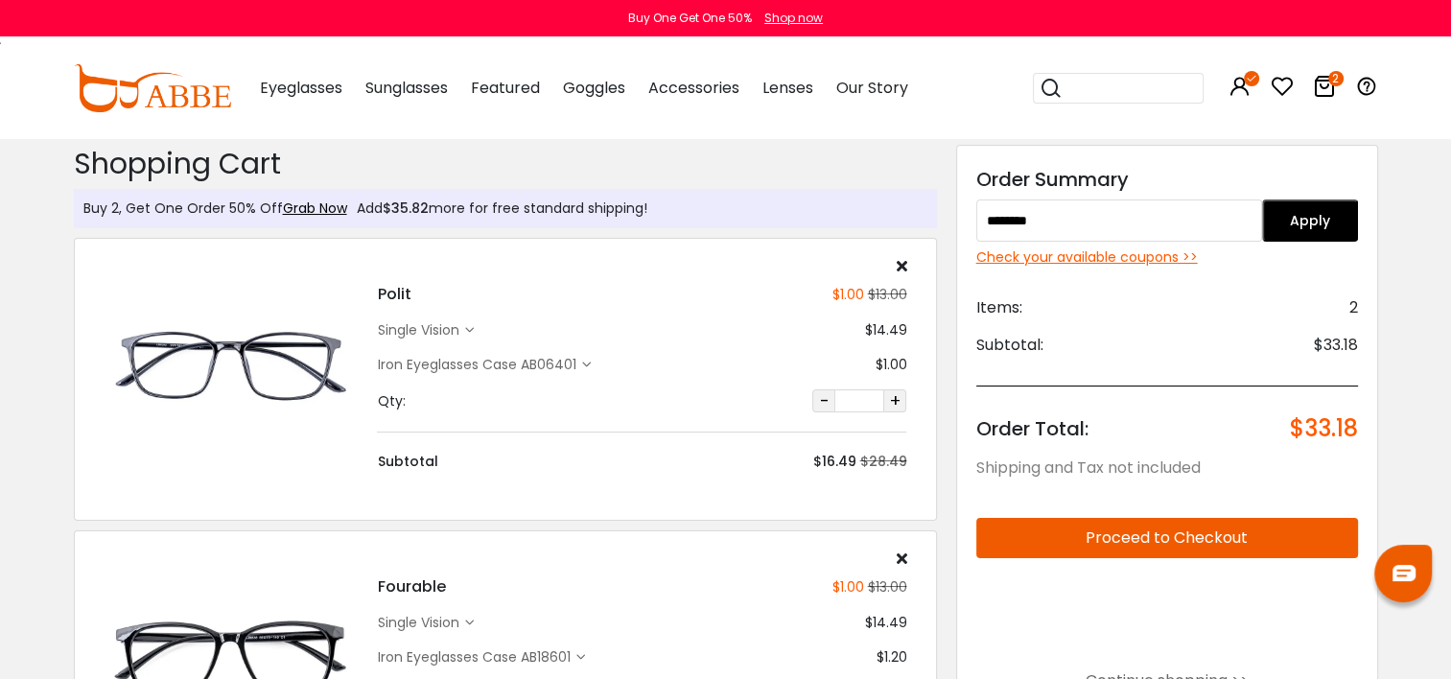
click at [1114, 219] on input "********" at bounding box center [1119, 220] width 287 height 42
